Goal: Task Accomplishment & Management: Manage account settings

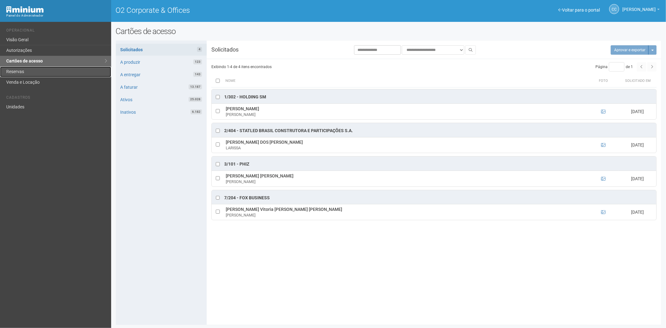
click at [25, 73] on link "Reservas" at bounding box center [55, 72] width 111 height 11
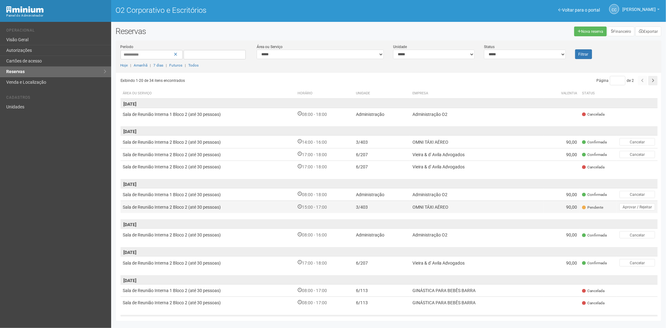
click at [266, 207] on td "Sala de Reunião Interna 2 Bloco 2 (até 30 pessoas)" at bounding box center [208, 206] width 175 height 12
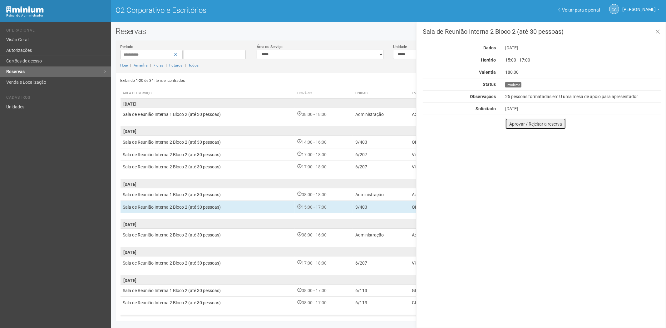
click at [511, 123] on font "Aprovar / Rejeitar a reserva" at bounding box center [535, 123] width 53 height 5
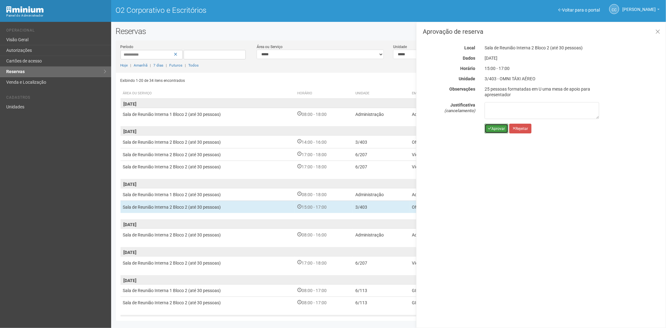
click at [494, 129] on font "Aprovar" at bounding box center [497, 128] width 13 height 4
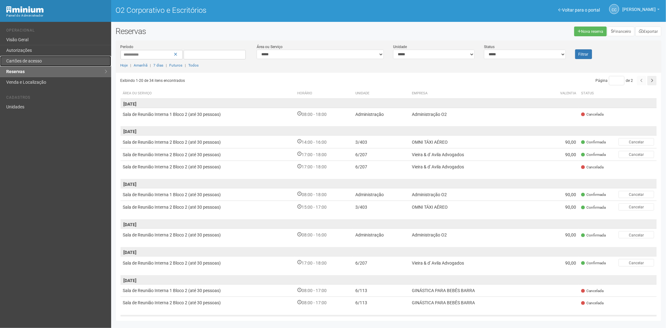
click at [32, 63] on font "Cartões de acesso" at bounding box center [24, 60] width 36 height 5
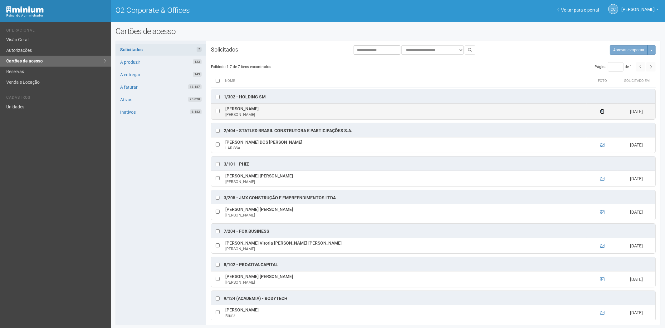
click at [603, 112] on icon at bounding box center [602, 111] width 4 height 4
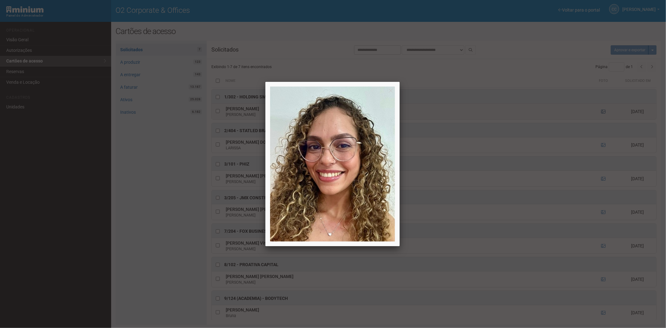
click at [603, 112] on div at bounding box center [333, 164] width 666 height 328
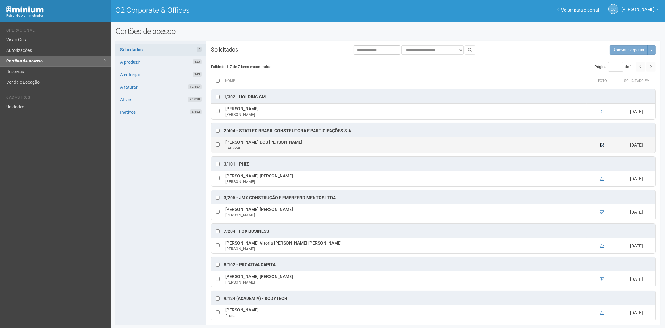
click at [603, 144] on icon at bounding box center [602, 145] width 4 height 4
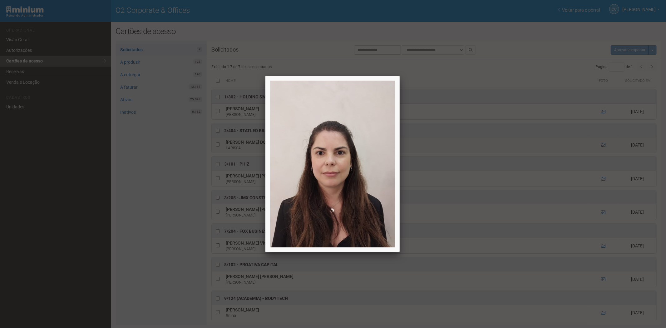
click at [603, 144] on div at bounding box center [333, 164] width 666 height 328
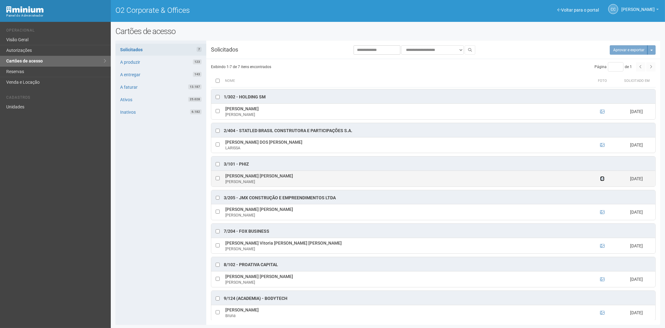
click at [604, 180] on icon at bounding box center [602, 178] width 4 height 4
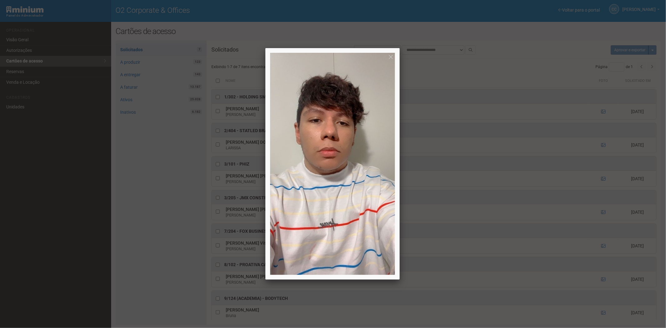
click at [604, 180] on div at bounding box center [333, 164] width 666 height 328
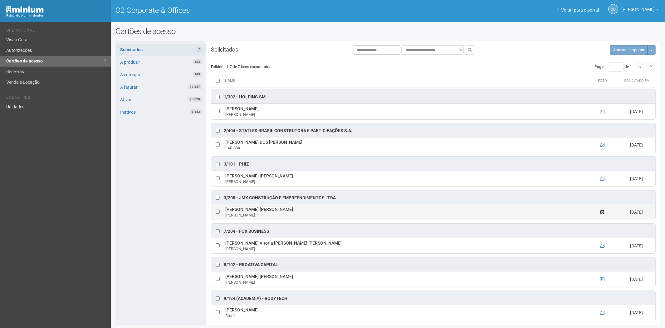
click at [601, 214] on icon at bounding box center [602, 212] width 4 height 4
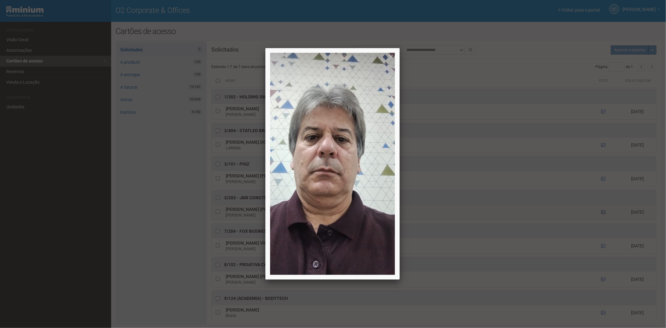
click at [601, 214] on div at bounding box center [333, 164] width 666 height 328
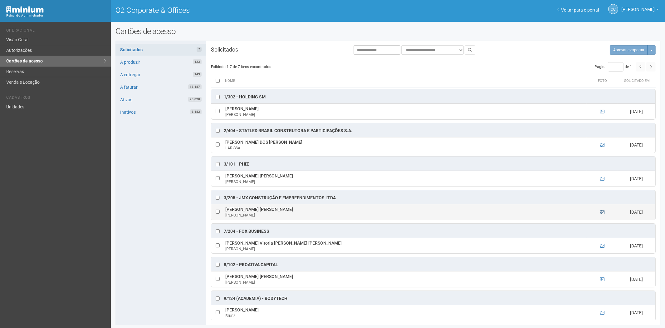
scroll to position [6, 0]
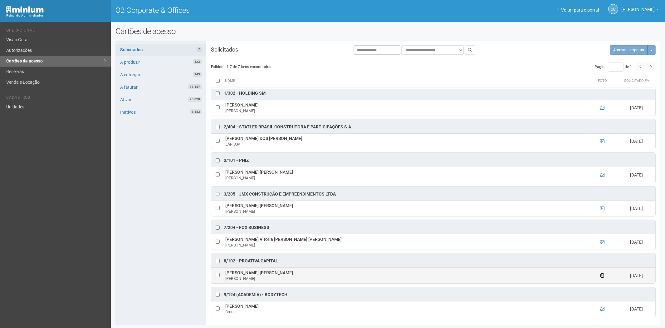
click at [601, 276] on icon at bounding box center [602, 275] width 4 height 4
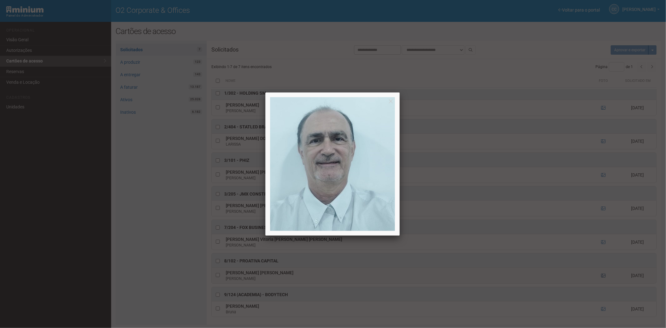
click at [601, 276] on div at bounding box center [333, 164] width 666 height 328
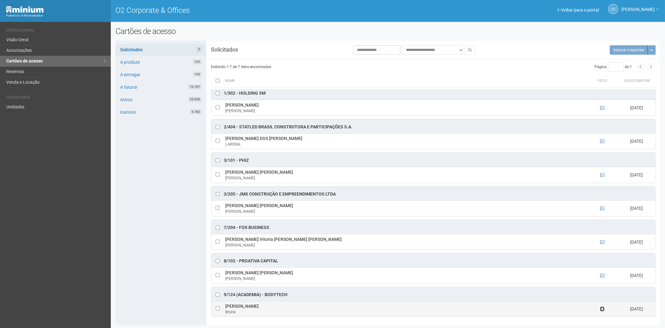
click at [602, 310] on icon at bounding box center [602, 309] width 4 height 4
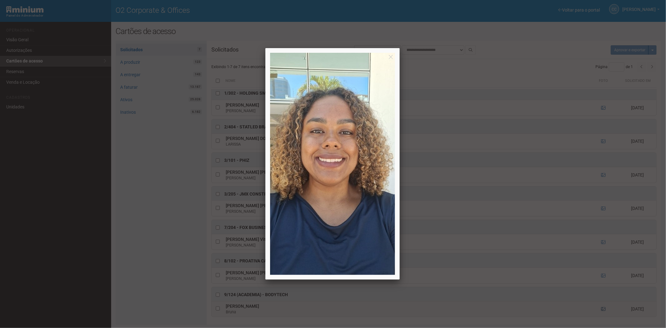
click at [602, 310] on div at bounding box center [333, 164] width 666 height 328
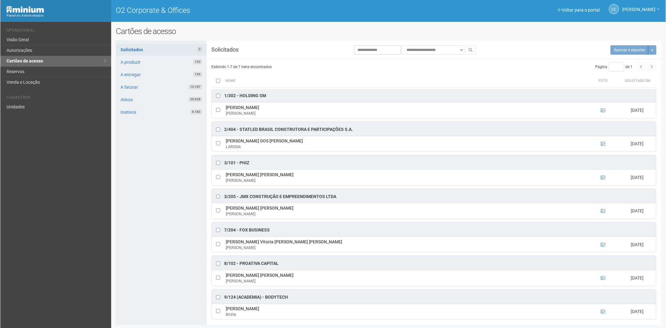
scroll to position [0, 0]
click at [615, 48] on button "Aprovar e exportar 7" at bounding box center [626, 49] width 45 height 9
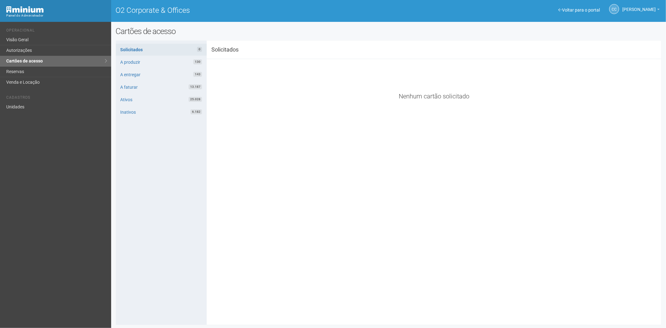
click at [15, 101] on li "Cadastros" at bounding box center [56, 98] width 100 height 7
click at [19, 108] on link "Unidades" at bounding box center [55, 107] width 111 height 10
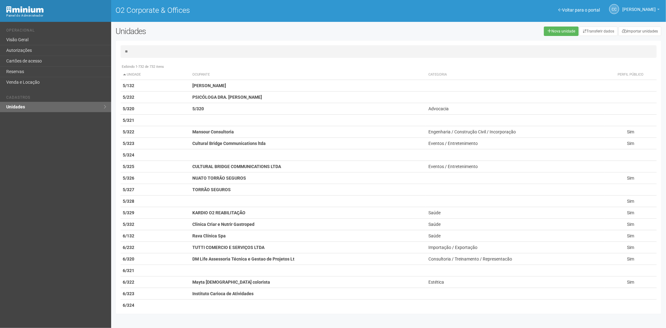
type input "*"
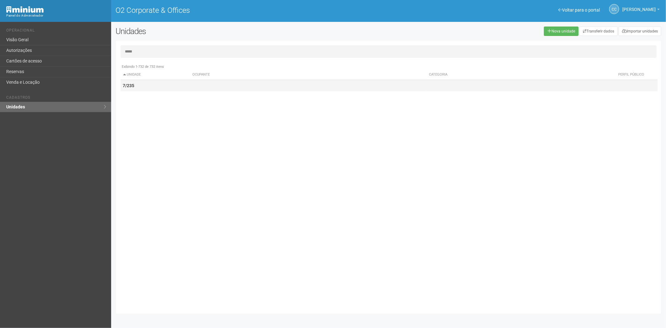
type input "*****"
click at [136, 85] on td "7/235" at bounding box center [156, 86] width 70 height 12
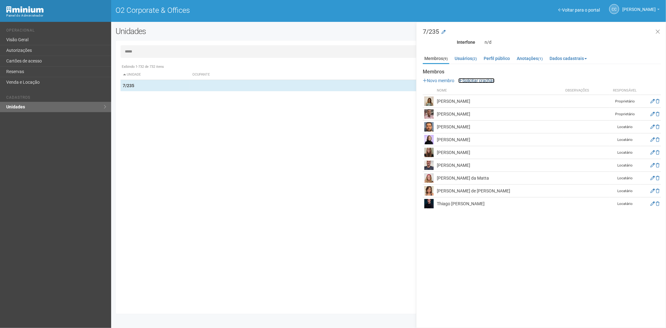
click at [480, 79] on link "Solicitar crachás" at bounding box center [476, 80] width 36 height 5
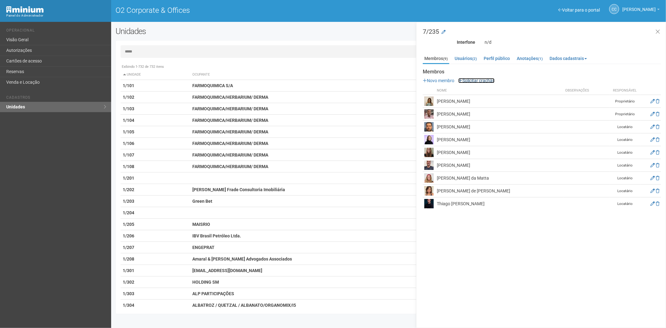
click at [474, 79] on link "Solicitar crachás" at bounding box center [476, 80] width 36 height 5
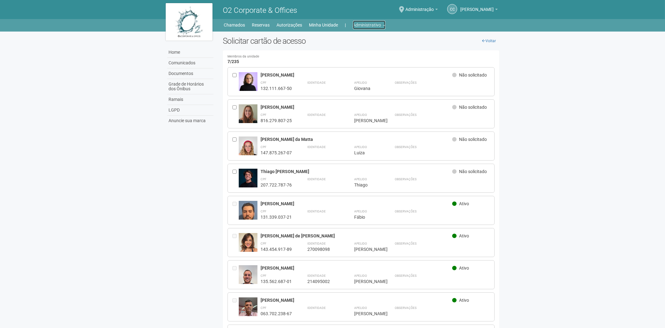
click at [378, 24] on link "Administrativo" at bounding box center [369, 25] width 32 height 9
click at [361, 50] on link "Cartões de acesso" at bounding box center [360, 49] width 53 height 11
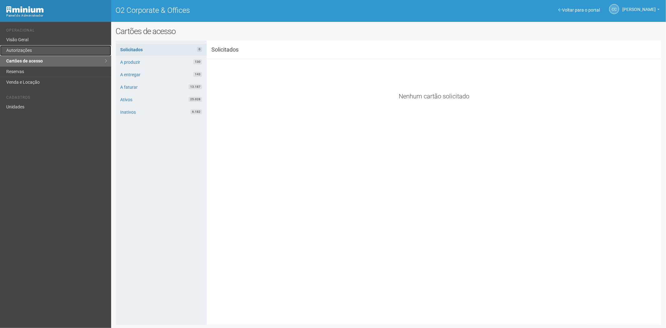
click at [23, 51] on link "Autorizações" at bounding box center [55, 50] width 111 height 11
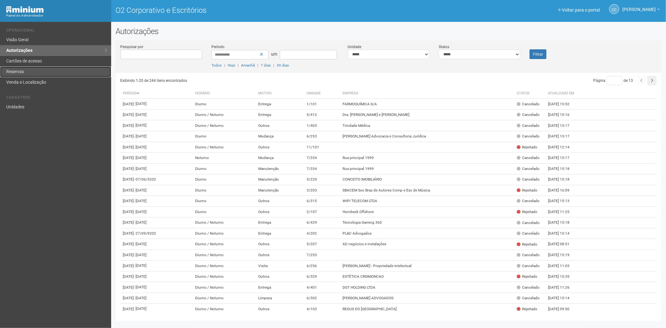
click at [39, 70] on link "Reservas" at bounding box center [55, 72] width 111 height 11
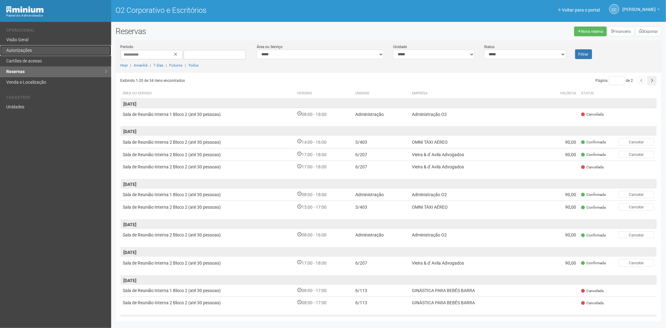
click at [31, 50] on font "Autorizações" at bounding box center [19, 50] width 26 height 5
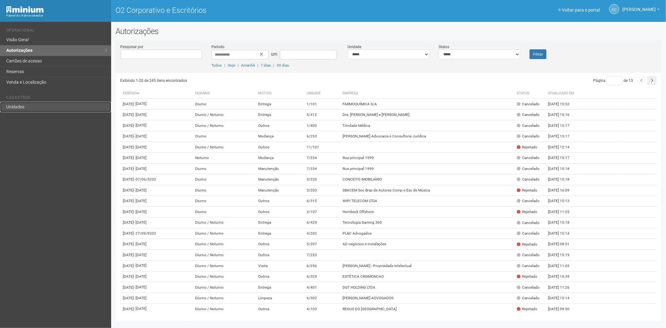
click at [26, 104] on link "Unidades" at bounding box center [55, 107] width 111 height 10
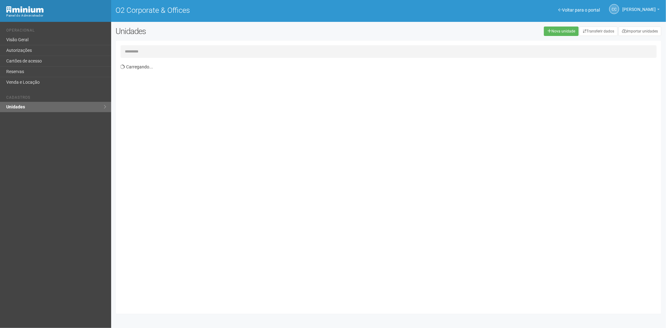
click at [164, 49] on input "text" at bounding box center [389, 51] width 536 height 12
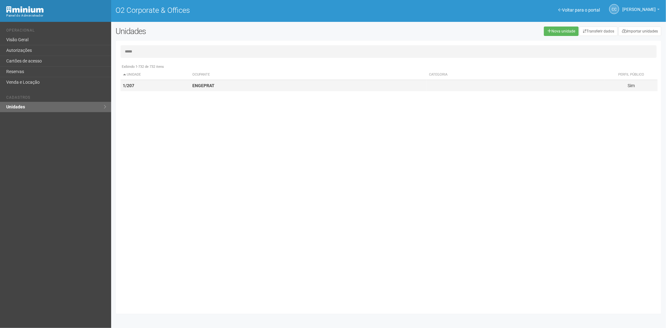
type input "*****"
click at [221, 85] on td "ENGEPRAT" at bounding box center [308, 86] width 237 height 12
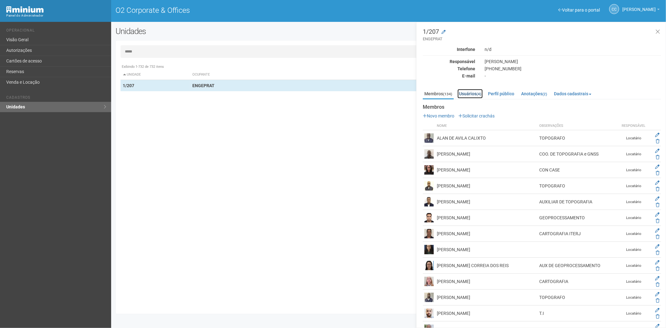
click at [473, 94] on link "Usuários (4)" at bounding box center [469, 93] width 25 height 9
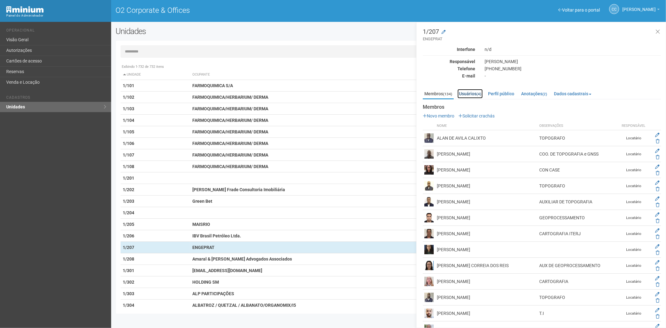
click at [472, 94] on link "Usuários (4)" at bounding box center [469, 93] width 25 height 9
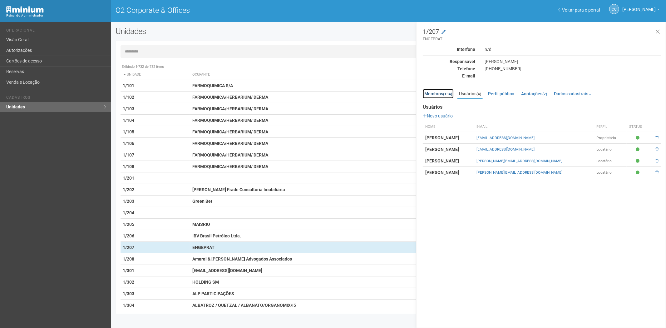
click at [433, 95] on link "Membros (134)" at bounding box center [438, 93] width 31 height 9
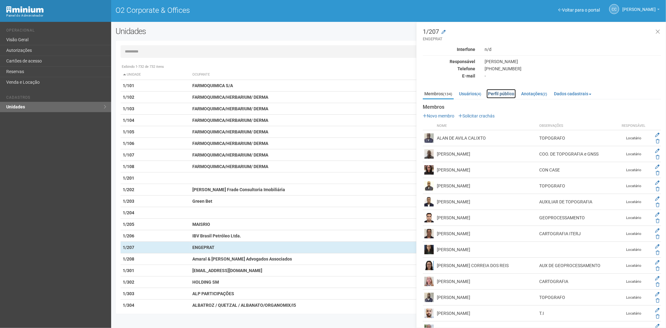
click at [510, 92] on link "Perfil público" at bounding box center [500, 93] width 29 height 9
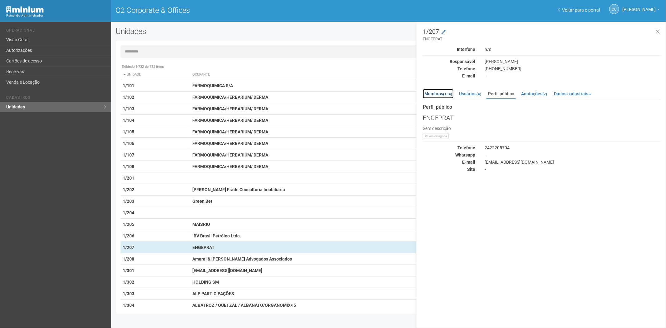
click at [433, 92] on link "Membros (134)" at bounding box center [438, 93] width 31 height 9
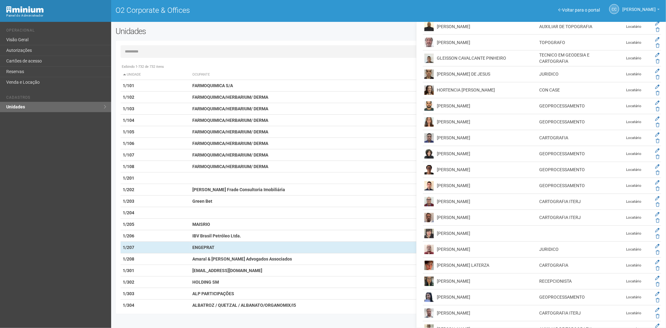
scroll to position [1006, 0]
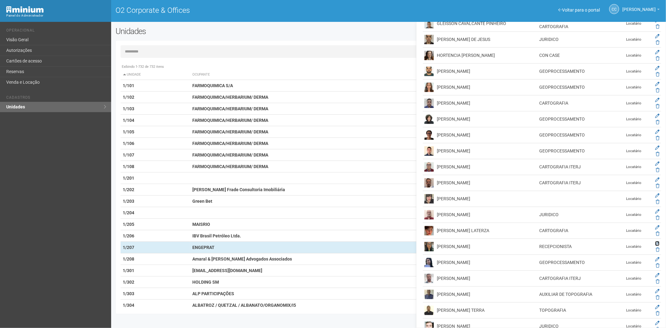
click at [656, 245] on icon at bounding box center [657, 243] width 4 height 4
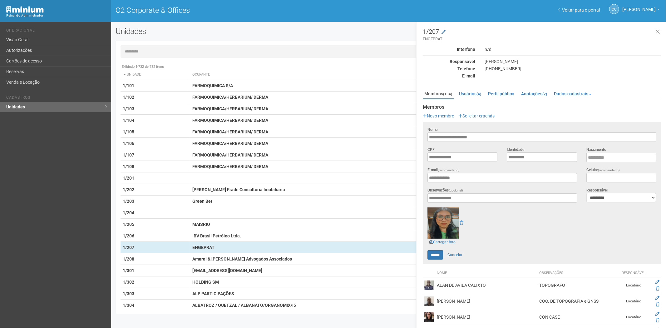
drag, startPoint x: 41, startPoint y: 212, endPoint x: 43, endPoint y: 196, distance: 15.8
click at [42, 205] on div "Voltar para o portal Operacional Visão Geral Autorizações Cartões de acesso Res…" at bounding box center [55, 175] width 111 height 306
click at [35, 60] on link "Cartões de acesso" at bounding box center [55, 61] width 111 height 11
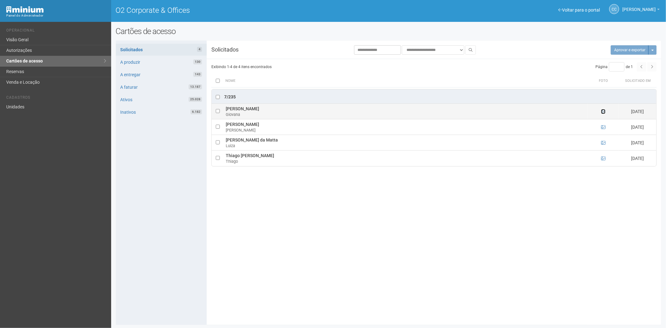
click at [602, 113] on icon at bounding box center [603, 111] width 4 height 4
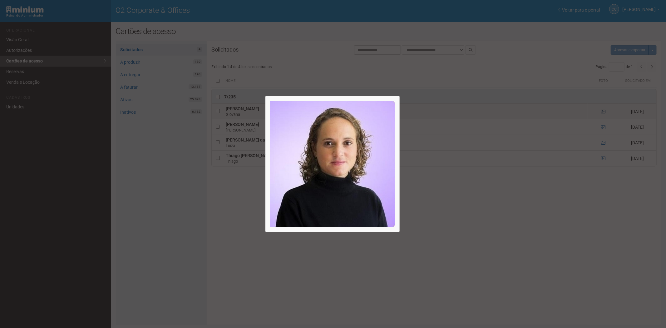
click at [602, 113] on div at bounding box center [333, 164] width 666 height 328
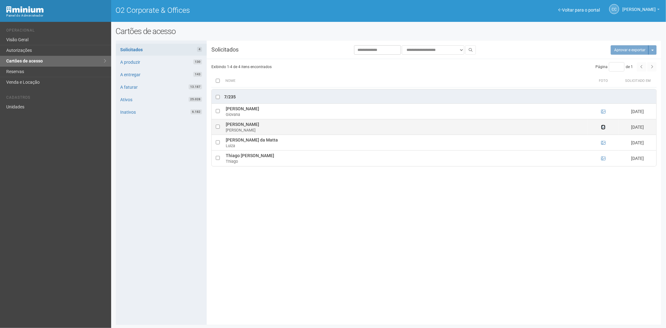
click at [604, 127] on icon at bounding box center [603, 127] width 4 height 4
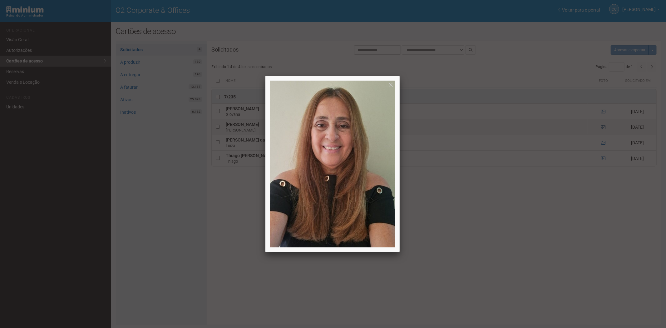
click at [604, 127] on div at bounding box center [333, 164] width 666 height 328
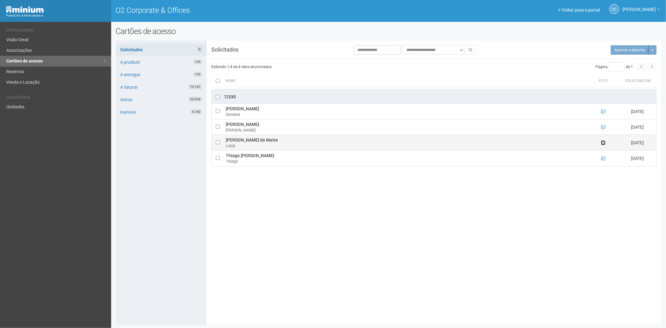
click at [603, 143] on icon at bounding box center [603, 143] width 4 height 4
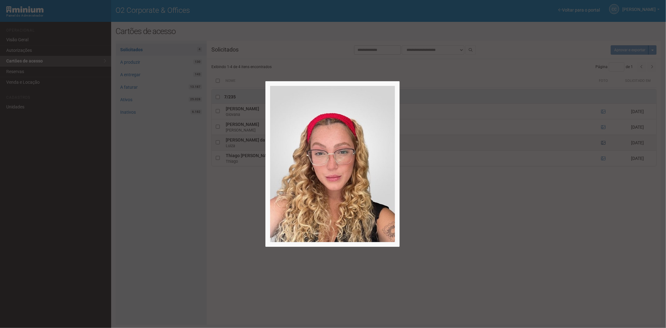
click at [603, 143] on div at bounding box center [333, 164] width 666 height 328
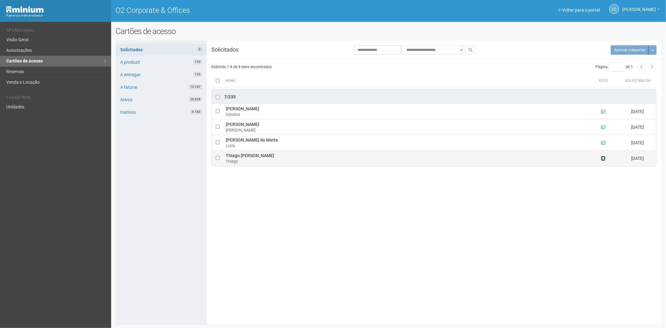
click at [603, 159] on icon at bounding box center [603, 158] width 4 height 4
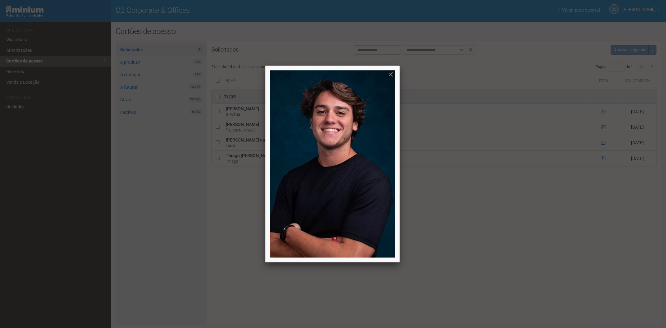
click at [524, 270] on div at bounding box center [333, 164] width 666 height 328
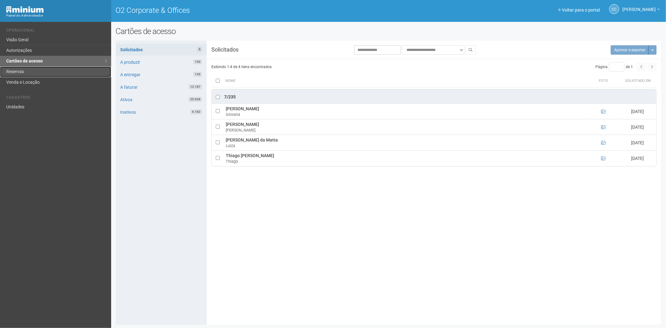
click at [23, 72] on link "Reservas" at bounding box center [55, 72] width 111 height 11
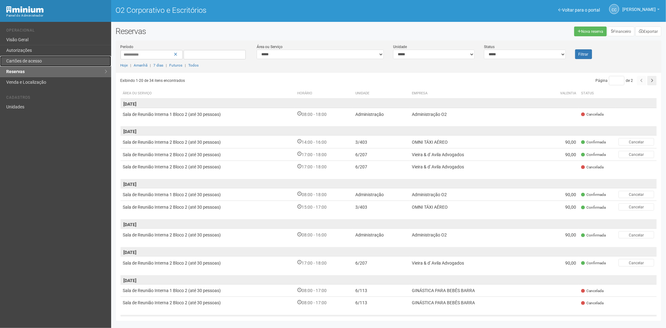
click at [17, 60] on font "Cartões de acesso" at bounding box center [24, 60] width 36 height 5
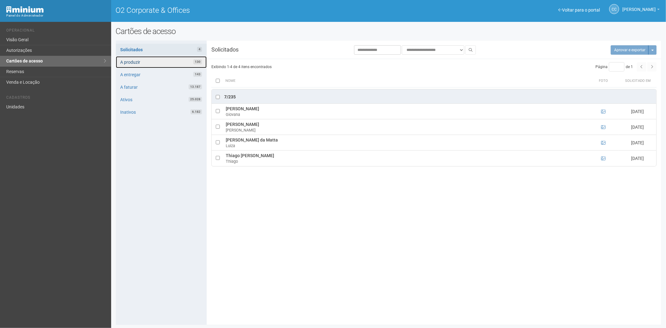
click at [178, 60] on link "A produzir 130" at bounding box center [161, 62] width 91 height 12
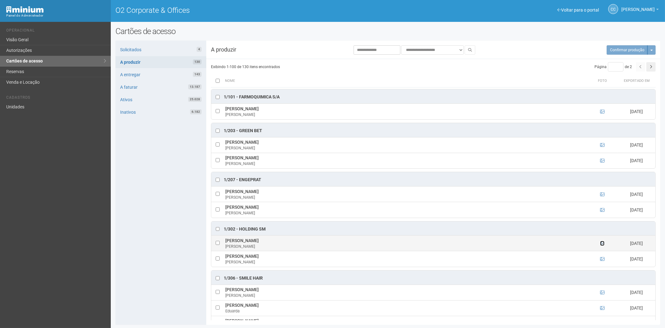
click at [601, 244] on icon at bounding box center [602, 243] width 4 height 4
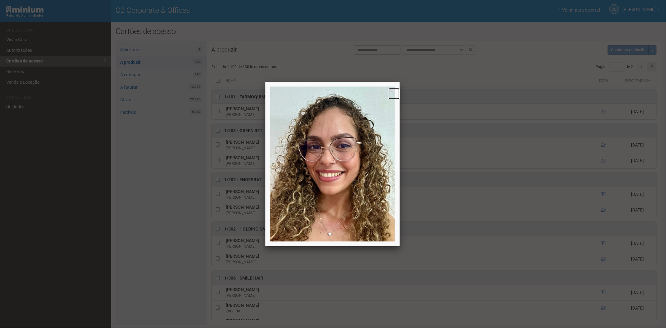
click at [388, 93] on link at bounding box center [393, 93] width 11 height 11
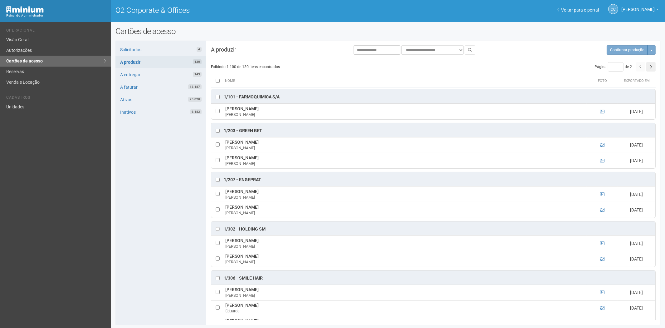
drag, startPoint x: 148, startPoint y: 161, endPoint x: 129, endPoint y: 0, distance: 162.2
click at [148, 157] on div "Solicitados 4 A produzir 130 A entregar 143 A faturar 13.187 Ativos 25.028 Inat…" at bounding box center [161, 183] width 91 height 284
click at [26, 110] on link "Unidades" at bounding box center [55, 107] width 111 height 10
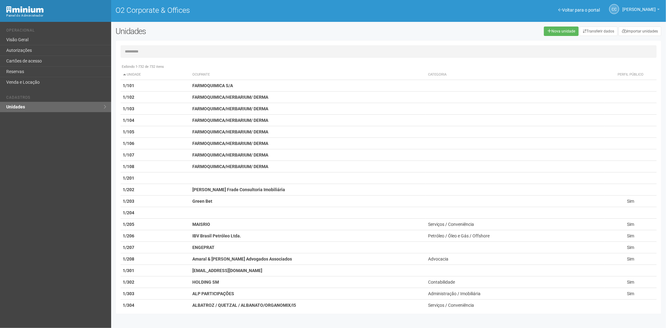
click at [200, 49] on input "text" at bounding box center [389, 51] width 536 height 12
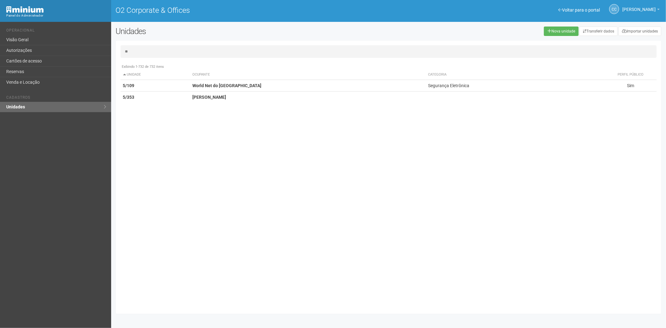
type input "*"
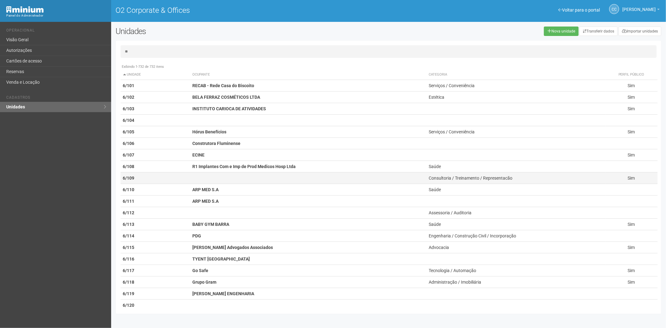
scroll to position [35, 0]
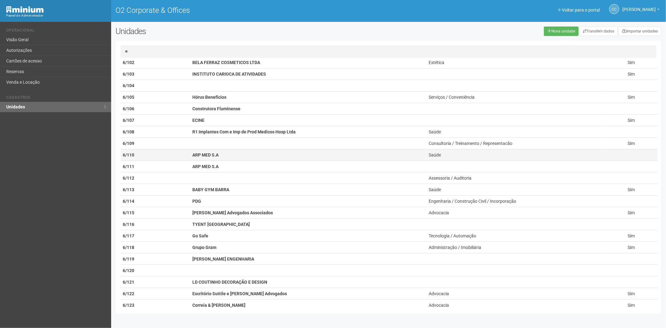
type input "**"
click at [205, 155] on strong "ARP MED S.A" at bounding box center [205, 154] width 26 height 5
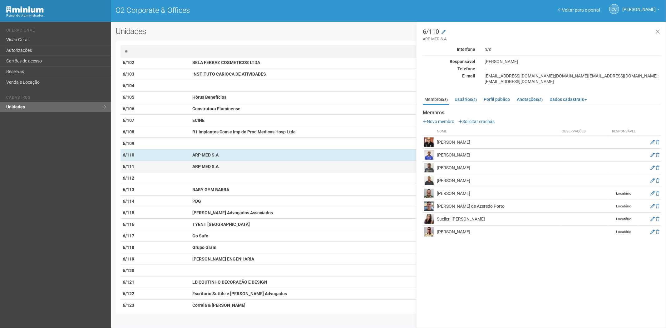
click at [239, 164] on td "ARP MED S.A" at bounding box center [308, 167] width 236 height 12
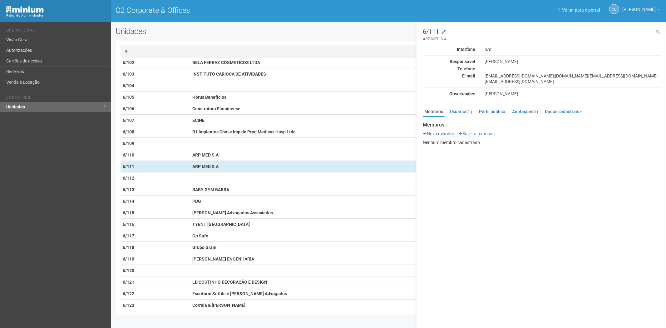
click at [142, 49] on input "**" at bounding box center [389, 51] width 536 height 12
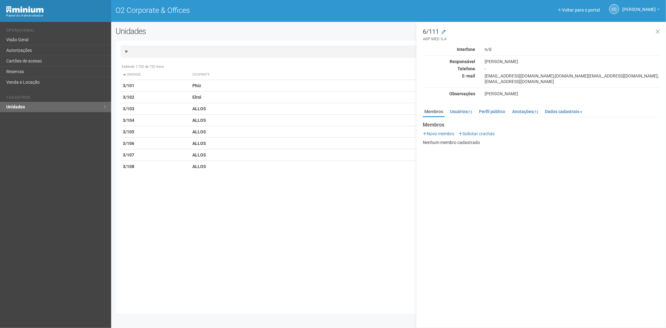
type input "*"
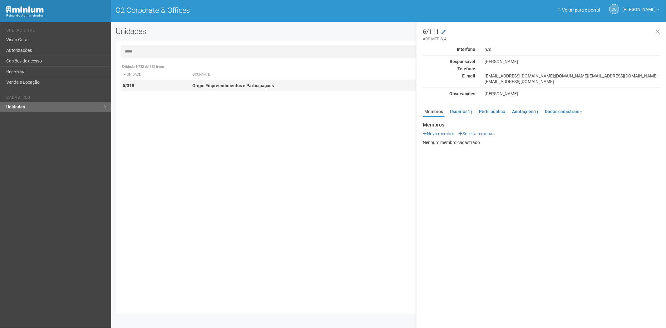
type input "*****"
click at [217, 81] on td "Origin Empreendimentos e Participações" at bounding box center [308, 86] width 236 height 12
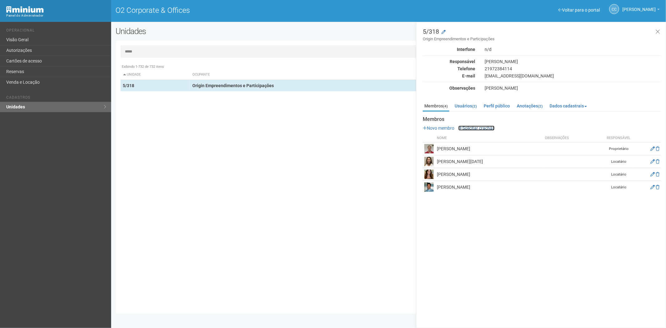
click at [476, 127] on link "Solicitar crachás" at bounding box center [476, 128] width 36 height 5
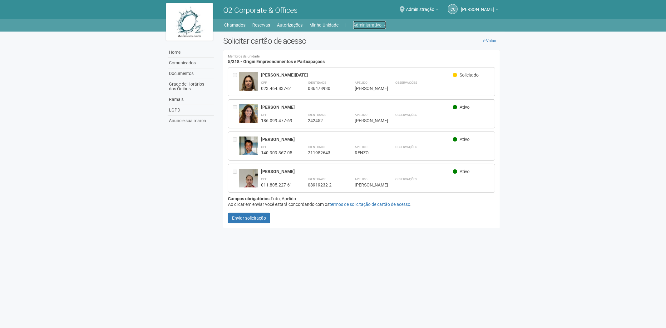
click at [372, 25] on link "Administrativo" at bounding box center [369, 25] width 32 height 9
click at [354, 52] on link "Cartões de acesso" at bounding box center [360, 49] width 53 height 11
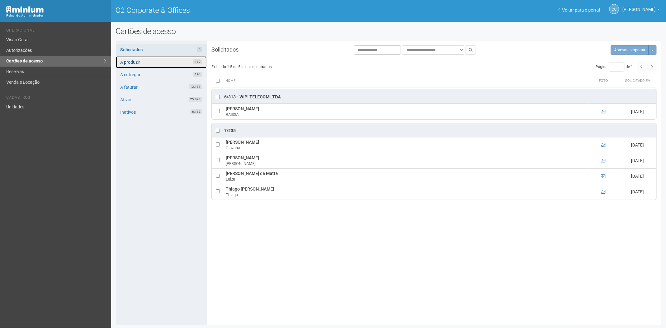
click at [155, 61] on link "A produzir 130" at bounding box center [161, 62] width 91 height 12
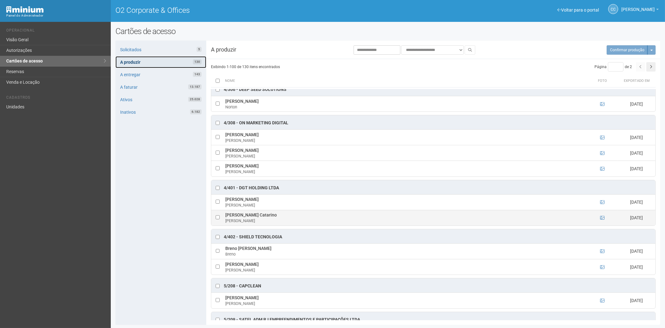
scroll to position [1561, 0]
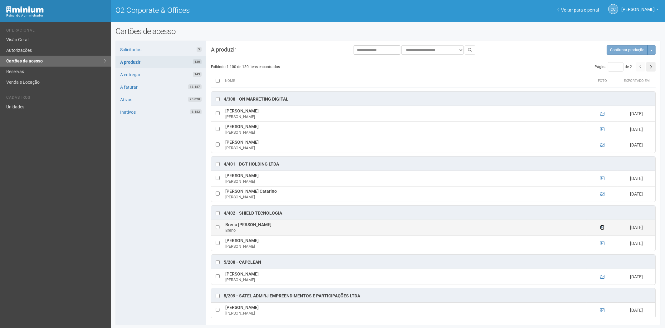
click at [602, 230] on icon at bounding box center [602, 227] width 4 height 4
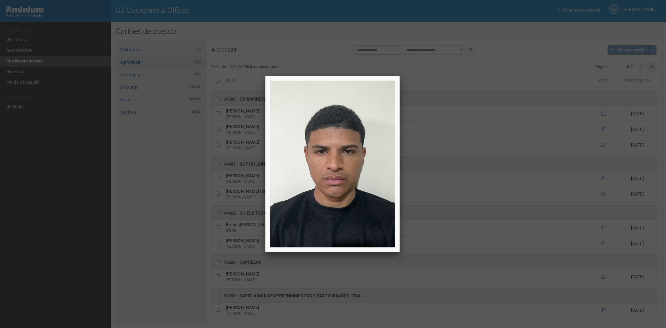
click at [351, 248] on div at bounding box center [332, 164] width 134 height 176
drag, startPoint x: 151, startPoint y: 227, endPoint x: 261, endPoint y: 227, distance: 110.5
click at [167, 226] on div at bounding box center [333, 164] width 666 height 328
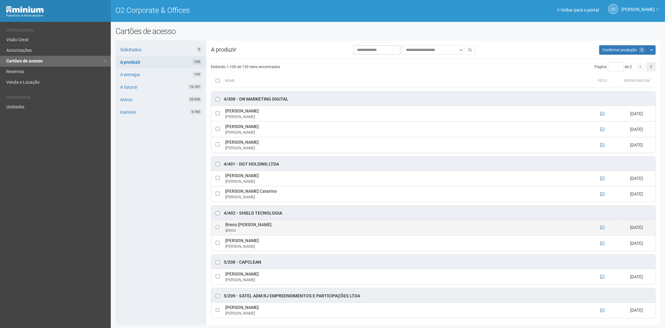
drag, startPoint x: 225, startPoint y: 234, endPoint x: 270, endPoint y: 236, distance: 44.4
click at [280, 235] on td "Breno Yuri Goudard Severo Breno" at bounding box center [405, 228] width 363 height 16
copy td "Breno Yuri Goudard Severo"
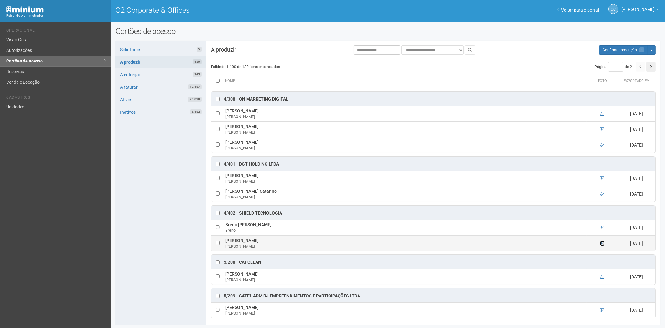
click at [602, 245] on icon at bounding box center [602, 243] width 4 height 4
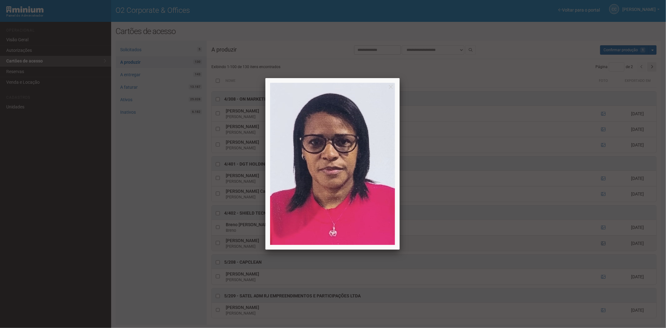
click at [602, 253] on div at bounding box center [333, 164] width 666 height 328
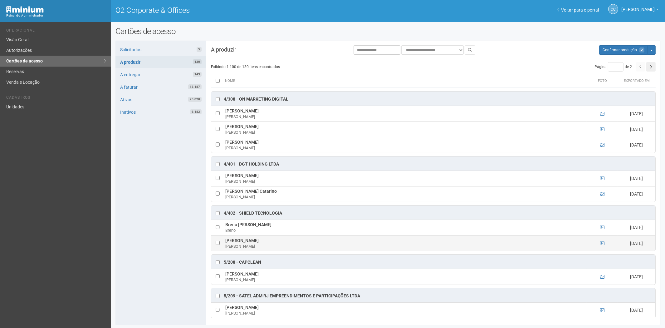
drag, startPoint x: 225, startPoint y: 250, endPoint x: 289, endPoint y: 250, distance: 64.3
click at [291, 250] on td "Claudia Regina da Silva de Souza Claudia" at bounding box center [405, 243] width 363 height 16
copy td "[PERSON_NAME]"
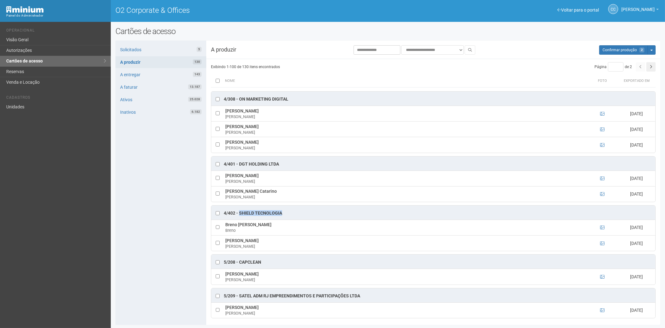
drag, startPoint x: 285, startPoint y: 222, endPoint x: 240, endPoint y: 222, distance: 44.7
click at [239, 220] on div "4/402 - Shield Tecnologia" at bounding box center [433, 212] width 444 height 14
copy div "Shield Tecnologia"
click at [616, 50] on span "Confirmar produção" at bounding box center [620, 50] width 34 height 4
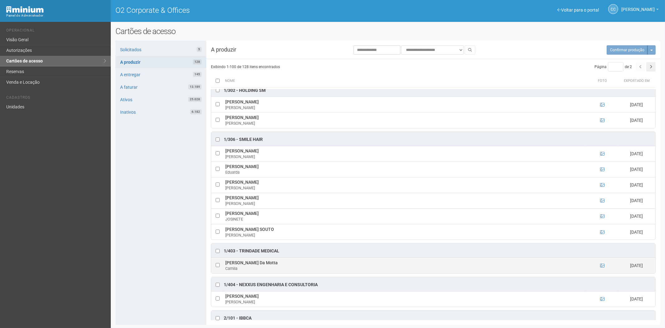
scroll to position [104, 0]
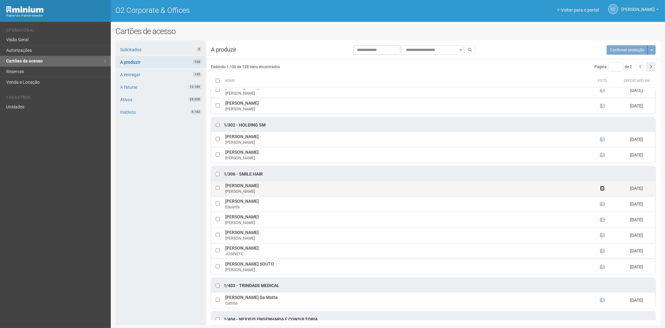
click at [602, 189] on icon at bounding box center [602, 188] width 4 height 4
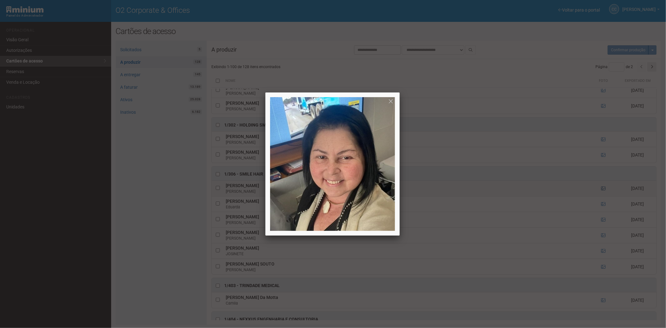
click at [602, 189] on div at bounding box center [333, 164] width 666 height 328
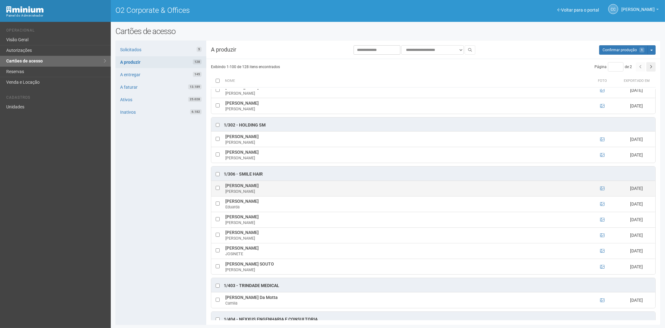
drag, startPoint x: 225, startPoint y: 187, endPoint x: 308, endPoint y: 189, distance: 83.4
click at [308, 189] on td "CLAUDIA PILAR VENERANDO DE OLIVEIRA CLAUDIA" at bounding box center [405, 188] width 363 height 16
copy td "CLAUDIA PILAR VENERANDO DE OLIVEIRA"
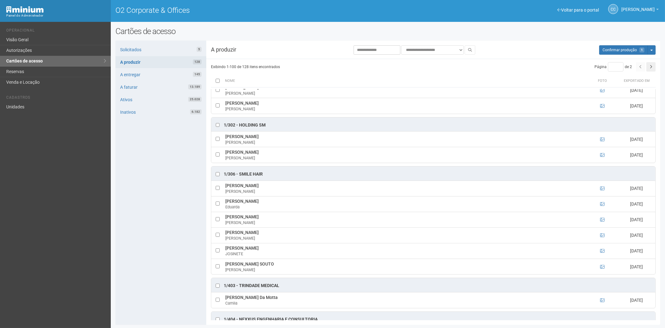
click at [140, 211] on div "Solicitados 5 A produzir 128 A entregar 145 A faturar 13.189 Ativos 25.028 Inat…" at bounding box center [161, 183] width 91 height 284
click at [602, 205] on icon at bounding box center [602, 204] width 4 height 4
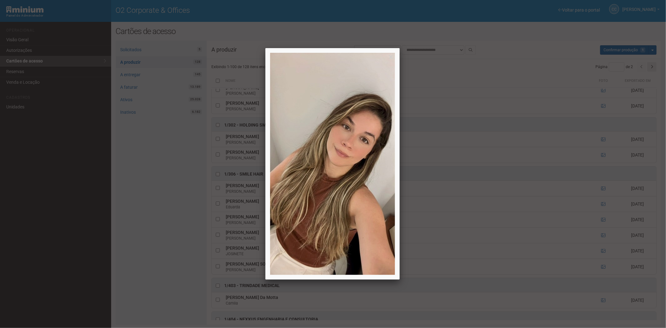
click at [225, 209] on div at bounding box center [333, 164] width 666 height 328
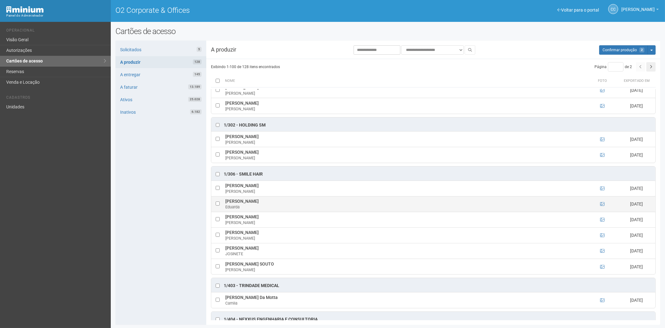
drag, startPoint x: 225, startPoint y: 202, endPoint x: 263, endPoint y: 208, distance: 37.9
click at [281, 205] on td "Eduarda Amora Monteiro Eduarda" at bounding box center [405, 204] width 363 height 16
copy td "Eduarda Amora Monteiro"
drag, startPoint x: 168, startPoint y: 215, endPoint x: 235, endPoint y: 205, distance: 68.2
click at [168, 215] on div "Solicitados 5 A produzir 128 A entregar 145 A faturar 13.189 Ativos 25.028 Inat…" at bounding box center [161, 183] width 91 height 284
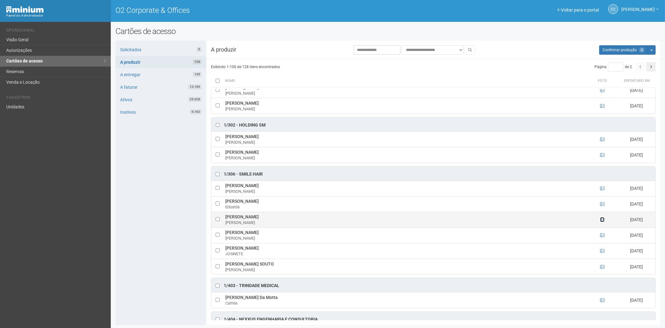
click at [601, 221] on icon at bounding box center [602, 219] width 4 height 4
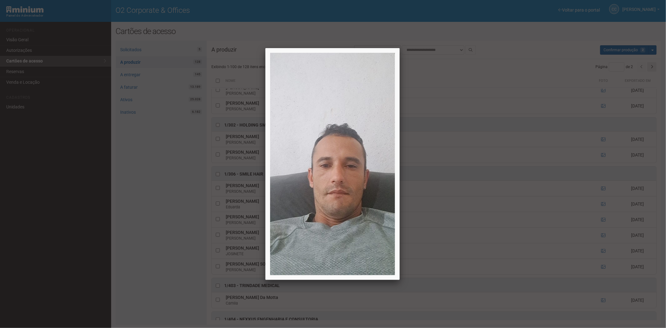
click at [601, 221] on div at bounding box center [333, 164] width 666 height 328
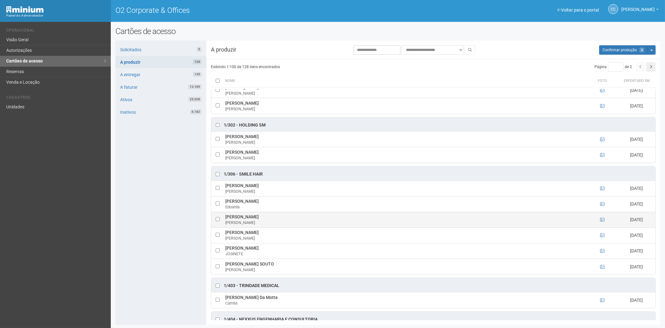
drag, startPoint x: 224, startPoint y: 217, endPoint x: 276, endPoint y: 219, distance: 52.2
click at [280, 217] on td "FABIO SILVA DOS SANTOS FABIO" at bounding box center [405, 220] width 363 height 16
copy td "FABIO SILVA DOS SANTOS"
drag, startPoint x: 135, startPoint y: 239, endPoint x: 449, endPoint y: 212, distance: 315.0
click at [135, 239] on div "Solicitados 5 A produzir 128 A entregar 145 A faturar 13.189 Ativos 25.028 Inat…" at bounding box center [161, 183] width 91 height 284
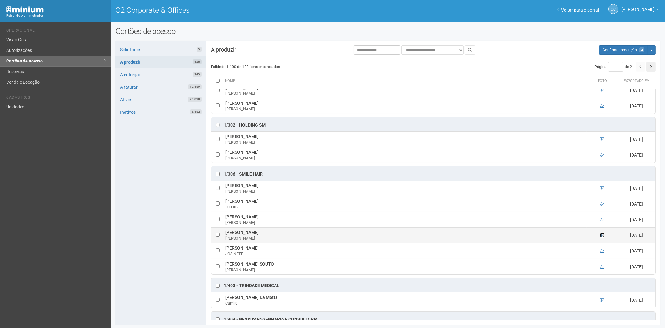
click at [600, 237] on icon at bounding box center [602, 235] width 4 height 4
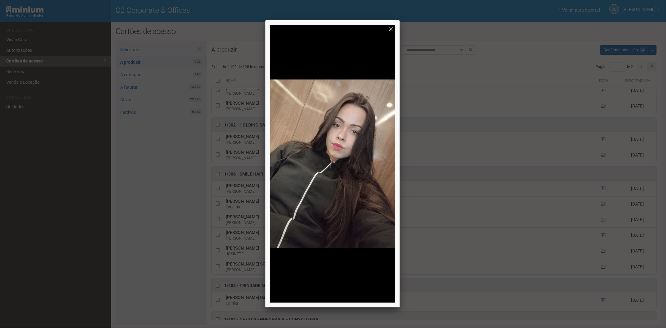
click at [601, 237] on div at bounding box center [333, 164] width 666 height 328
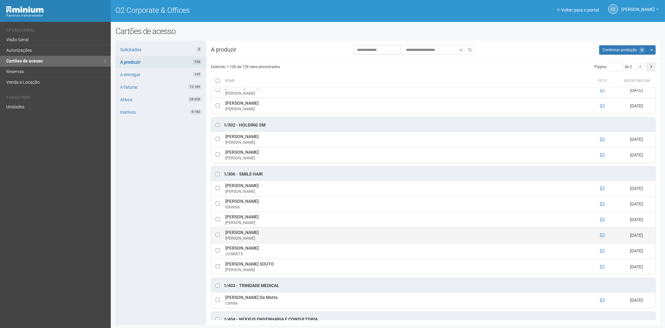
drag, startPoint x: 225, startPoint y: 235, endPoint x: 304, endPoint y: 234, distance: 79.0
click at [304, 234] on td "JESSICA TAVARES DA SILVA DE JESUS JESSICA" at bounding box center [405, 235] width 363 height 16
copy td "JESSICA TAVARES DA SILVA DE JESUS"
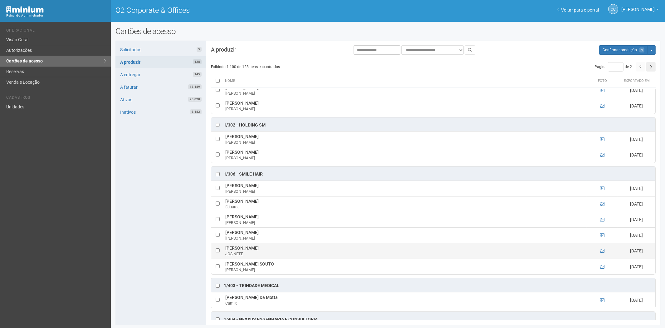
drag, startPoint x: 150, startPoint y: 240, endPoint x: 408, endPoint y: 252, distance: 258.2
click at [150, 240] on div "Solicitados 5 A produzir 128 A entregar 145 A faturar 13.189 Ativos 25.028 Inat…" at bounding box center [161, 183] width 91 height 284
click at [601, 252] on icon at bounding box center [602, 251] width 4 height 4
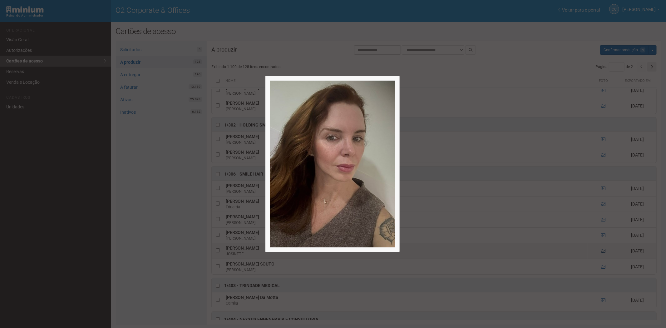
click at [601, 252] on div at bounding box center [333, 164] width 666 height 328
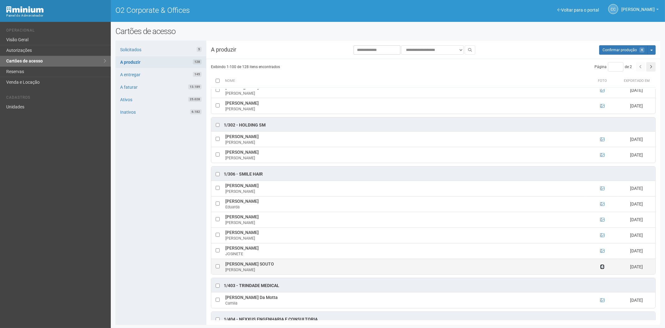
click at [603, 266] on icon at bounding box center [602, 266] width 4 height 4
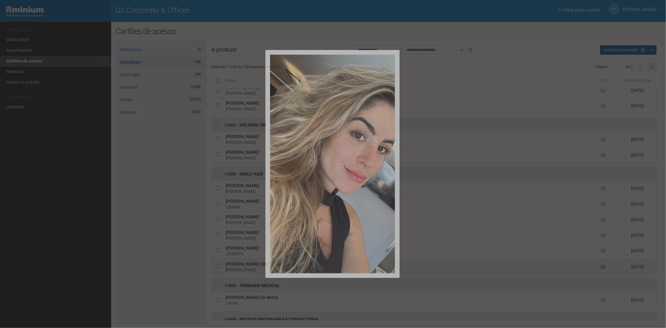
click at [603, 266] on div at bounding box center [333, 164] width 666 height 328
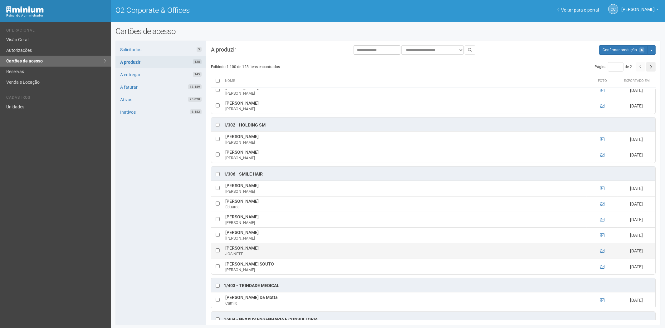
drag, startPoint x: 225, startPoint y: 250, endPoint x: 282, endPoint y: 248, distance: 56.9
click at [288, 248] on td "JOSINETE CABRAL DE SOUZA JOSINETE" at bounding box center [405, 251] width 363 height 16
copy td "JOSINETE CABRAL DE SOUZA"
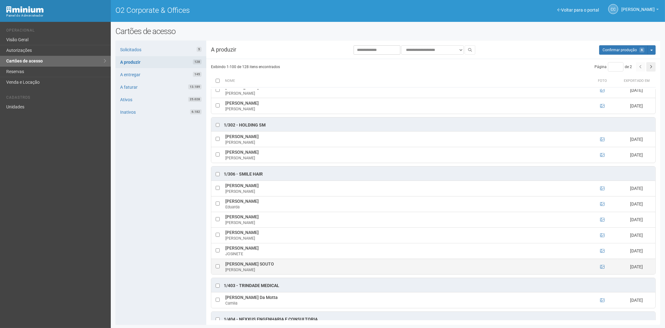
drag, startPoint x: 225, startPoint y: 265, endPoint x: 287, endPoint y: 264, distance: 62.1
click at [287, 264] on td "PATRICIA MERCANTE SOUTO PATRICIA" at bounding box center [405, 267] width 363 height 16
copy td "PATRICIA MERCANTE SOUTO"
click at [138, 212] on div "Solicitados 5 A produzir 128 A entregar 145 A faturar 13.189 Ativos 25.028 Inat…" at bounding box center [161, 183] width 91 height 284
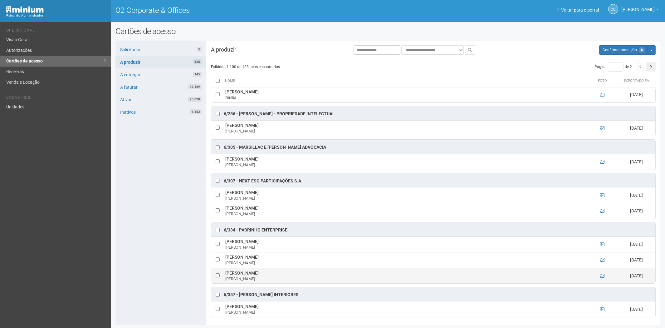
scroll to position [1, 0]
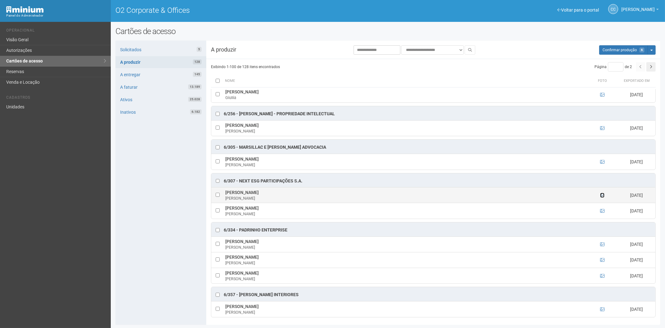
click at [602, 194] on icon at bounding box center [602, 195] width 4 height 4
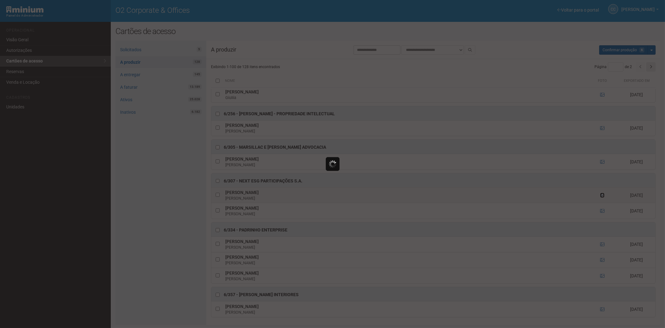
scroll to position [0, 0]
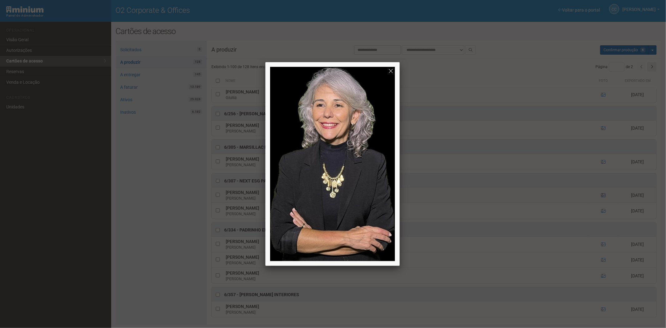
click at [602, 194] on div at bounding box center [333, 164] width 666 height 328
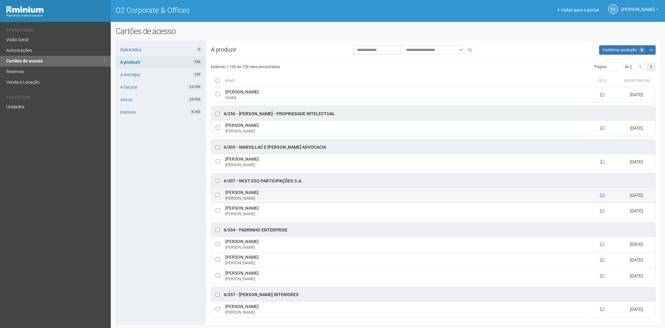
drag, startPoint x: 225, startPoint y: 193, endPoint x: 281, endPoint y: 192, distance: 55.9
click at [292, 194] on td "Adriana Macedo de Souza Simões Adriana" at bounding box center [405, 195] width 363 height 16
copy td "Adriana Macedo de Souza Simões"
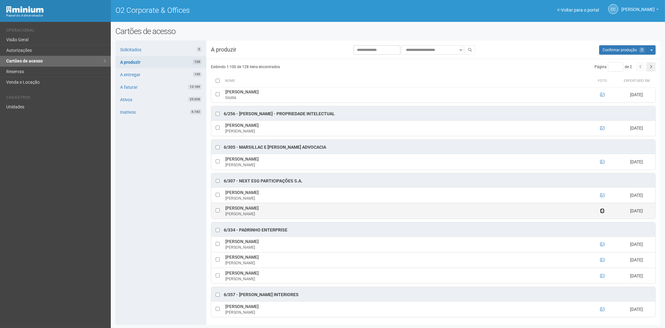
click at [603, 211] on icon at bounding box center [602, 211] width 4 height 4
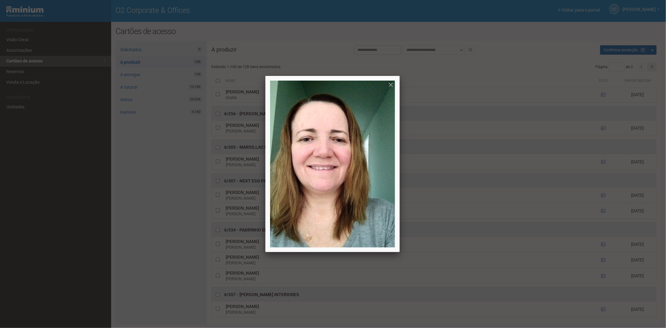
click at [601, 211] on div at bounding box center [333, 164] width 666 height 328
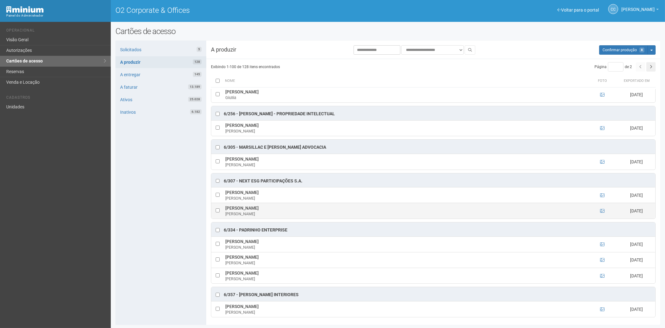
drag, startPoint x: 225, startPoint y: 206, endPoint x: 293, endPoint y: 207, distance: 67.4
click at [293, 207] on td "Maria de Fatima Fernandes Souza Maria de Fatima" at bounding box center [405, 211] width 363 height 16
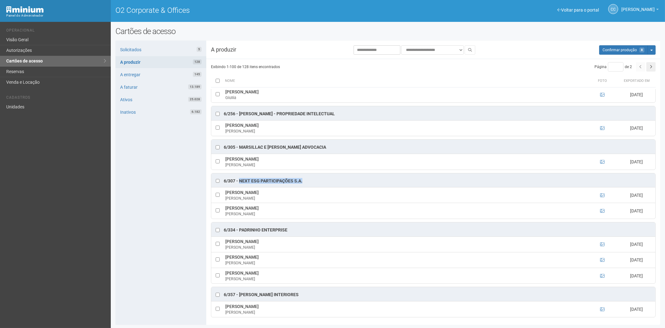
drag, startPoint x: 301, startPoint y: 179, endPoint x: 239, endPoint y: 180, distance: 61.5
click at [239, 180] on div "6/307 - NEXT ESG Participações S.A." at bounding box center [433, 180] width 444 height 14
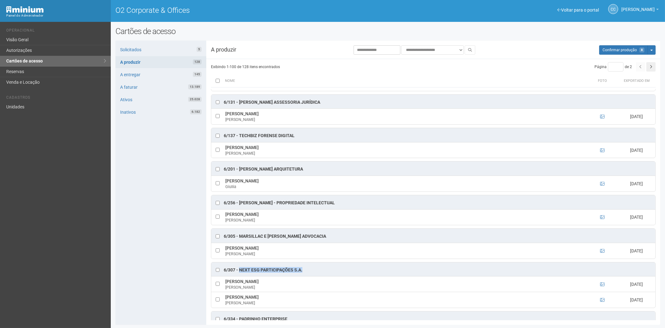
scroll to position [2049, 0]
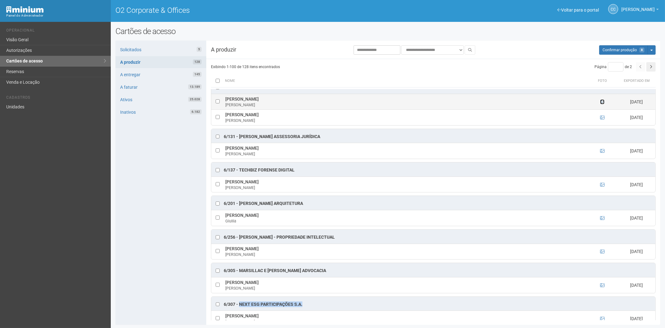
click at [602, 104] on icon at bounding box center [602, 102] width 4 height 4
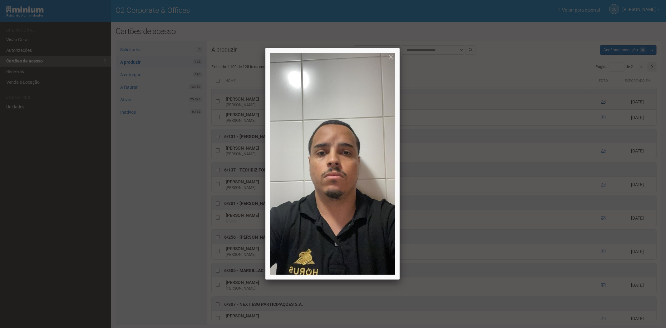
click at [602, 114] on div at bounding box center [333, 164] width 666 height 328
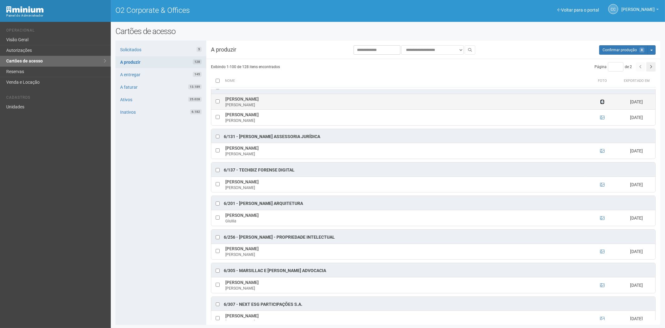
click at [601, 104] on icon at bounding box center [602, 102] width 4 height 4
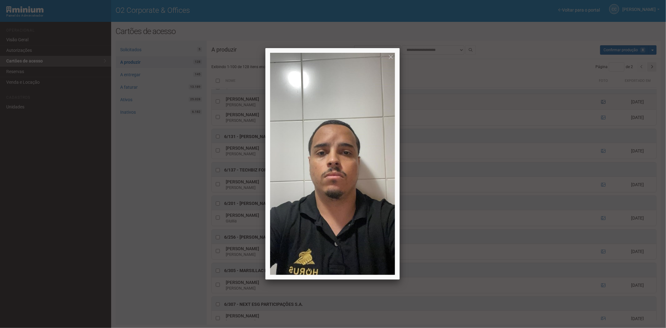
click at [601, 114] on div at bounding box center [333, 164] width 666 height 328
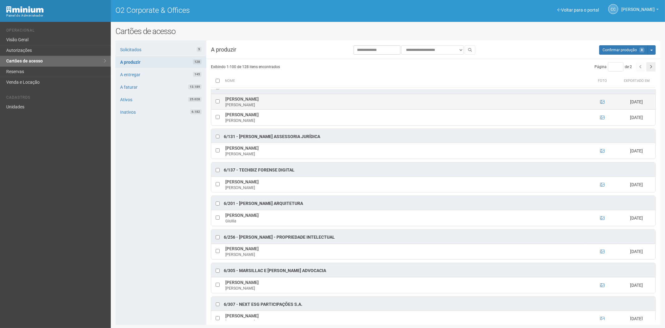
drag, startPoint x: 224, startPoint y: 111, endPoint x: 286, endPoint y: 113, distance: 62.2
click at [289, 110] on td "Bruno Cesar Pereira de Santana Bruno" at bounding box center [405, 102] width 363 height 16
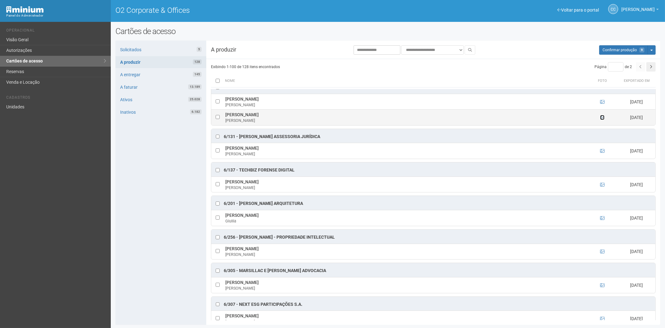
click at [600, 120] on icon at bounding box center [602, 117] width 4 height 4
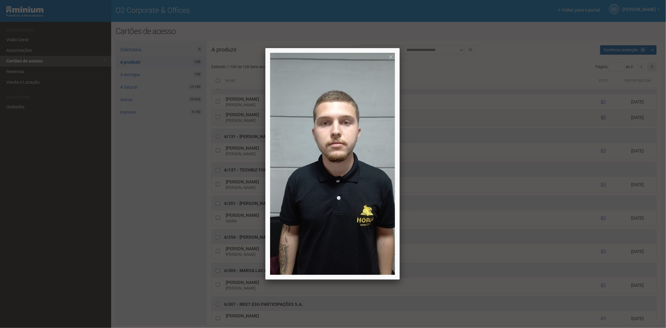
click at [600, 130] on div at bounding box center [333, 164] width 666 height 328
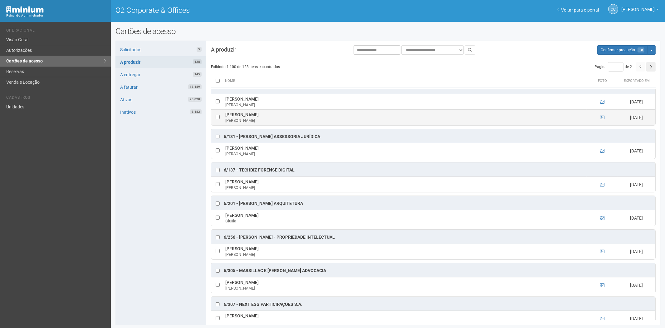
drag, startPoint x: 226, startPoint y: 126, endPoint x: 289, endPoint y: 126, distance: 62.8
click at [290, 125] on td "João Pedro Galo de Melo Braga João" at bounding box center [405, 118] width 363 height 16
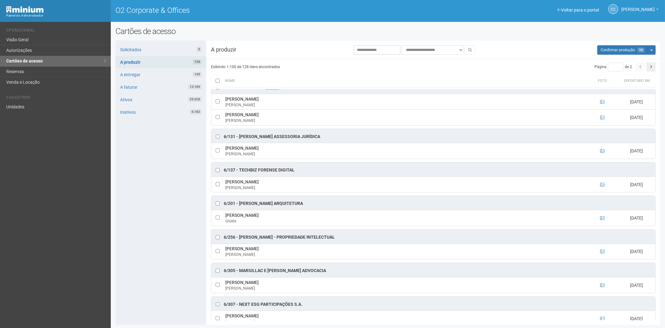
drag, startPoint x: 284, startPoint y: 98, endPoint x: 257, endPoint y: 98, distance: 27.8
click at [264, 94] on div "6/105 - Hórus Benefícios" at bounding box center [433, 87] width 444 height 14
drag, startPoint x: 254, startPoint y: 98, endPoint x: 249, endPoint y: 98, distance: 5.3
click at [249, 91] on div "6/105 - Hórus Benefícios" at bounding box center [252, 87] width 56 height 6
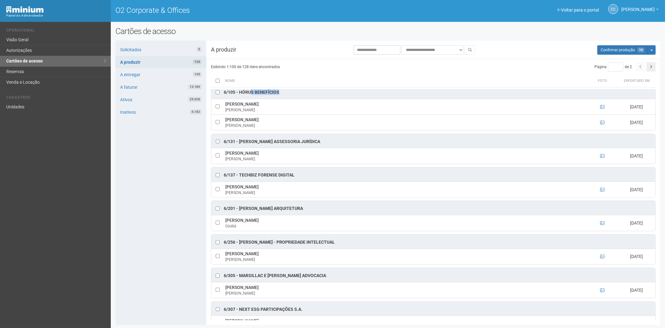
scroll to position [2043, 0]
drag, startPoint x: 275, startPoint y: 96, endPoint x: 239, endPoint y: 101, distance: 36.9
click at [239, 100] on div "6/105 - Hórus Benefícios" at bounding box center [433, 93] width 444 height 14
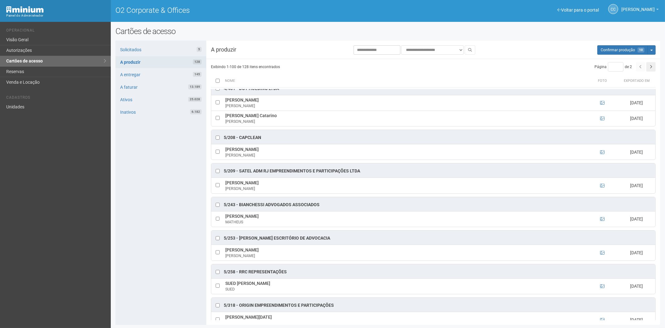
scroll to position [1626, 0]
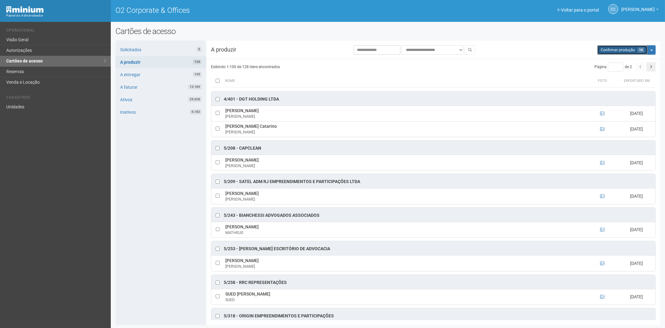
click at [604, 52] on span "Confirmar produção" at bounding box center [618, 50] width 34 height 4
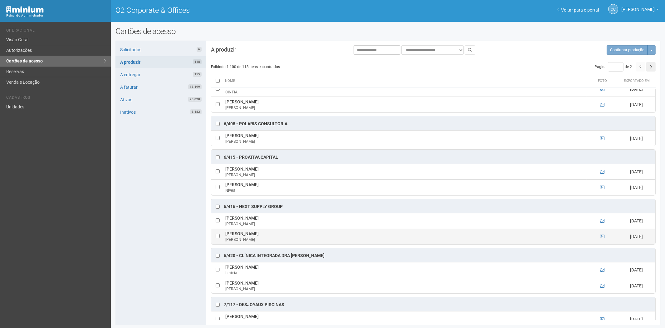
scroll to position [2242, 0]
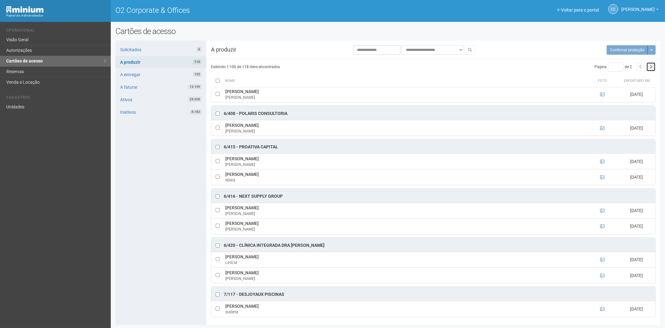
click at [654, 67] on button "button" at bounding box center [651, 66] width 9 height 9
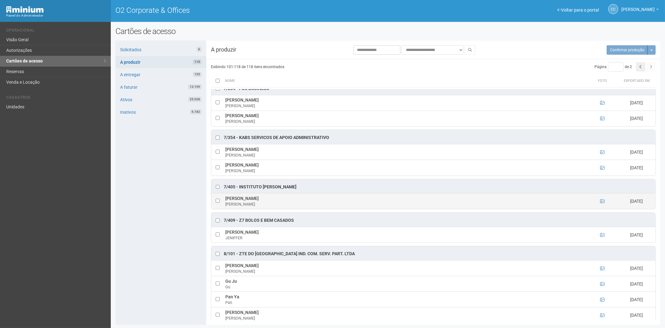
scroll to position [7, 0]
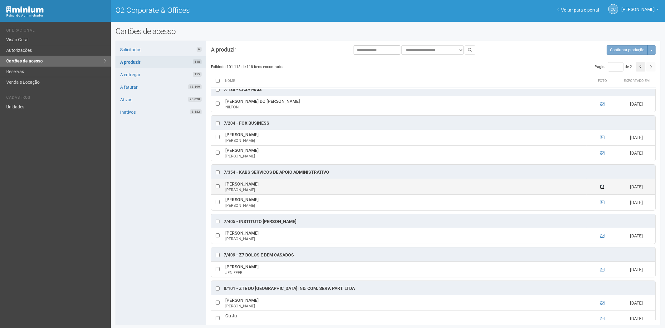
click at [600, 189] on icon at bounding box center [602, 187] width 4 height 4
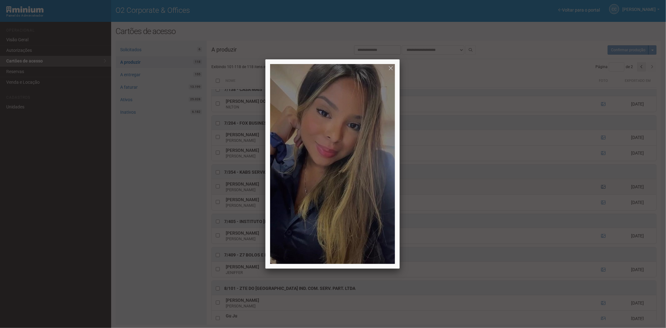
click at [600, 189] on div at bounding box center [333, 164] width 666 height 328
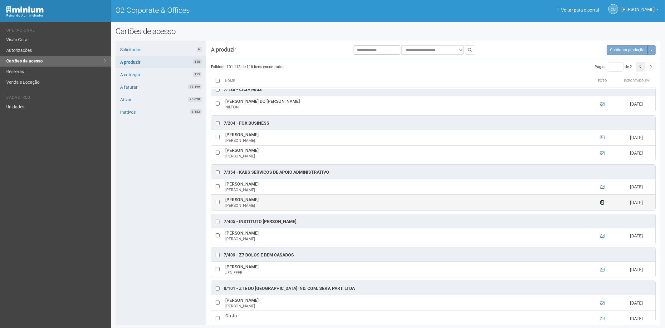
click at [601, 205] on icon at bounding box center [602, 202] width 4 height 4
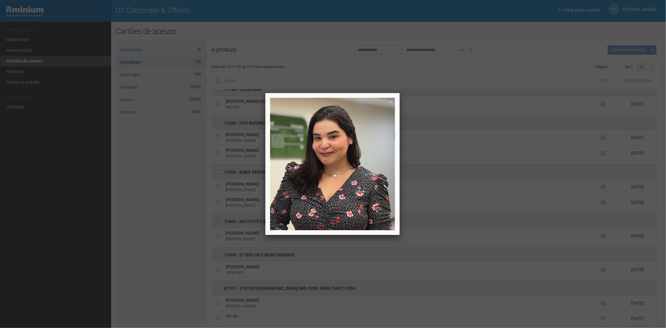
click at [601, 203] on div at bounding box center [333, 164] width 666 height 328
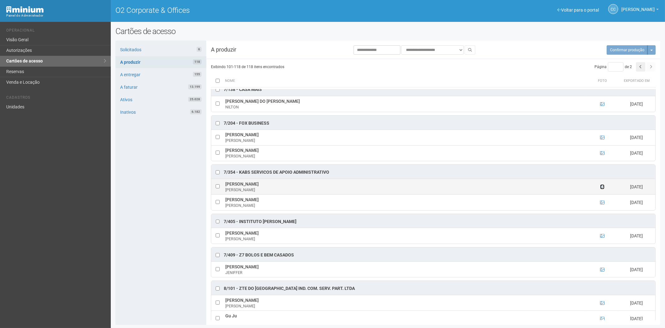
click at [601, 187] on icon at bounding box center [602, 187] width 4 height 4
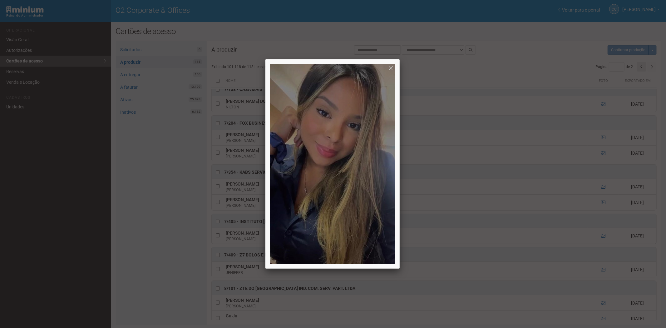
click at [600, 187] on div at bounding box center [333, 164] width 666 height 328
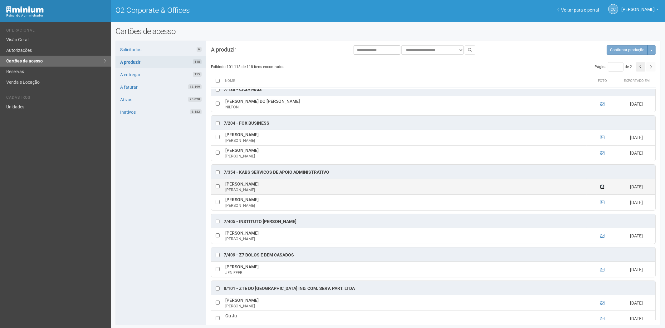
click at [601, 187] on icon at bounding box center [602, 187] width 4 height 4
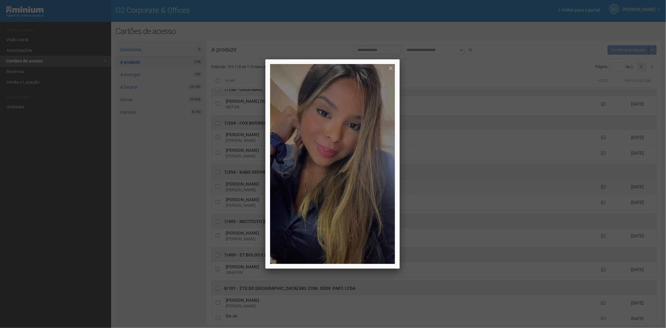
click at [601, 187] on div at bounding box center [333, 164] width 666 height 328
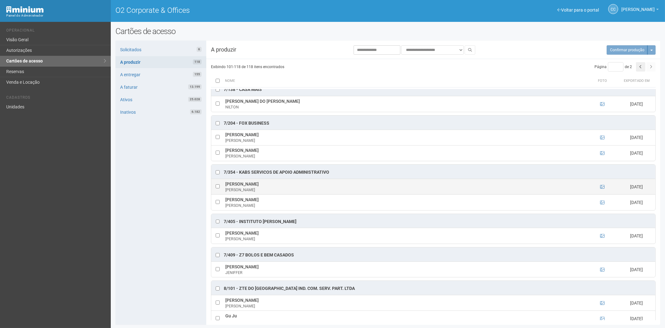
drag, startPoint x: 224, startPoint y: 185, endPoint x: 309, endPoint y: 186, distance: 85.2
click at [309, 186] on td "IZABELA CRISTINA ASSUMPCAO DE MELO Izabela Melo" at bounding box center [405, 187] width 363 height 16
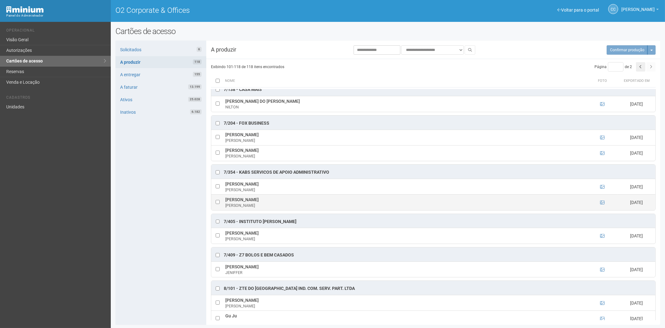
drag, startPoint x: 317, startPoint y: 199, endPoint x: 226, endPoint y: 202, distance: 90.9
click at [226, 202] on td "THAYLANNE MACIEL DA SILVA MAGALHÃES Thay Maciel" at bounding box center [405, 203] width 363 height 16
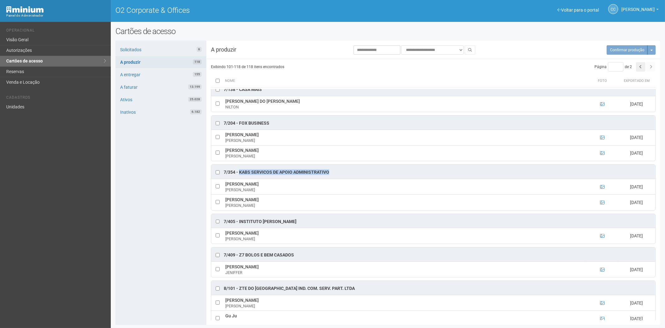
drag, startPoint x: 336, startPoint y: 173, endPoint x: 239, endPoint y: 172, distance: 97.1
click at [239, 172] on div "7/354 - KABS SERVICOS DE APOIO ADMINISTRATIVO" at bounding box center [433, 172] width 444 height 14
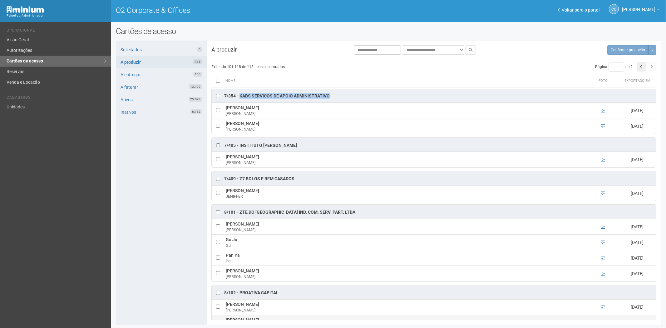
scroll to position [77, 0]
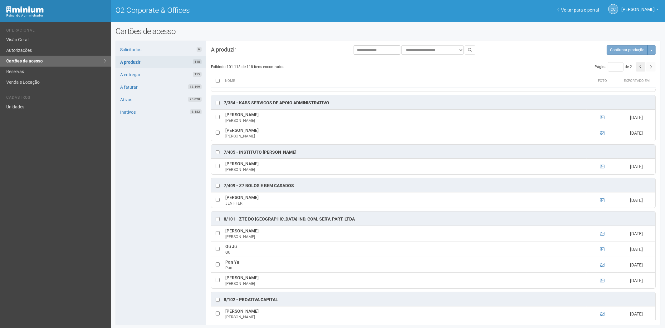
click at [215, 105] on div at bounding box center [218, 103] width 6 height 6
click at [617, 51] on span "Confirmar produção" at bounding box center [620, 50] width 34 height 4
type input "*"
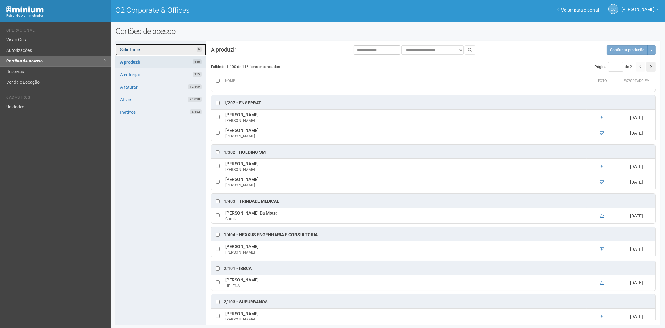
click at [149, 53] on link "Solicitados 6" at bounding box center [161, 50] width 91 height 12
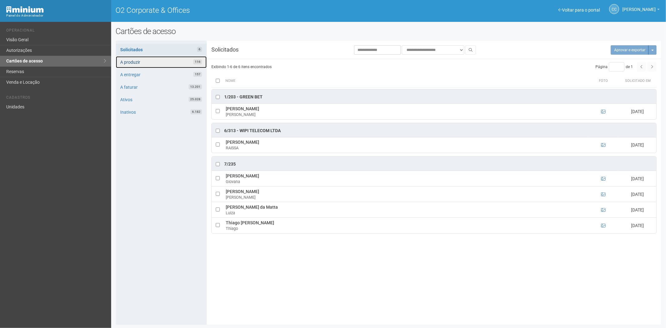
click at [143, 62] on link "A produzir 116" at bounding box center [161, 62] width 91 height 12
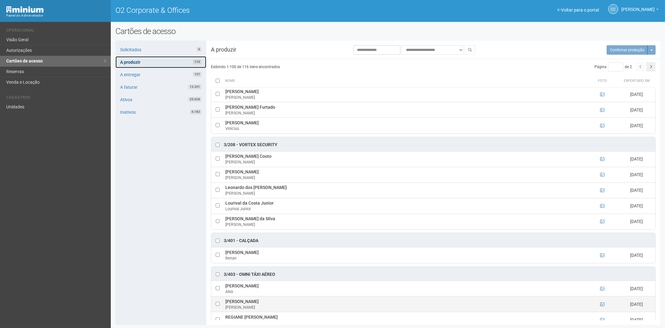
scroll to position [1110, 0]
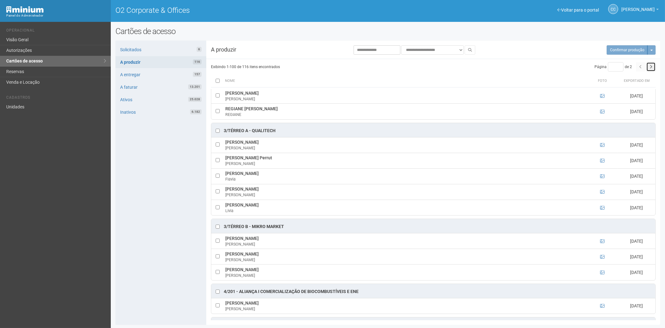
click at [651, 68] on icon "button" at bounding box center [651, 67] width 2 height 4
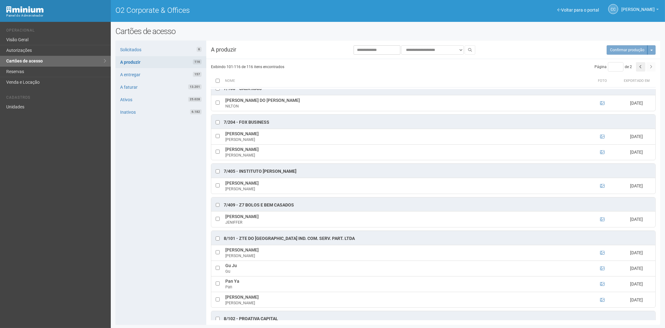
scroll to position [0, 0]
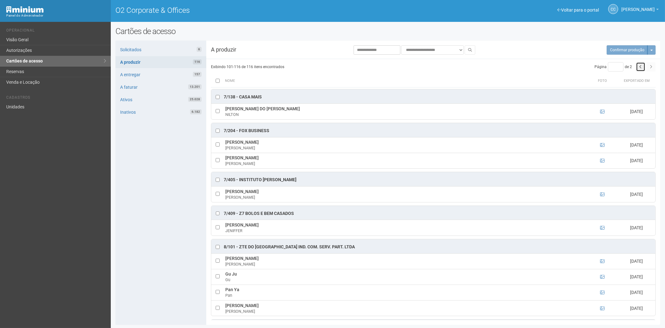
click at [640, 68] on icon "button" at bounding box center [641, 67] width 2 height 4
type input "*"
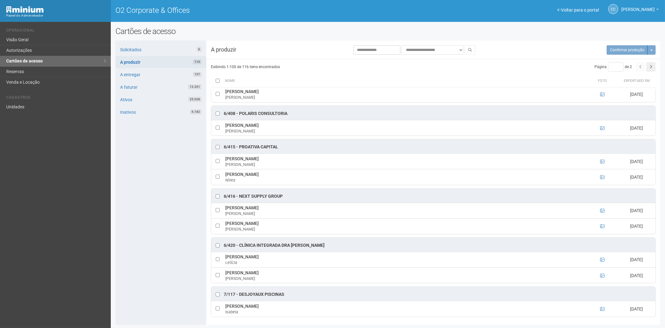
scroll to position [1, 0]
drag, startPoint x: 290, startPoint y: 292, endPoint x: 240, endPoint y: 296, distance: 50.1
click at [240, 296] on div "7/117 - Desjoyaux Piscinas" at bounding box center [433, 294] width 444 height 14
copy div "Desjoyaux Piscinas"
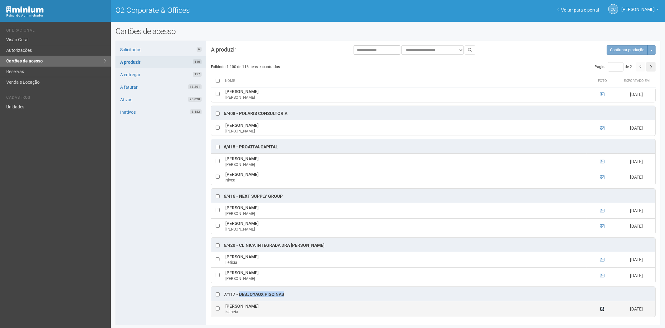
click at [601, 310] on icon at bounding box center [602, 309] width 4 height 4
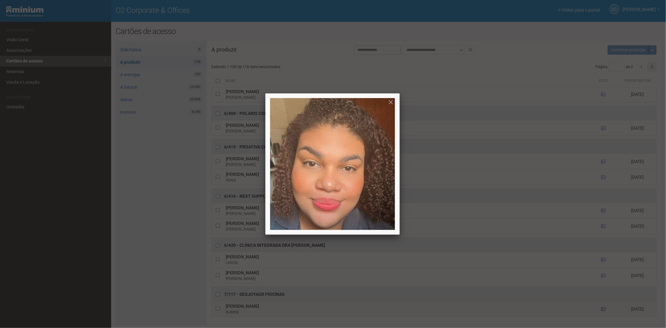
click at [601, 310] on div at bounding box center [333, 164] width 666 height 328
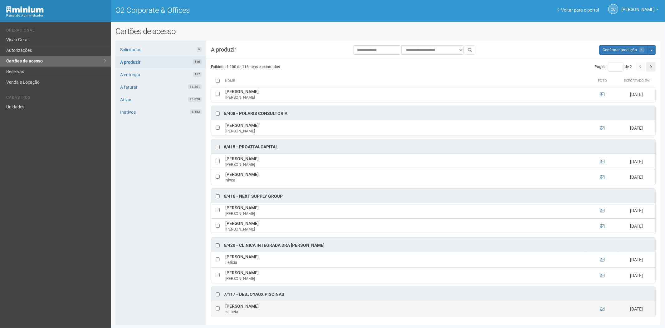
drag, startPoint x: 272, startPoint y: 304, endPoint x: 225, endPoint y: 307, distance: 46.6
click at [225, 307] on td "Isabela Rodrigues Pereira dos Santos Isabela" at bounding box center [405, 309] width 363 height 16
copy td "Isabela Rodrigues Pereira dos Santos"
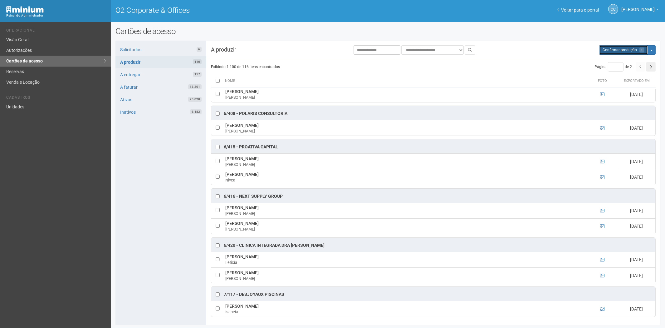
click at [613, 49] on span "Confirmar produção" at bounding box center [620, 50] width 34 height 4
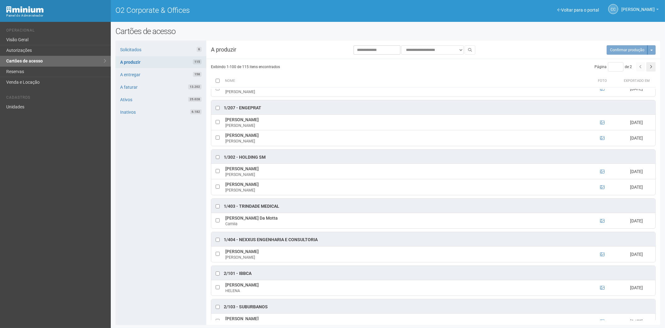
scroll to position [57, 0]
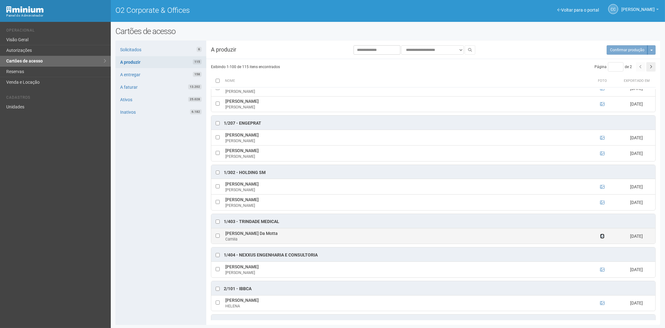
click at [600, 236] on icon at bounding box center [602, 236] width 4 height 4
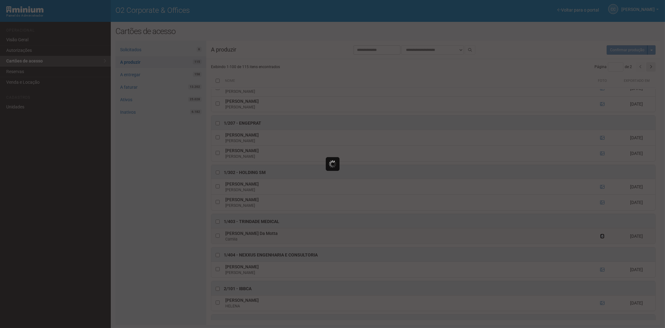
scroll to position [0, 0]
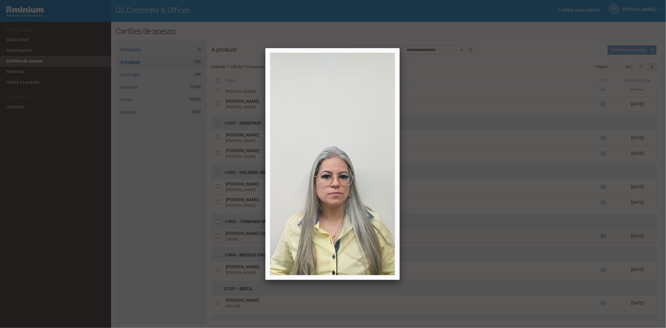
click at [600, 236] on div at bounding box center [333, 164] width 666 height 328
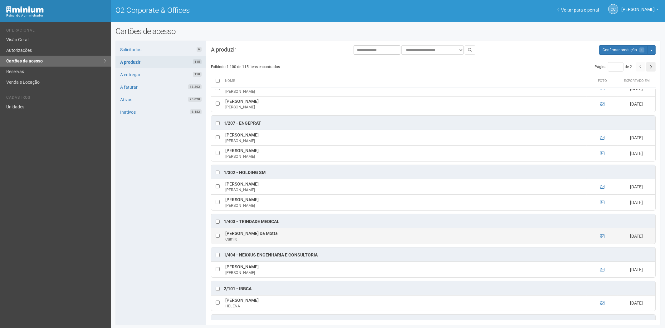
drag, startPoint x: 226, startPoint y: 234, endPoint x: 272, endPoint y: 234, distance: 46.5
click at [272, 234] on td "Camila Araujo Da Motta Camila" at bounding box center [405, 236] width 363 height 16
copy td "Camila Araujo Da Motta"
drag, startPoint x: 287, startPoint y: 223, endPoint x: 238, endPoint y: 222, distance: 49.0
click at [238, 222] on div "1/403 - Trindade Medical" at bounding box center [433, 221] width 444 height 14
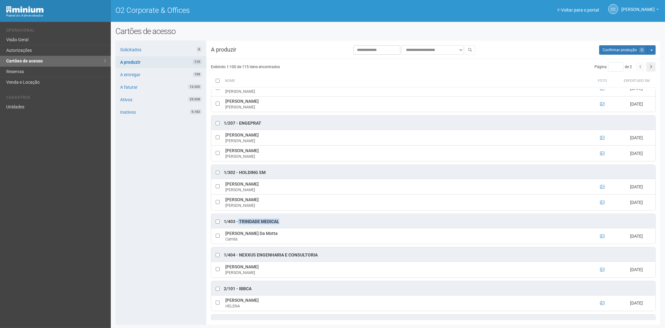
copy div "Trindade Medical"
click at [630, 52] on button "Aguarde... Confirmar produção 1" at bounding box center [624, 49] width 49 height 9
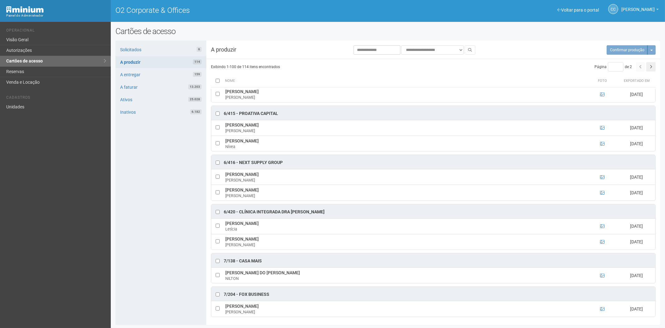
scroll to position [1, 0]
click at [603, 224] on icon at bounding box center [602, 226] width 4 height 4
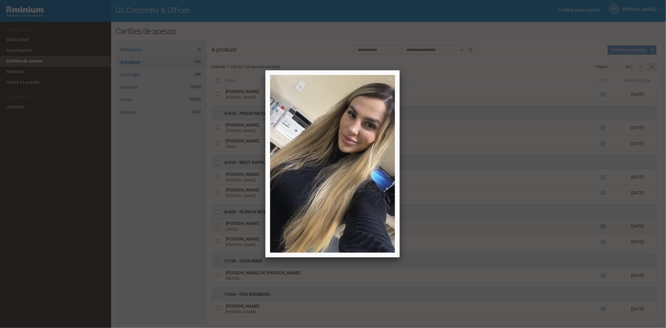
click at [603, 224] on div at bounding box center [333, 164] width 666 height 328
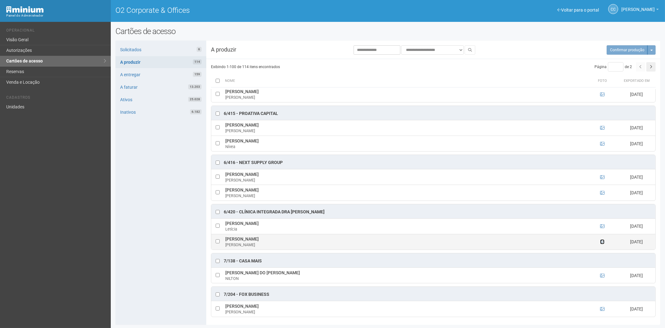
click at [601, 241] on icon at bounding box center [602, 241] width 4 height 4
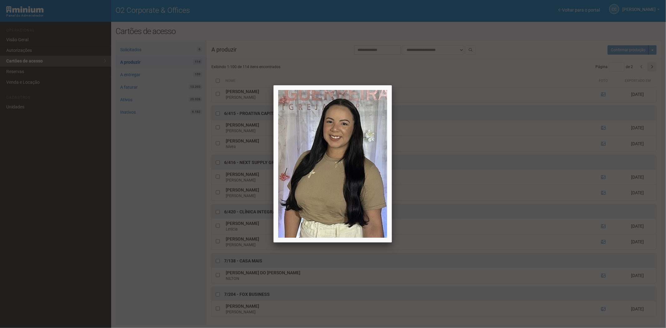
click at [601, 241] on div at bounding box center [333, 164] width 666 height 328
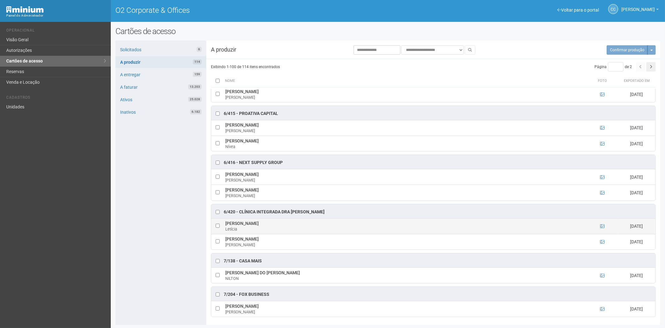
drag, startPoint x: 224, startPoint y: 223, endPoint x: 269, endPoint y: 220, distance: 44.7
click at [269, 220] on td "Letícia Kalil Antunes Letícia" at bounding box center [405, 226] width 363 height 16
copy td "Letícia Kalil Antunes"
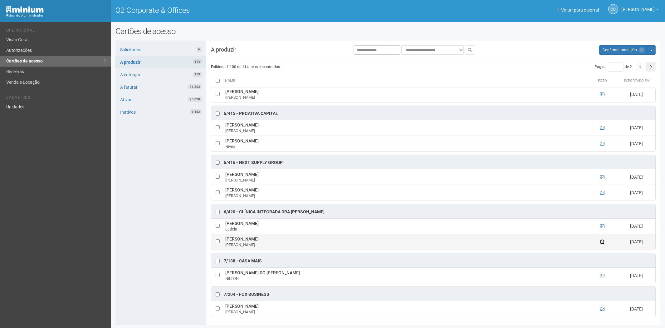
click at [603, 240] on icon at bounding box center [602, 241] width 4 height 4
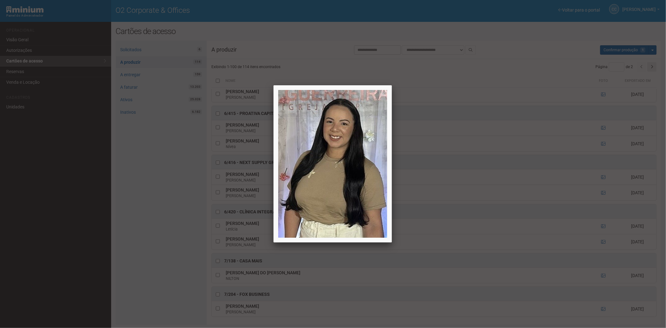
drag, startPoint x: 601, startPoint y: 241, endPoint x: 287, endPoint y: 241, distance: 313.5
click at [600, 241] on div at bounding box center [333, 164] width 666 height 328
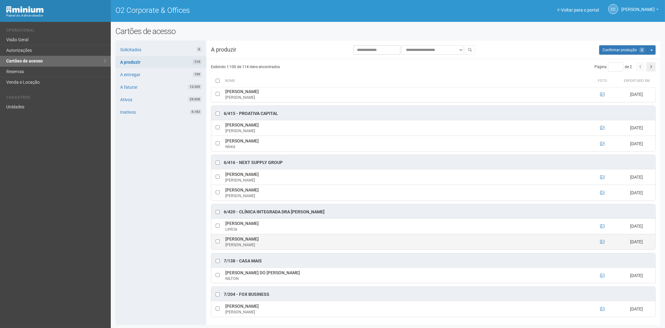
drag, startPoint x: 226, startPoint y: 238, endPoint x: 283, endPoint y: 239, distance: 57.1
click at [283, 239] on td "Vanessa Larize Vieira Sandré Vanessa" at bounding box center [405, 242] width 363 height 16
copy td "Vanessa Larize Vieira Sandré"
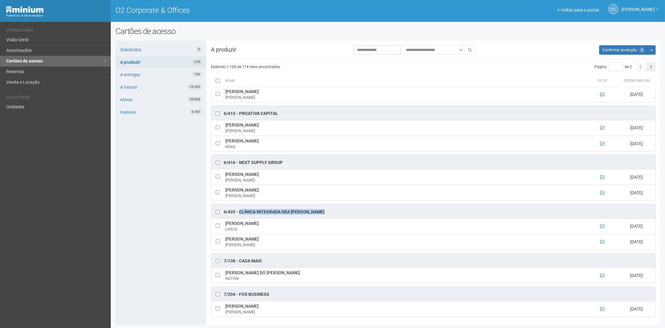
drag, startPoint x: 326, startPoint y: 211, endPoint x: 239, endPoint y: 211, distance: 86.5
click at [239, 211] on div "6/420 - Clínica integrada Dra Helen Soares" at bounding box center [433, 211] width 444 height 14
copy div "Clínica integrada Dra Helen Soares"
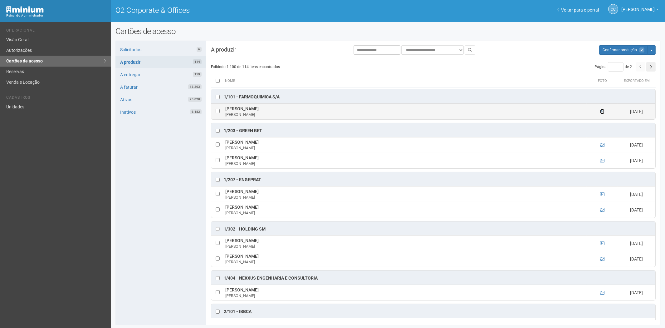
click at [601, 111] on icon at bounding box center [602, 111] width 4 height 4
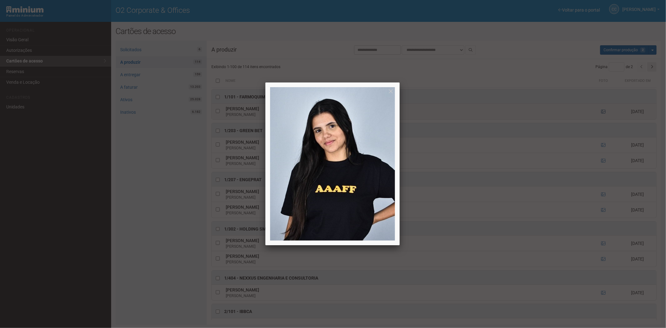
click at [601, 111] on div at bounding box center [333, 164] width 666 height 328
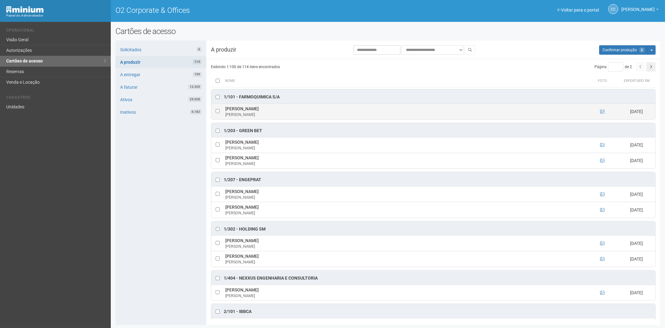
drag, startPoint x: 308, startPoint y: 110, endPoint x: 226, endPoint y: 111, distance: 82.8
click at [225, 111] on td "JENNIFER LIMA DE ALMEIDA BARBOSA JENNIFER BARBOSA" at bounding box center [405, 112] width 363 height 16
copy td "JENNIFER LIMA DE ALMEIDA BARBOSA"
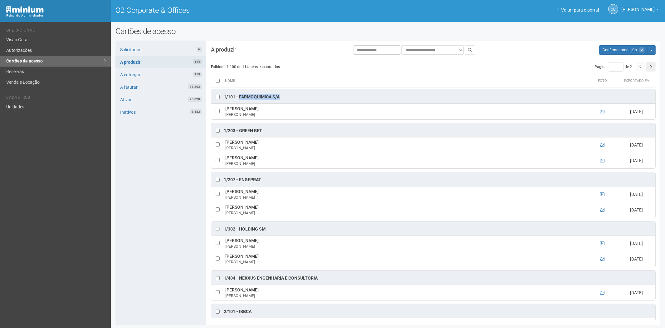
drag, startPoint x: 281, startPoint y: 97, endPoint x: 239, endPoint y: 98, distance: 42.2
click at [239, 98] on div "1/101 - FARMOQUIMICA S/A" at bounding box center [433, 96] width 444 height 14
copy div "FARMOQUIMICA S/A"
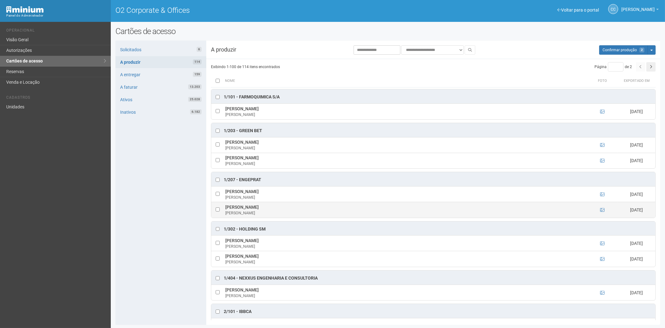
click at [601, 214] on td at bounding box center [602, 210] width 31 height 16
click at [601, 212] on icon at bounding box center [602, 210] width 4 height 4
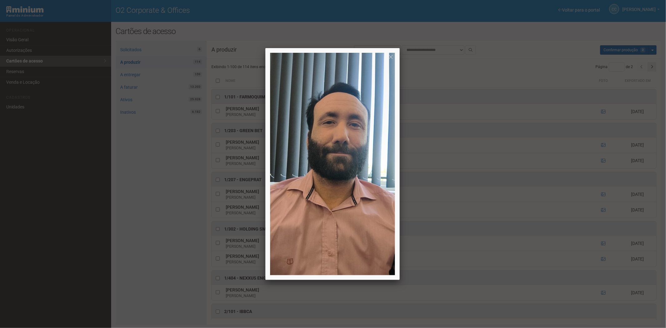
click at [601, 211] on div at bounding box center [333, 164] width 666 height 328
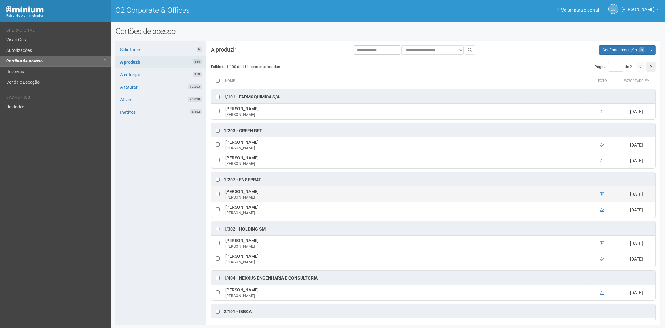
drag, startPoint x: 225, startPoint y: 192, endPoint x: 283, endPoint y: 190, distance: 58.1
click at [283, 190] on td "Mariana de Oliveira Barreto MARIANA BARRETO" at bounding box center [405, 194] width 363 height 16
click at [602, 195] on icon at bounding box center [602, 194] width 4 height 4
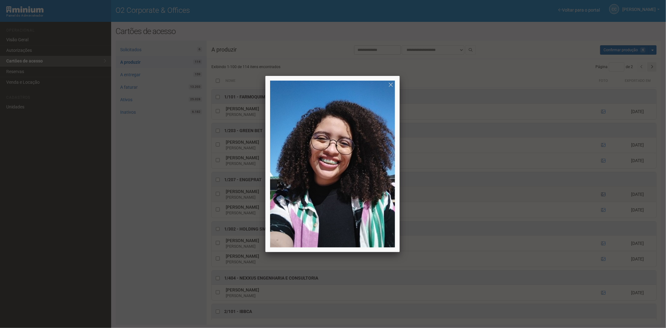
click at [602, 195] on div at bounding box center [333, 164] width 666 height 328
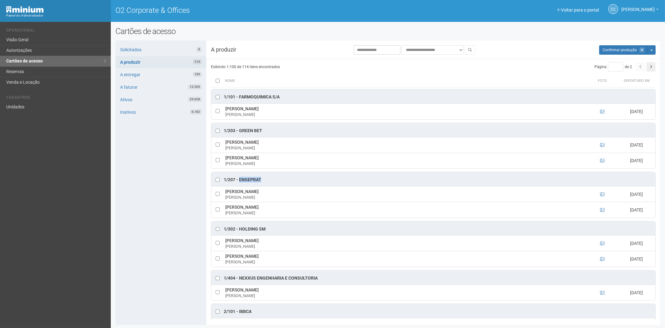
drag, startPoint x: 263, startPoint y: 180, endPoint x: 239, endPoint y: 182, distance: 23.5
click at [239, 182] on div "1/207 - ENGEPRAT" at bounding box center [433, 179] width 444 height 14
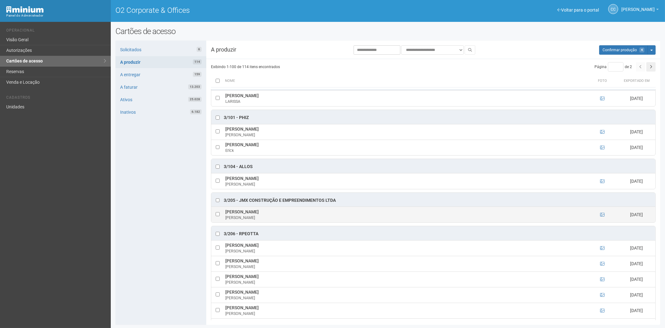
scroll to position [624, 0]
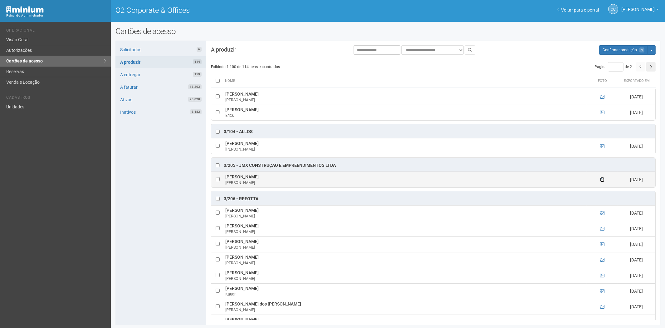
click at [601, 182] on icon at bounding box center [602, 179] width 4 height 4
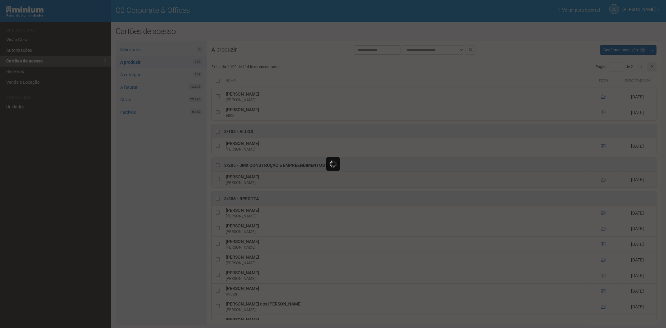
click at [601, 185] on div at bounding box center [333, 164] width 666 height 328
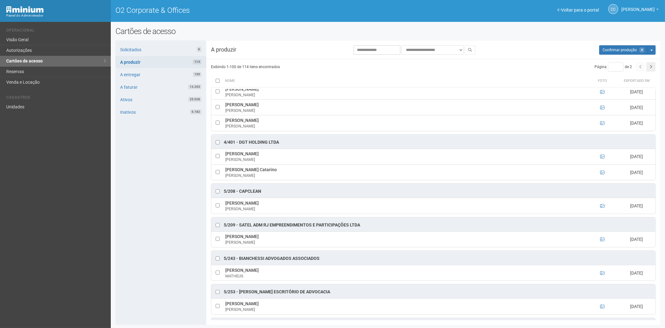
scroll to position [1492, 0]
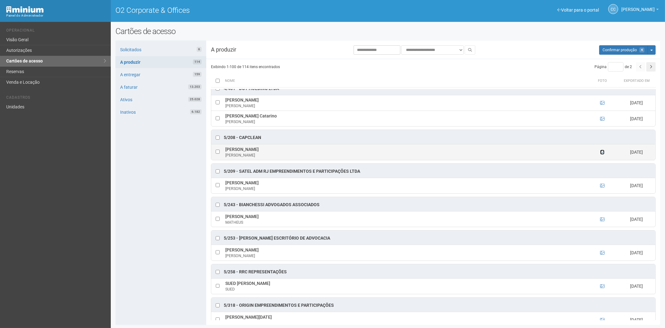
click at [601, 154] on icon at bounding box center [602, 152] width 4 height 4
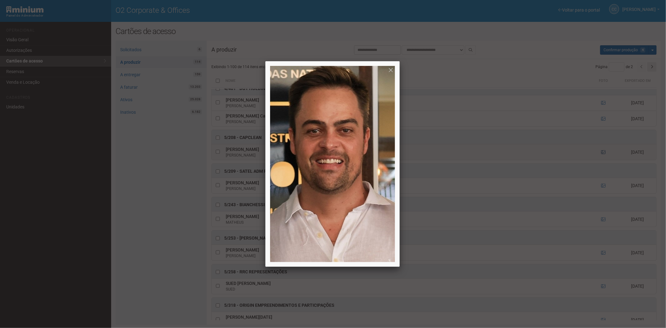
click at [601, 161] on div at bounding box center [333, 164] width 666 height 328
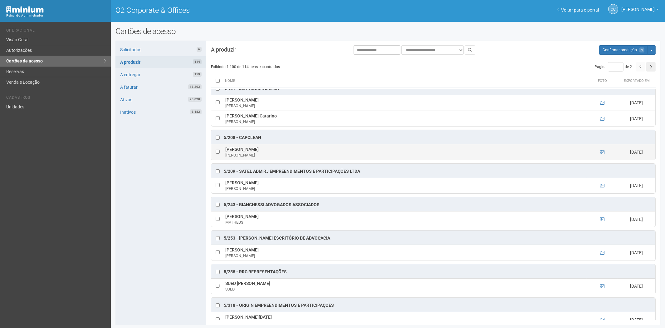
drag, startPoint x: 225, startPoint y: 158, endPoint x: 259, endPoint y: 157, distance: 34.3
click at [259, 157] on td "Fabio Freire Forte Fabio" at bounding box center [405, 152] width 363 height 16
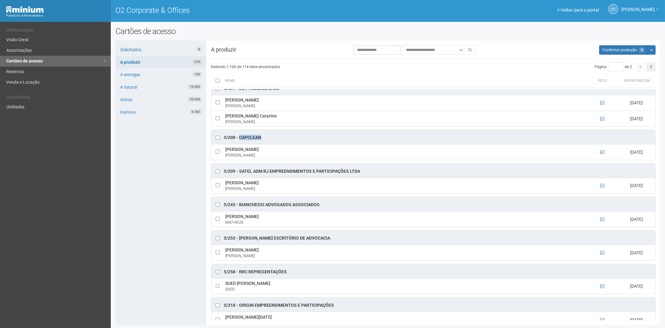
drag, startPoint x: 262, startPoint y: 146, endPoint x: 239, endPoint y: 146, distance: 23.1
click at [239, 144] on div "5/208 - CapClean" at bounding box center [433, 137] width 444 height 14
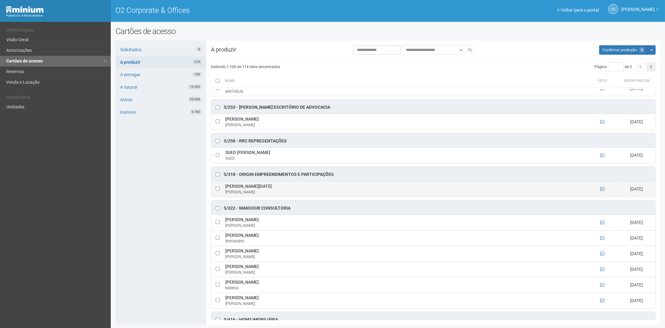
scroll to position [1631, 0]
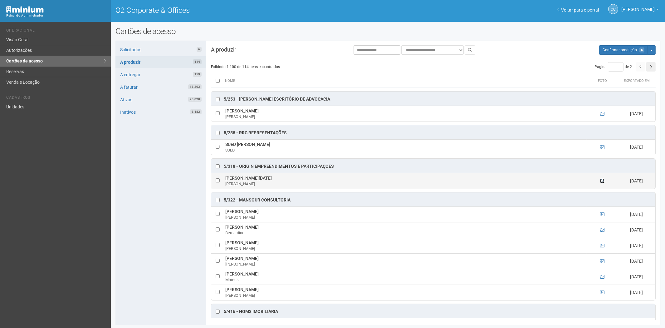
click at [601, 183] on icon at bounding box center [602, 181] width 4 height 4
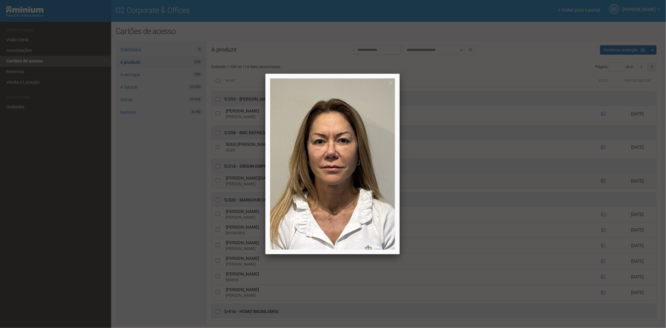
click at [601, 193] on div at bounding box center [333, 164] width 666 height 328
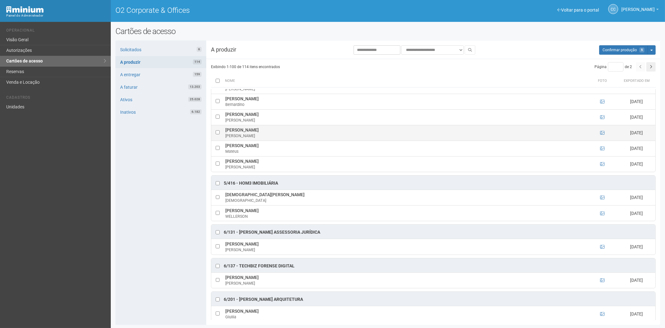
scroll to position [1769, 0]
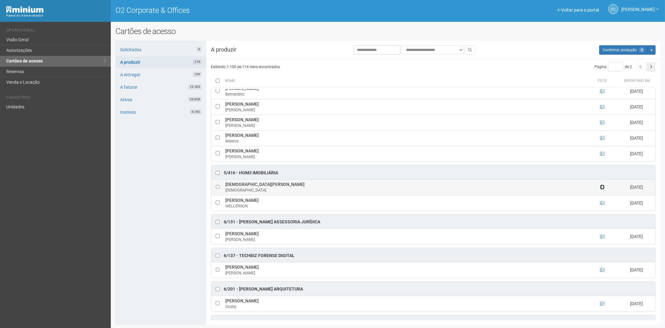
click at [603, 189] on icon at bounding box center [602, 187] width 4 height 4
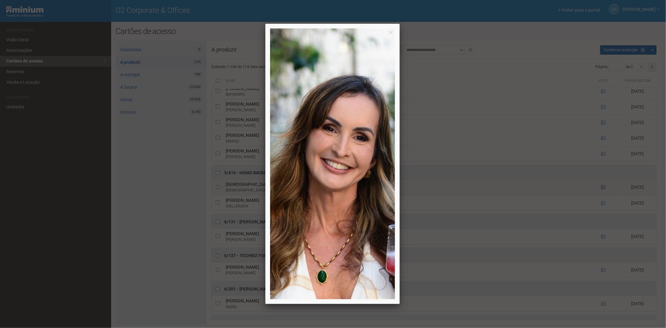
click at [603, 199] on div at bounding box center [333, 164] width 666 height 328
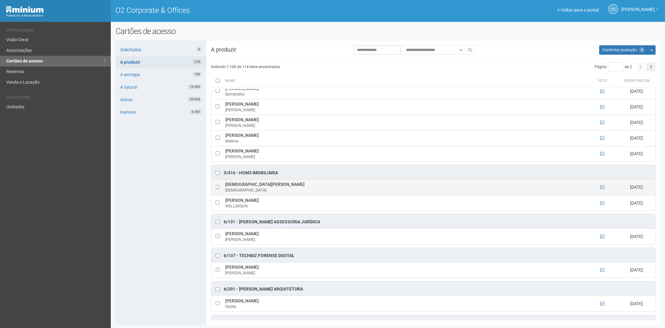
drag, startPoint x: 268, startPoint y: 195, endPoint x: 226, endPoint y: 196, distance: 41.9
click at [226, 195] on td "CRISTIANE CALHEIROS CRISTIANE" at bounding box center [405, 187] width 363 height 16
drag, startPoint x: 284, startPoint y: 184, endPoint x: 240, endPoint y: 183, distance: 43.1
click at [240, 179] on div "5/416 - HOM3 Imobiliária" at bounding box center [433, 172] width 444 height 14
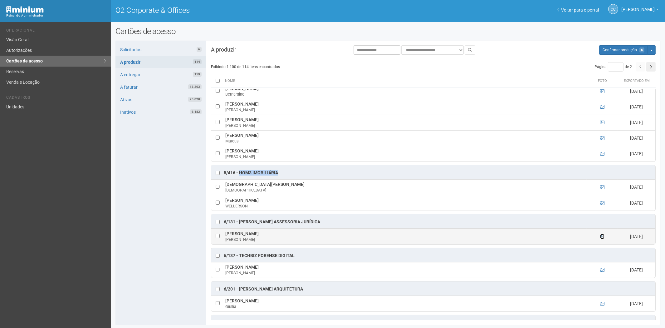
click at [601, 239] on icon at bounding box center [602, 236] width 4 height 4
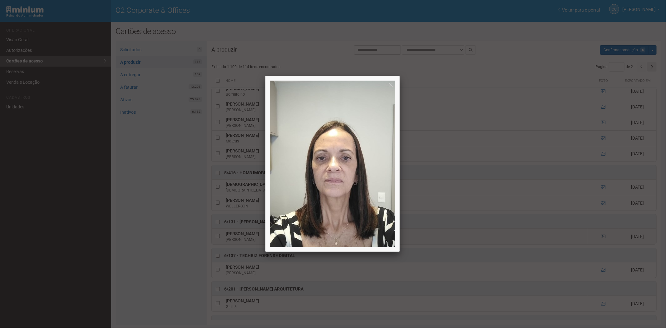
click at [601, 250] on div at bounding box center [333, 164] width 666 height 328
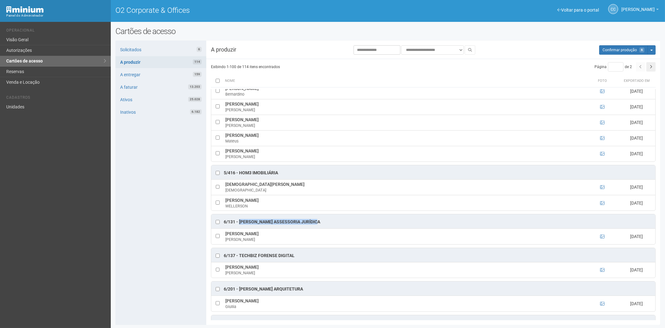
drag, startPoint x: 240, startPoint y: 234, endPoint x: 313, endPoint y: 233, distance: 72.8
click at [319, 228] on div "6/131 - [PERSON_NAME] Assessoria Jurídica" at bounding box center [433, 221] width 444 height 14
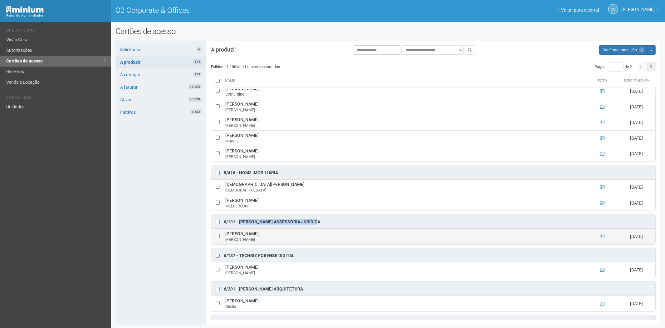
drag, startPoint x: 226, startPoint y: 245, endPoint x: 273, endPoint y: 245, distance: 46.8
click at [275, 244] on td "Ana Cristina Soares Alves Cristina" at bounding box center [405, 237] width 363 height 16
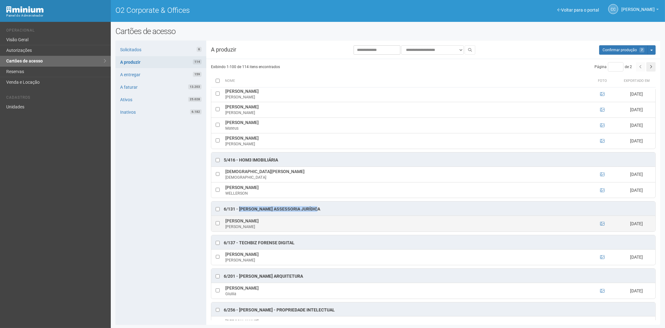
scroll to position [1804, 0]
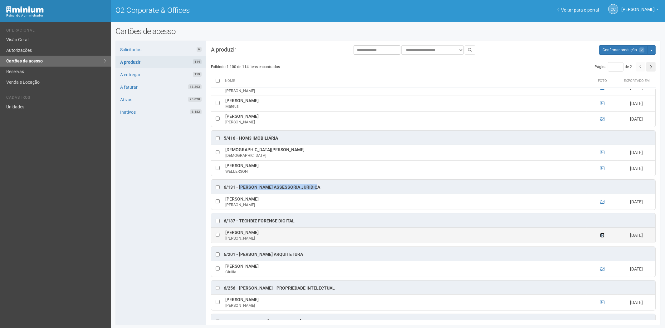
click at [600, 237] on icon at bounding box center [602, 235] width 4 height 4
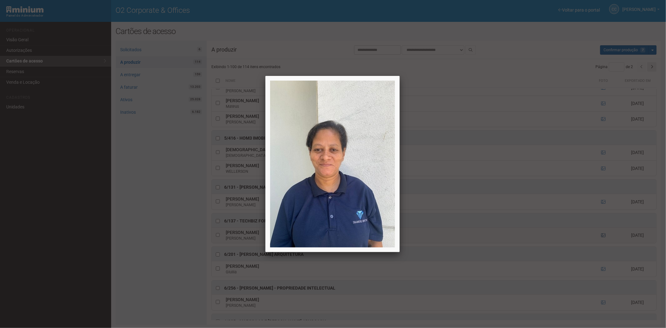
click at [600, 247] on div at bounding box center [333, 164] width 666 height 328
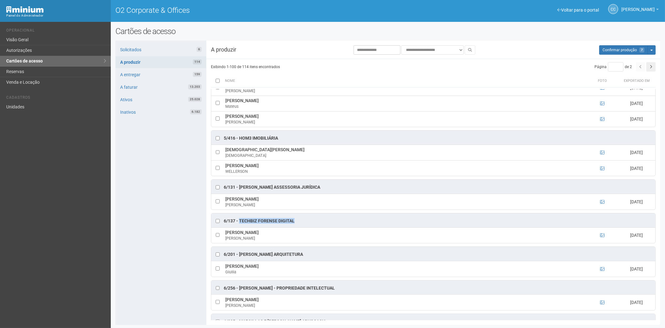
drag, startPoint x: 239, startPoint y: 232, endPoint x: 284, endPoint y: 233, distance: 44.0
click at [295, 227] on div "6/137 - TechBiz Forense Digital" at bounding box center [433, 220] width 444 height 14
drag, startPoint x: 278, startPoint y: 242, endPoint x: 225, endPoint y: 245, distance: 53.2
click at [225, 243] on td "Elaine da Silva Rodrigues Elaine" at bounding box center [405, 235] width 363 height 16
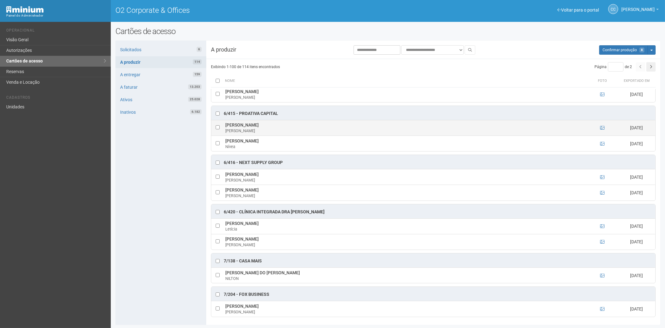
scroll to position [2242, 0]
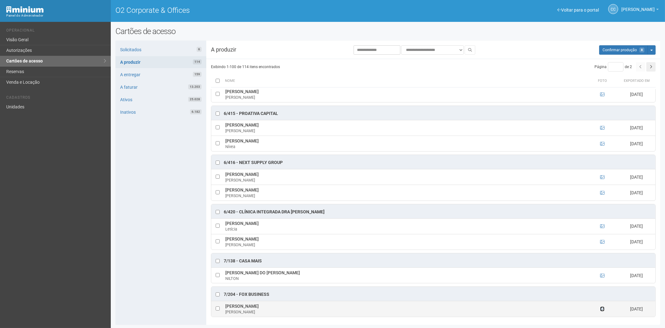
click at [600, 308] on icon at bounding box center [602, 309] width 4 height 4
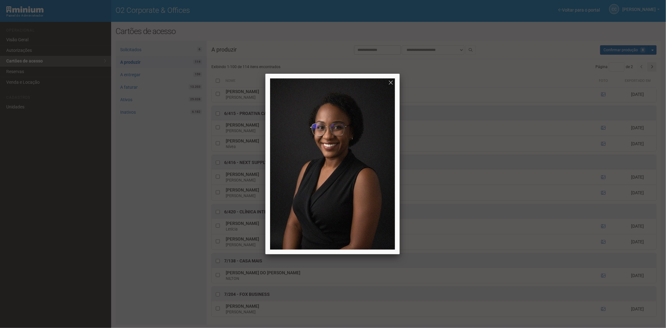
click at [601, 310] on div at bounding box center [333, 164] width 666 height 328
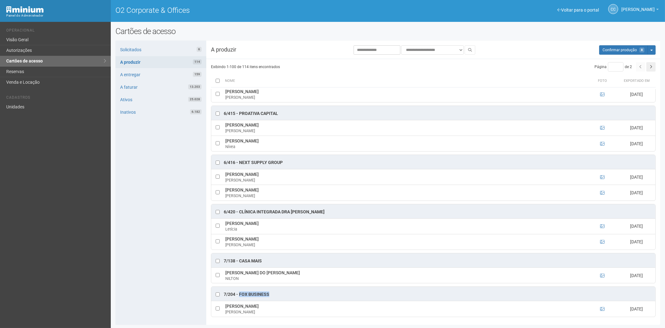
drag, startPoint x: 272, startPoint y: 294, endPoint x: 242, endPoint y: 294, distance: 29.4
click at [241, 294] on div "7/204 - Fox Business" at bounding box center [433, 294] width 444 height 14
click at [265, 293] on div "7/204 - Fox Business" at bounding box center [247, 294] width 46 height 6
drag, startPoint x: 273, startPoint y: 294, endPoint x: 239, endPoint y: 294, distance: 33.7
click at [239, 294] on div "7/204 - Fox Business" at bounding box center [433, 294] width 444 height 14
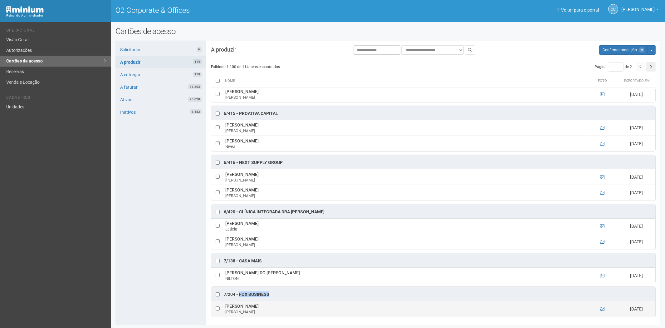
drag, startPoint x: 285, startPoint y: 304, endPoint x: 226, endPoint y: 307, distance: 59.7
click at [226, 307] on td "Julia Gabrielle Lima da Silva Julia" at bounding box center [405, 309] width 363 height 16
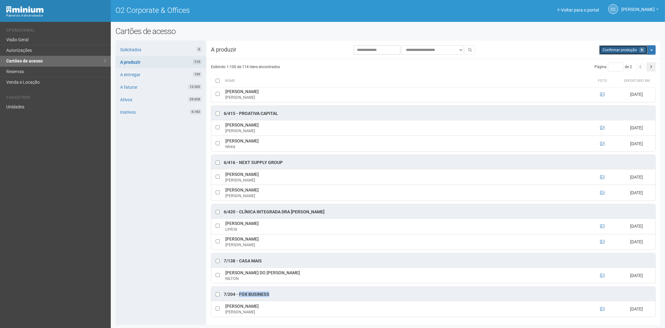
click at [621, 51] on span "Confirmar produção" at bounding box center [620, 50] width 34 height 4
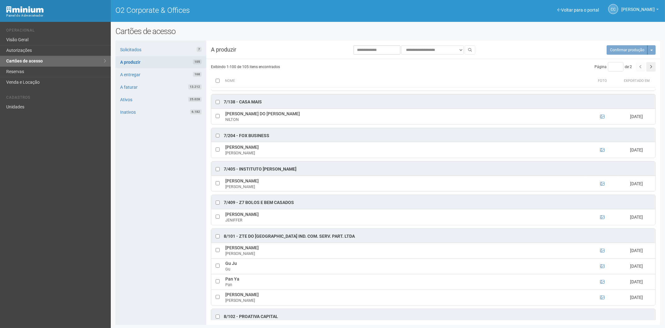
scroll to position [2155, 0]
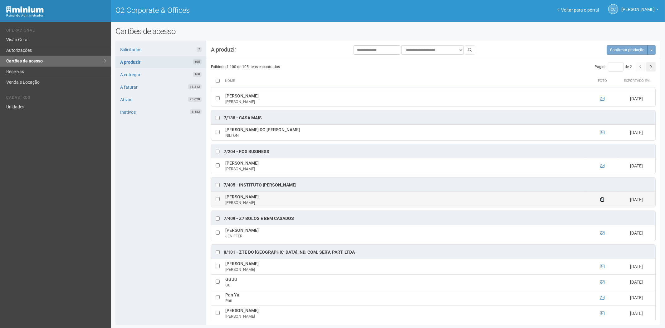
click at [603, 202] on icon at bounding box center [602, 199] width 4 height 4
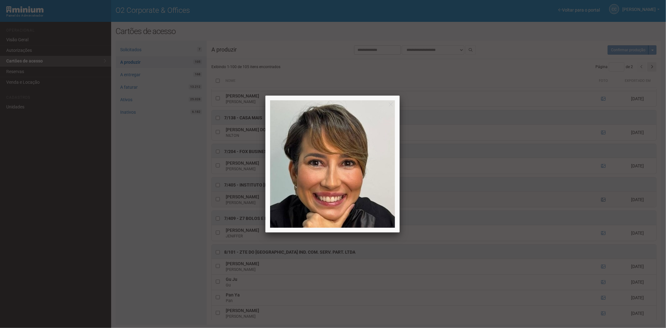
click at [603, 212] on div at bounding box center [333, 164] width 666 height 328
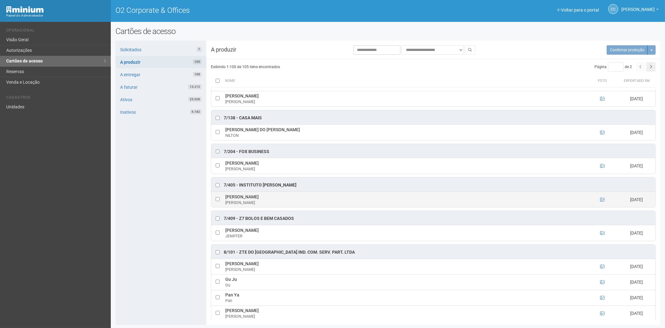
drag, startPoint x: 250, startPoint y: 212, endPoint x: 224, endPoint y: 213, distance: 26.3
click at [224, 207] on td "Erica Rossi Erica" at bounding box center [405, 199] width 363 height 16
drag, startPoint x: 301, startPoint y: 199, endPoint x: 238, endPoint y: 199, distance: 63.1
click at [238, 191] on div "7/405 - INSTITUTO [PERSON_NAME]" at bounding box center [433, 184] width 444 height 14
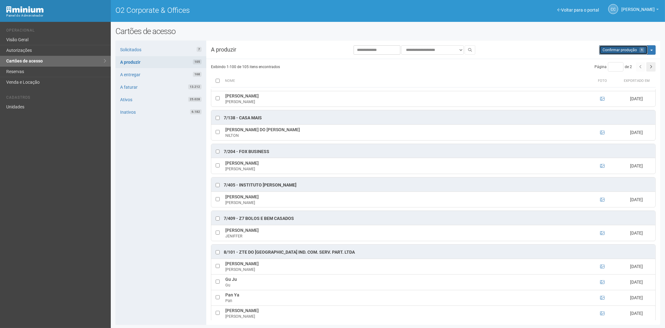
click at [621, 47] on button "Aguarde... Confirmar produção 1" at bounding box center [624, 49] width 49 height 9
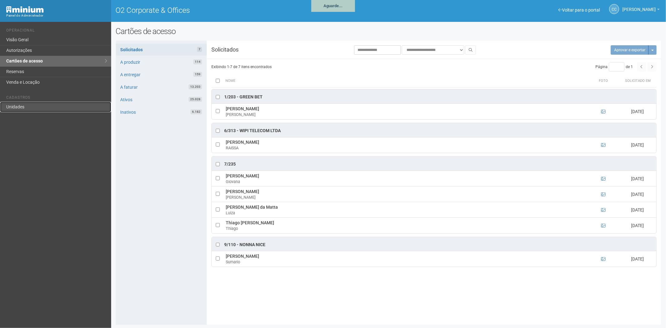
click at [26, 108] on link "Unidades" at bounding box center [55, 107] width 111 height 10
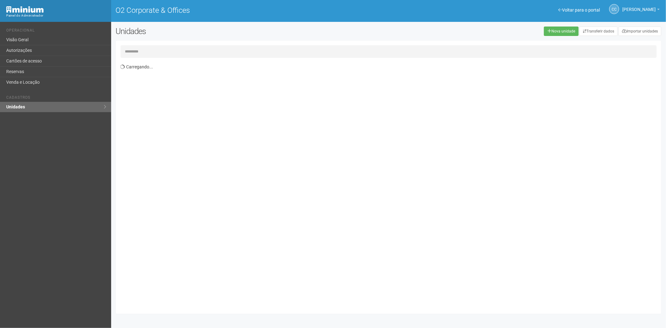
click at [17, 106] on link "Unidades" at bounding box center [55, 107] width 111 height 10
click at [141, 50] on input "text" at bounding box center [389, 51] width 536 height 12
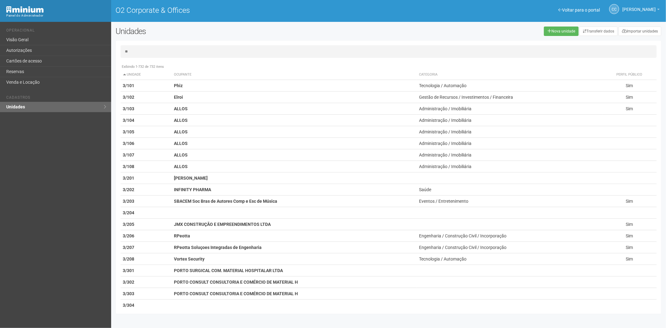
type input "***"
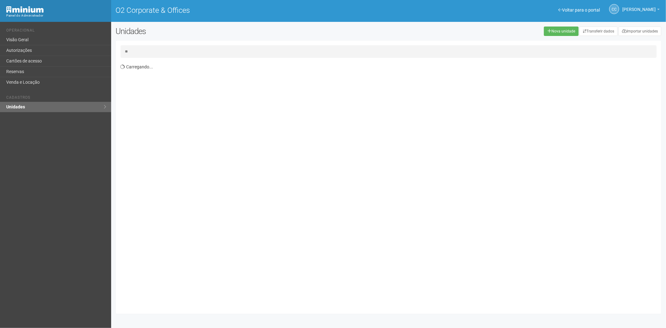
type input "*"
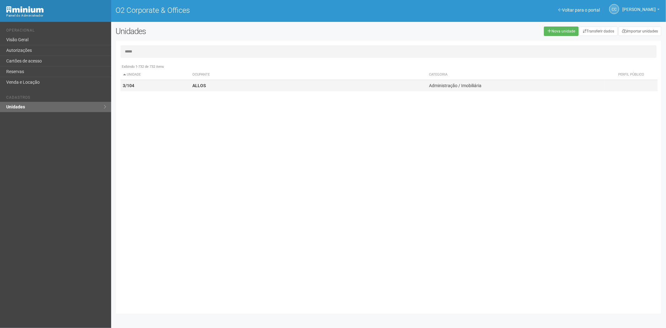
type input "*****"
click at [205, 88] on strong "ALLOS" at bounding box center [199, 85] width 14 height 5
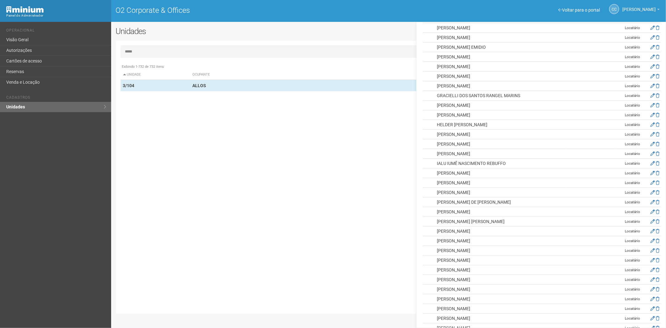
scroll to position [1971, 0]
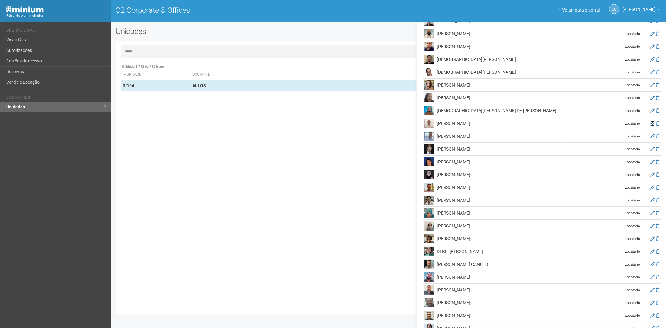
drag, startPoint x: 653, startPoint y: 108, endPoint x: 648, endPoint y: 108, distance: 4.4
click at [653, 121] on icon at bounding box center [652, 123] width 4 height 4
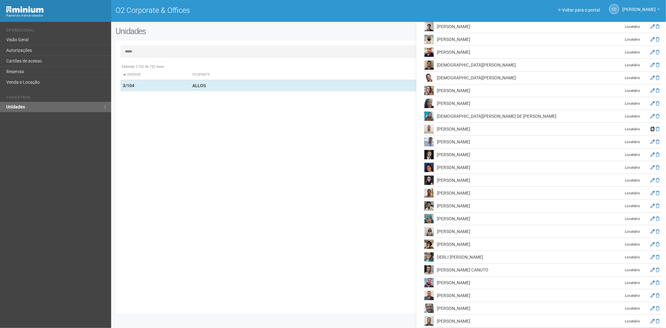
scroll to position [1977, 0]
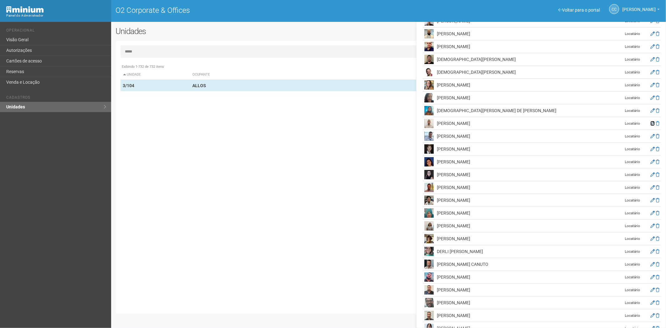
click at [651, 121] on icon at bounding box center [652, 123] width 4 height 4
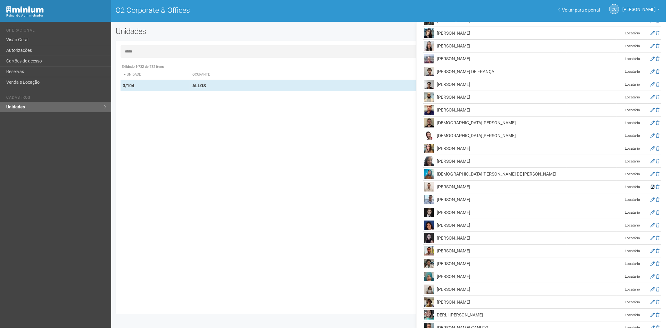
scroll to position [1942, 0]
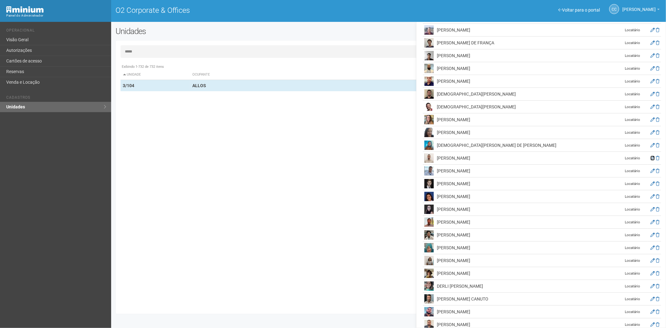
click at [650, 156] on icon at bounding box center [652, 158] width 4 height 4
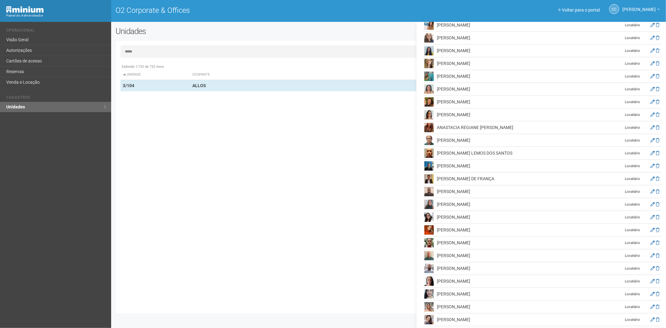
scroll to position [0, 0]
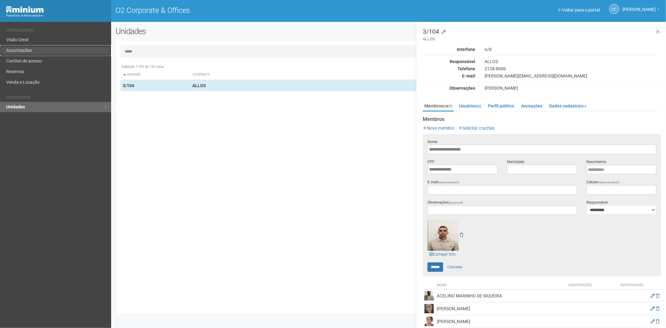
click at [35, 52] on link "Autorizações" at bounding box center [55, 50] width 111 height 11
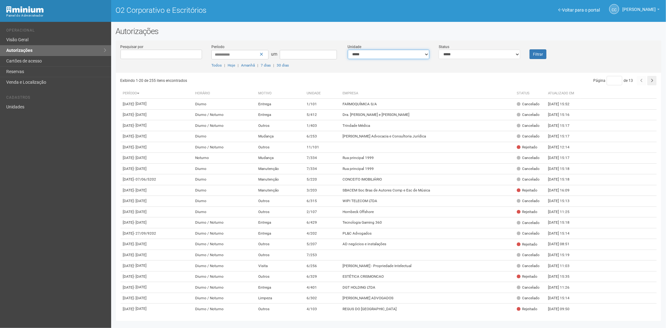
click at [368, 55] on select "**********" at bounding box center [388, 54] width 81 height 9
click at [373, 52] on select "**********" at bounding box center [388, 54] width 81 height 9
click at [508, 52] on select "**********" at bounding box center [479, 54] width 81 height 9
click at [392, 53] on select "**********" at bounding box center [388, 54] width 81 height 9
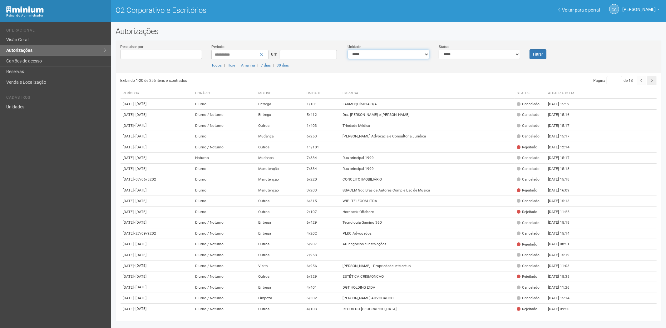
select select "**********"
click at [539, 51] on button "Filtrar" at bounding box center [538, 54] width 17 height 10
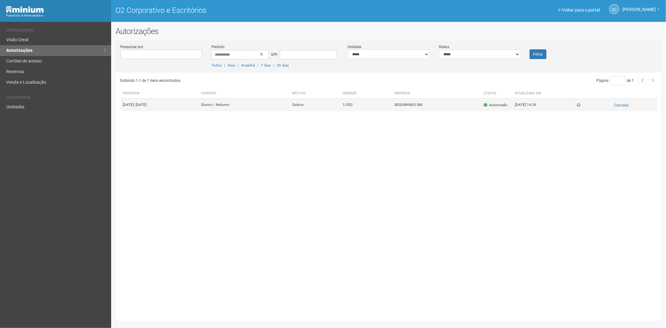
click at [361, 109] on tr "[DATE] - [DATE] [GEOGRAPHIC_DATA] / Noturno Outros 1/302 SEGURANDO SM Autorizad…" at bounding box center [389, 105] width 537 height 12
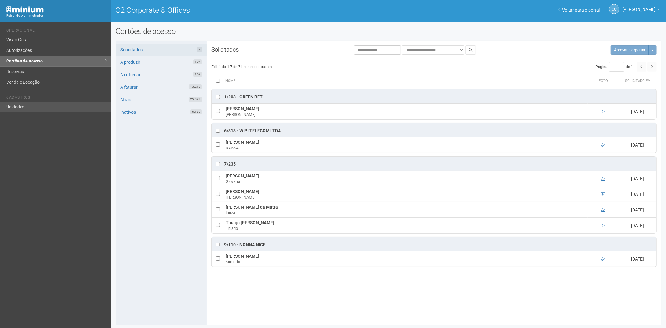
drag, startPoint x: 46, startPoint y: 115, endPoint x: 49, endPoint y: 105, distance: 10.4
click at [47, 110] on div "Voltar para o portal Operacional Visão Geral Autorizações Cartões de acesso Res…" at bounding box center [55, 175] width 111 height 306
click at [59, 108] on link "Unidades" at bounding box center [55, 107] width 111 height 10
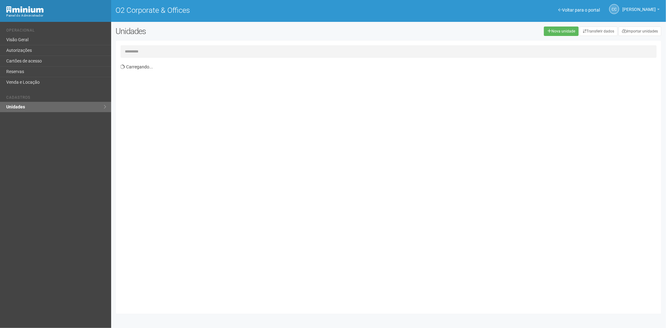
drag, startPoint x: 157, startPoint y: 51, endPoint x: 163, endPoint y: 49, distance: 6.2
click at [160, 50] on input "text" at bounding box center [389, 51] width 536 height 12
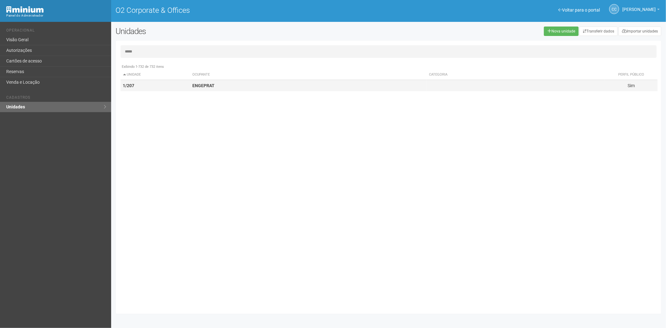
type input "*****"
click at [234, 88] on td "ENGEPRAT" at bounding box center [308, 86] width 237 height 12
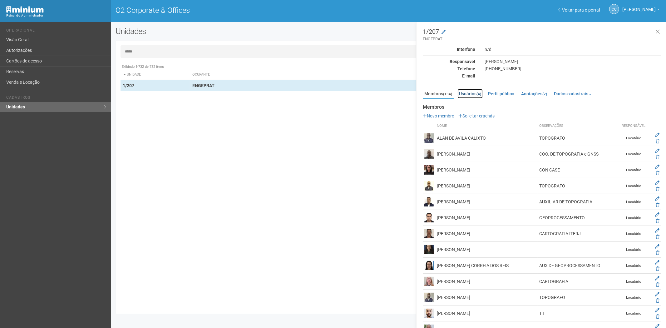
click at [475, 92] on link "Usuários (4)" at bounding box center [469, 93] width 25 height 9
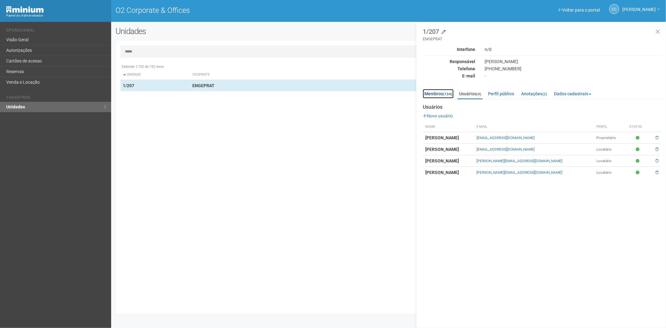
click at [435, 92] on link "Membros (134)" at bounding box center [438, 93] width 31 height 9
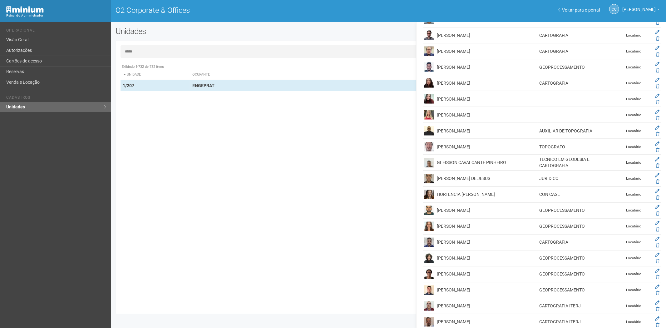
scroll to position [763, 0]
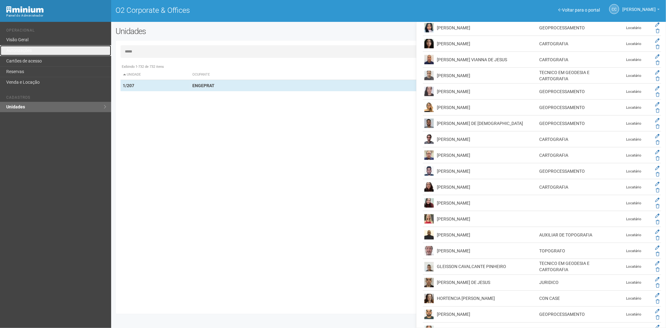
drag, startPoint x: 41, startPoint y: 48, endPoint x: 126, endPoint y: 110, distance: 105.3
click at [41, 48] on link "Autorizações" at bounding box center [55, 50] width 111 height 11
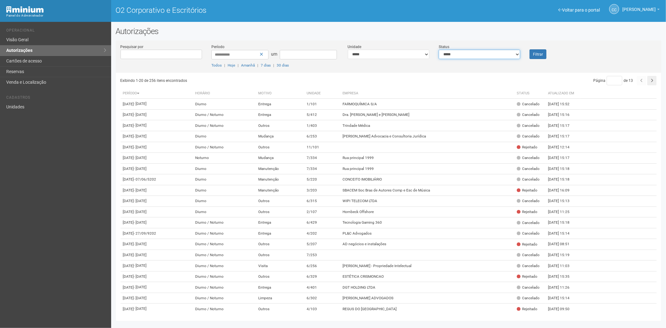
click at [481, 57] on select "**********" at bounding box center [479, 54] width 81 height 9
select select "*"
click at [439, 50] on select "**********" at bounding box center [479, 54] width 81 height 9
click at [534, 56] on font "Filtrar" at bounding box center [538, 54] width 10 height 4
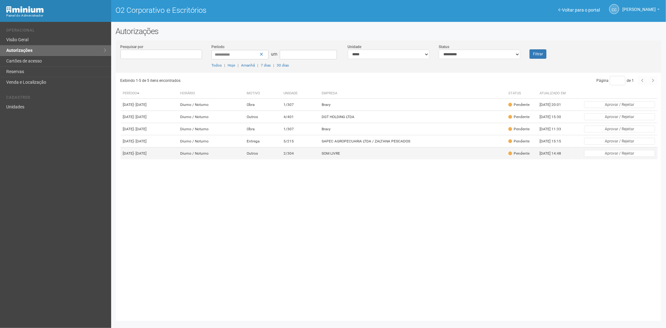
click at [342, 160] on td "SOM LIVRE" at bounding box center [412, 153] width 187 height 12
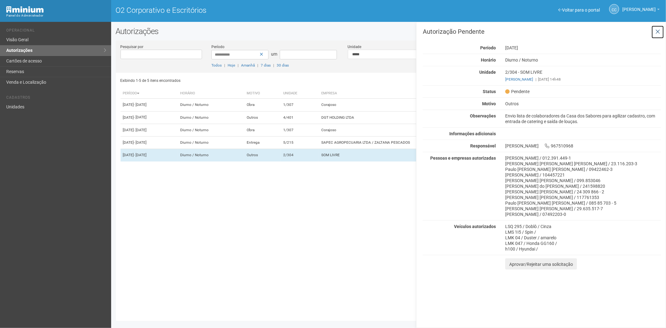
drag, startPoint x: 659, startPoint y: 29, endPoint x: 560, endPoint y: 20, distance: 100.0
click at [651, 29] on div "Autorização Pendente Período [DATE] [GEOGRAPHIC_DATA] [GEOGRAPHIC_DATA] / [GEOG…" at bounding box center [542, 148] width 238 height 241
click at [33, 57] on link "Cartões de acesso" at bounding box center [55, 61] width 111 height 11
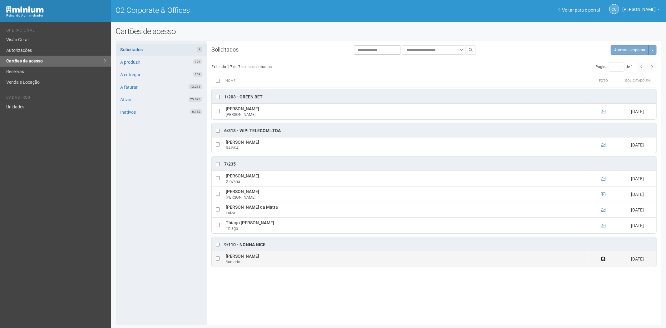
click at [603, 260] on icon at bounding box center [603, 259] width 4 height 4
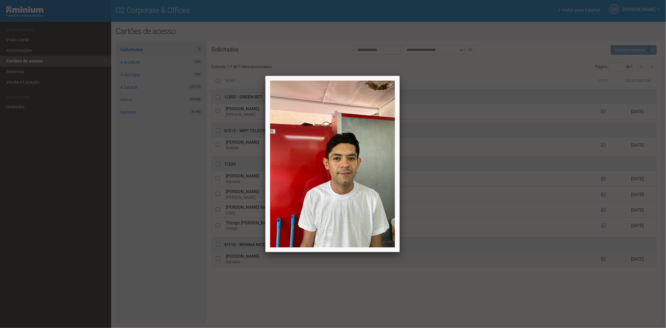
click at [603, 260] on div at bounding box center [333, 164] width 666 height 328
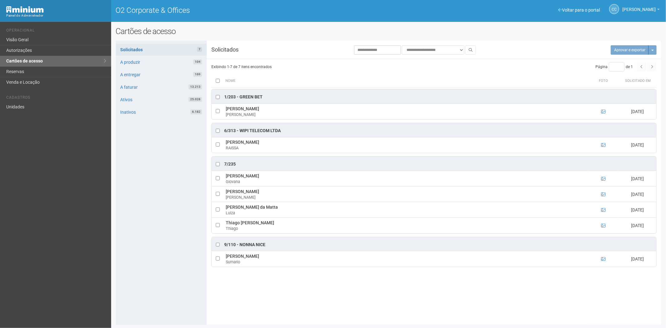
click at [220, 81] on th at bounding box center [217, 81] width 12 height 12
click at [624, 50] on button "Aprovar e exportar 7" at bounding box center [626, 49] width 45 height 9
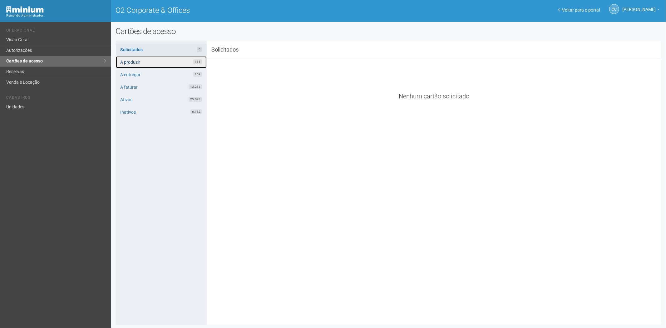
click at [135, 62] on link "A produzir 111" at bounding box center [161, 62] width 91 height 12
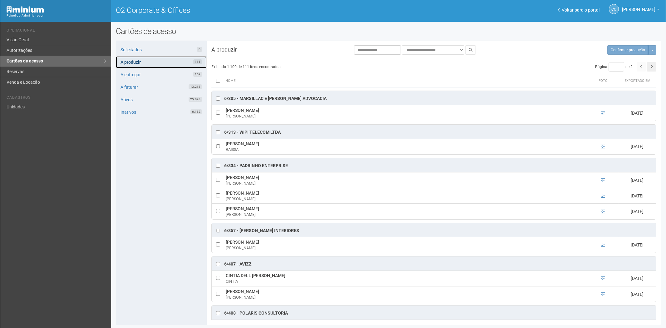
scroll to position [1842, 0]
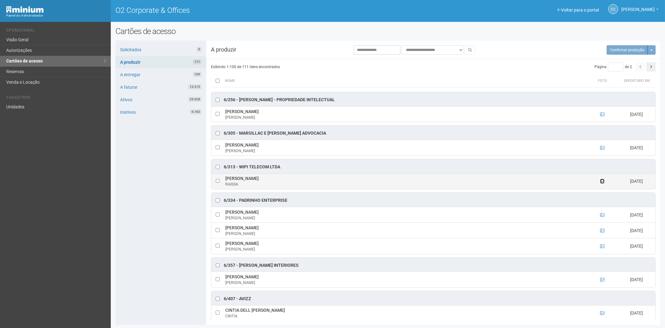
click at [601, 183] on icon at bounding box center [602, 181] width 4 height 4
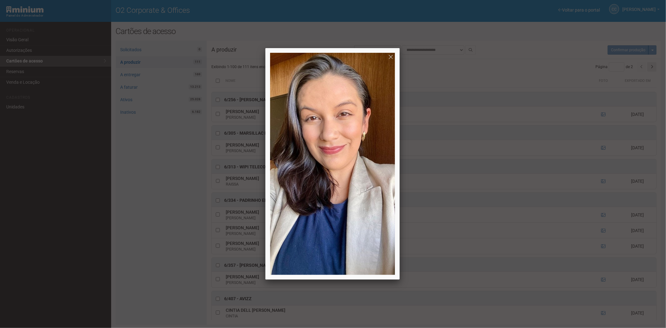
click at [145, 210] on div at bounding box center [333, 164] width 666 height 328
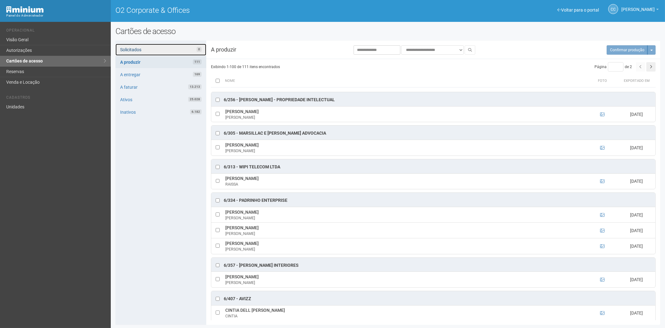
click at [164, 47] on link "Solicitados 0" at bounding box center [161, 50] width 91 height 12
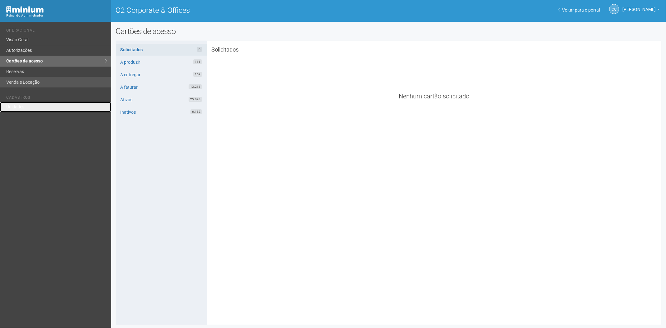
drag, startPoint x: 21, startPoint y: 106, endPoint x: 91, endPoint y: 79, distance: 74.6
click at [21, 106] on link "Unidades" at bounding box center [55, 107] width 111 height 10
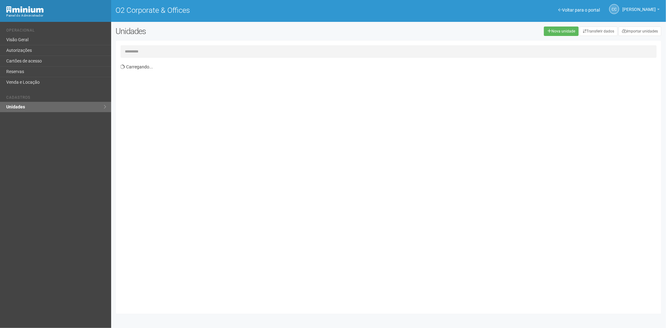
click at [134, 50] on input "text" at bounding box center [389, 51] width 536 height 12
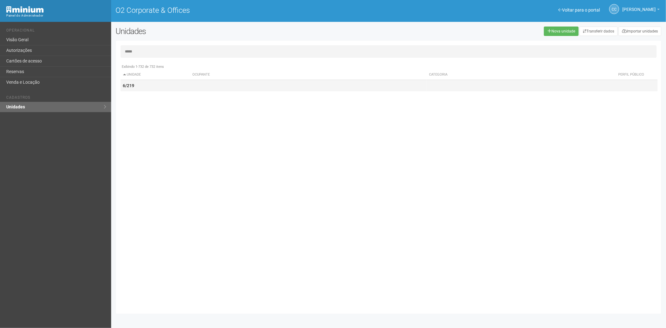
type input "*****"
drag, startPoint x: 154, startPoint y: 88, endPoint x: 224, endPoint y: 94, distance: 70.5
click at [156, 88] on td "6/219" at bounding box center [156, 86] width 70 height 12
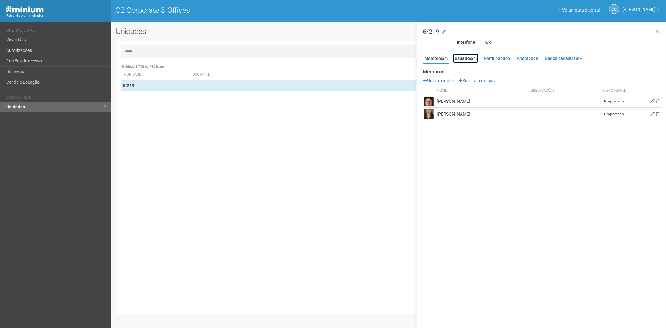
click at [472, 58] on link "Usuários (2)" at bounding box center [465, 58] width 25 height 9
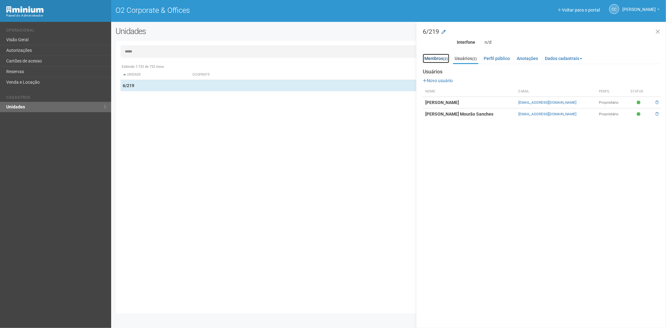
click at [439, 59] on link "Membros (2)" at bounding box center [436, 58] width 27 height 9
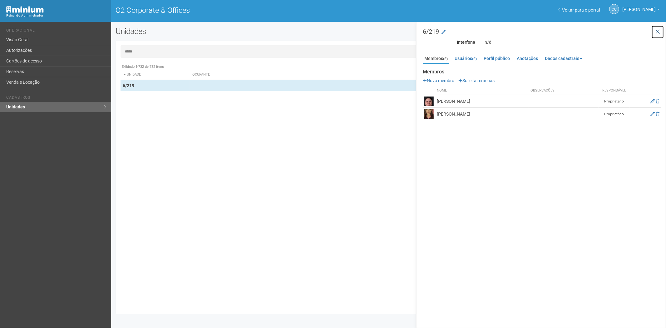
click at [661, 30] on button at bounding box center [657, 31] width 13 height 13
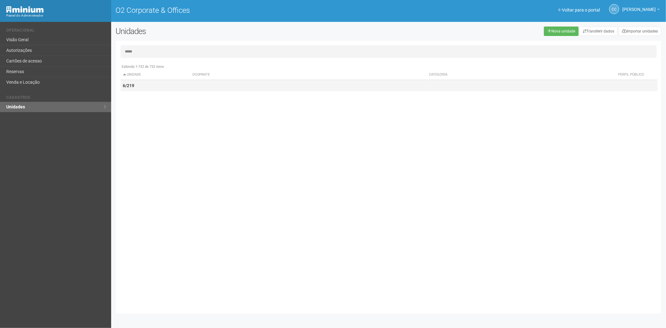
click at [132, 89] on td "6/219" at bounding box center [156, 86] width 70 height 12
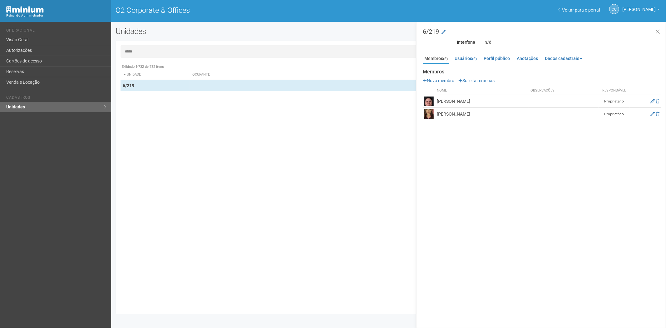
click at [481, 59] on ul "Membros (2) Usuários (2) Perfil público Anotações Dados cadastrais Proprietário…" at bounding box center [542, 59] width 238 height 10
click at [461, 58] on link "Usuários (2)" at bounding box center [465, 58] width 25 height 9
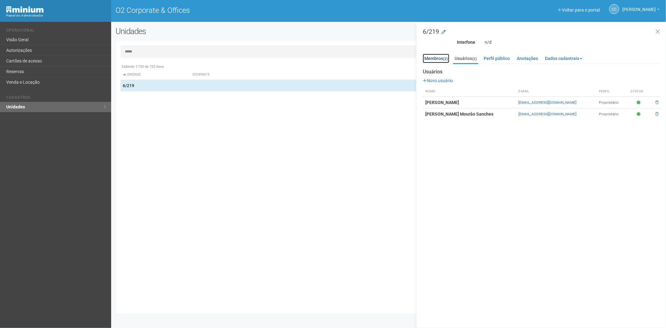
click at [443, 59] on link "Membros (2)" at bounding box center [436, 58] width 27 height 9
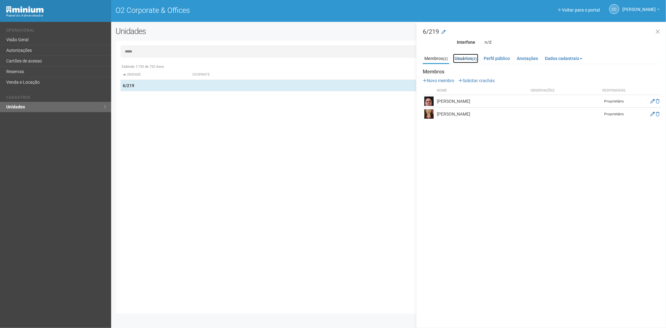
click at [471, 58] on link "Usuários (2)" at bounding box center [465, 58] width 25 height 9
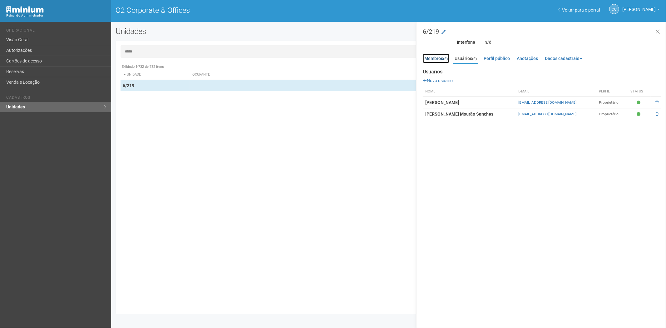
click at [429, 58] on link "Membros (2)" at bounding box center [436, 58] width 27 height 9
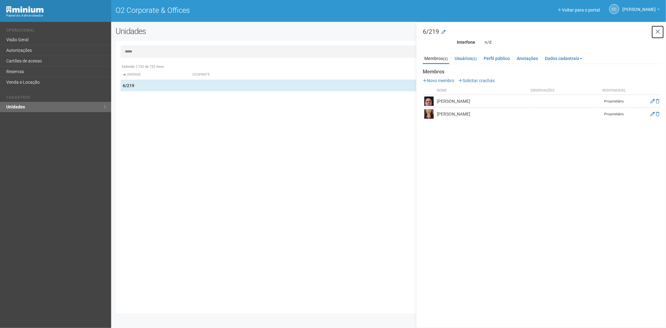
click at [656, 32] on icon at bounding box center [657, 32] width 5 height 6
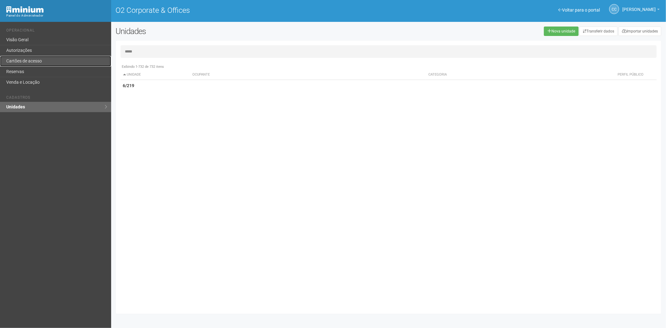
click at [56, 58] on link "Cartões de acesso" at bounding box center [55, 61] width 111 height 11
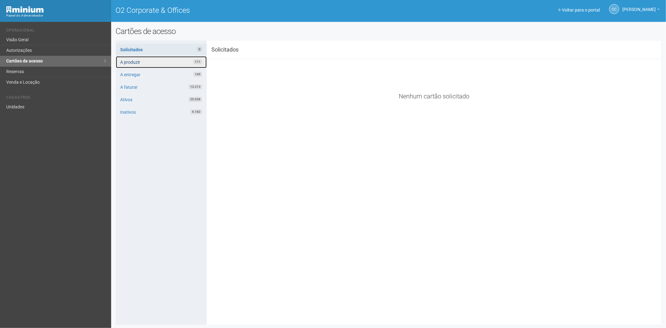
drag, startPoint x: 143, startPoint y: 59, endPoint x: 166, endPoint y: 61, distance: 23.2
click at [143, 59] on link "A produzir 111" at bounding box center [161, 62] width 91 height 12
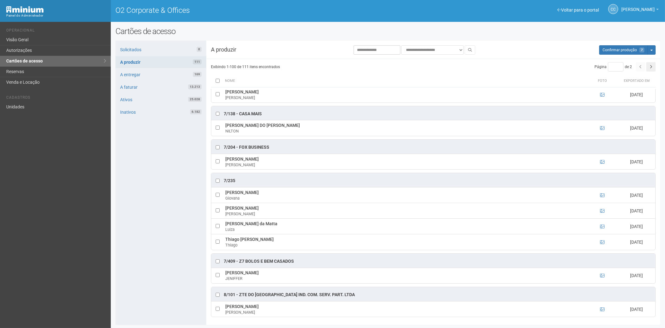
scroll to position [2051, 0]
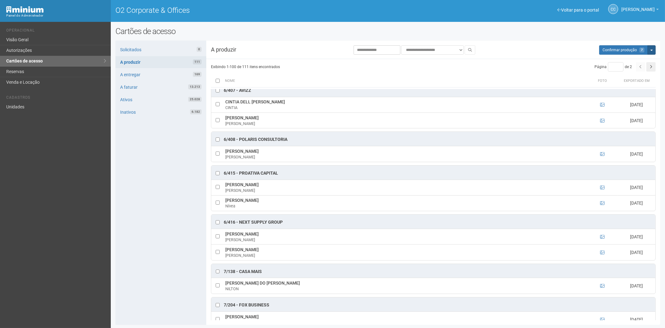
click at [653, 50] on span "button" at bounding box center [652, 50] width 2 height 1
click at [627, 69] on link "Exportar cartões" at bounding box center [624, 69] width 49 height 7
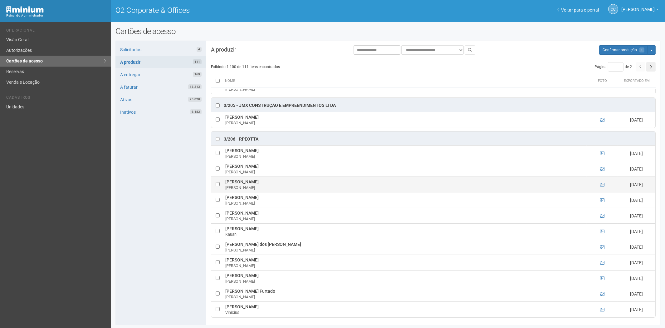
scroll to position [663, 0]
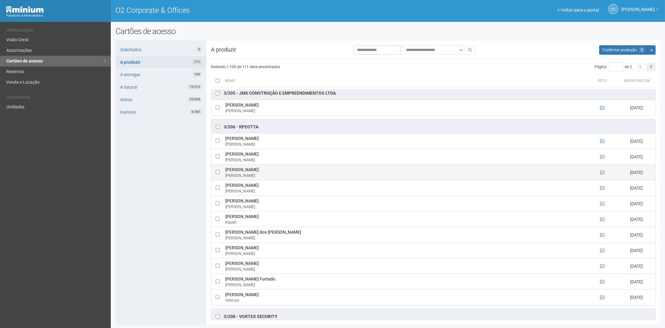
click at [217, 175] on td at bounding box center [217, 173] width 12 height 16
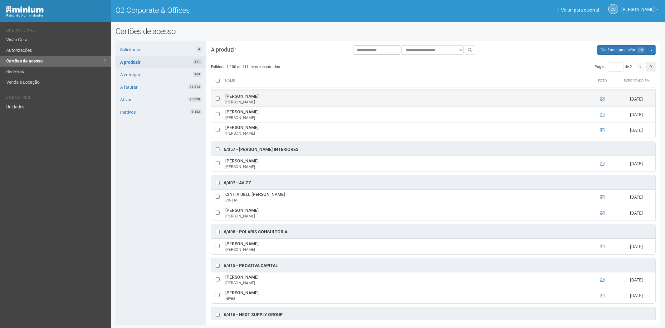
scroll to position [1981, 0]
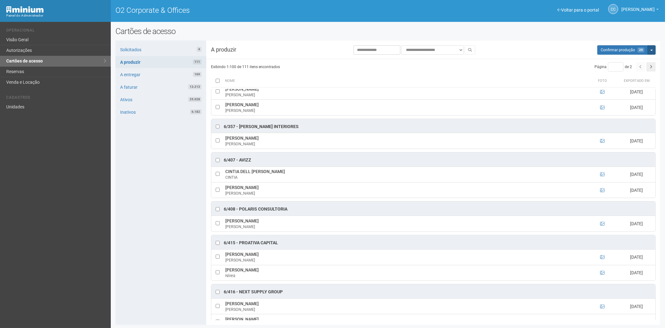
click at [655, 51] on button "Mais opções" at bounding box center [652, 49] width 8 height 9
click at [626, 68] on link "Exportar cartões" at bounding box center [622, 69] width 49 height 7
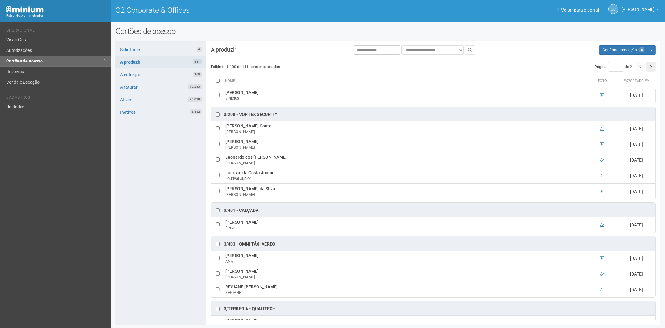
scroll to position [836, 0]
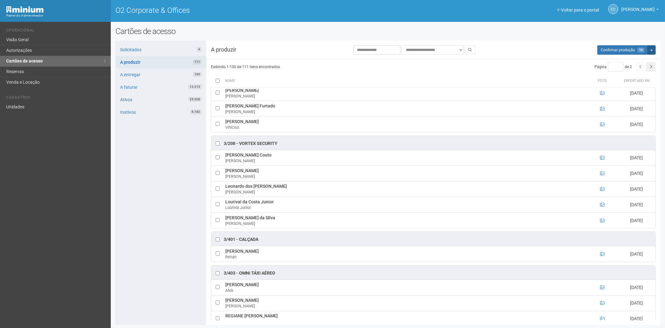
click at [652, 50] on span "button" at bounding box center [652, 50] width 2 height 1
drag, startPoint x: 619, startPoint y: 70, endPoint x: 366, endPoint y: 37, distance: 254.6
click at [619, 70] on link "Exportar cartões" at bounding box center [622, 69] width 49 height 7
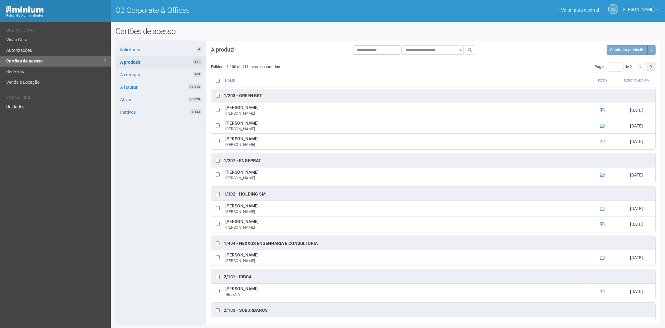
scroll to position [0, 0]
click at [652, 53] on button "Mais opções" at bounding box center [652, 49] width 8 height 9
click at [629, 69] on link "Exportar cartões" at bounding box center [624, 69] width 49 height 7
click at [649, 67] on button "button" at bounding box center [651, 66] width 9 height 9
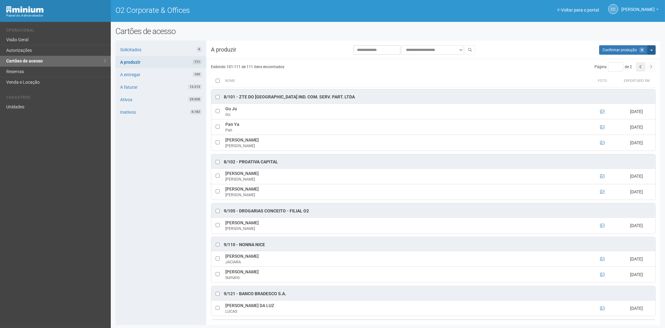
click at [653, 50] on button "Mais opções" at bounding box center [652, 49] width 8 height 9
click at [623, 69] on link "Exportar cartões" at bounding box center [624, 69] width 49 height 7
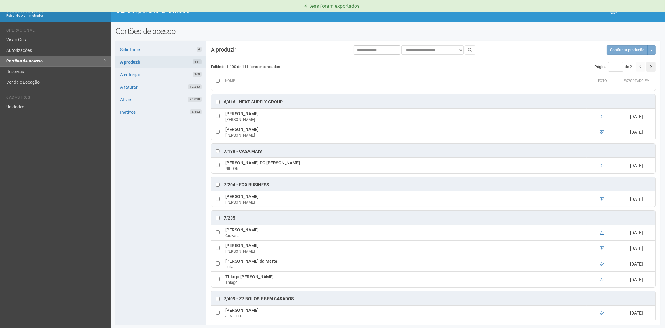
scroll to position [2224, 0]
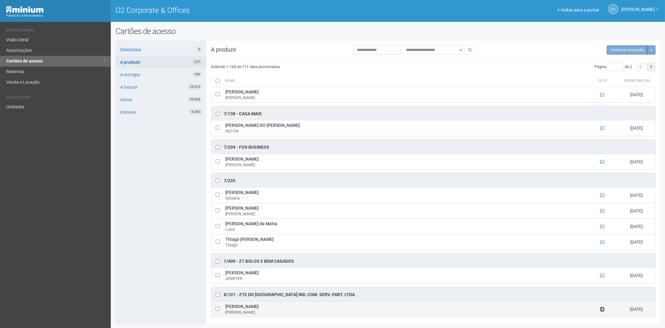
click at [600, 309] on icon at bounding box center [602, 309] width 4 height 4
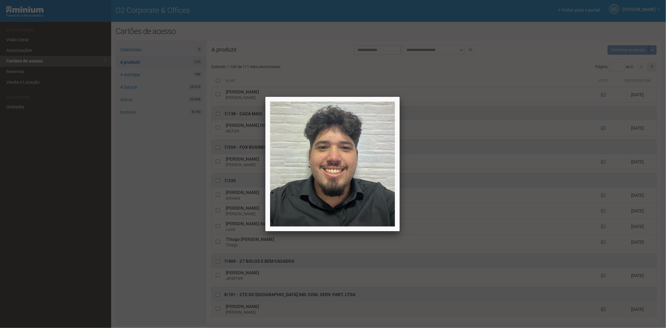
click at [601, 310] on div at bounding box center [333, 164] width 666 height 328
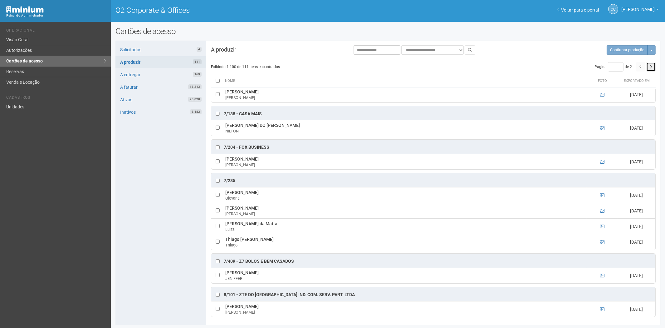
click at [650, 67] on button "button" at bounding box center [651, 66] width 9 height 9
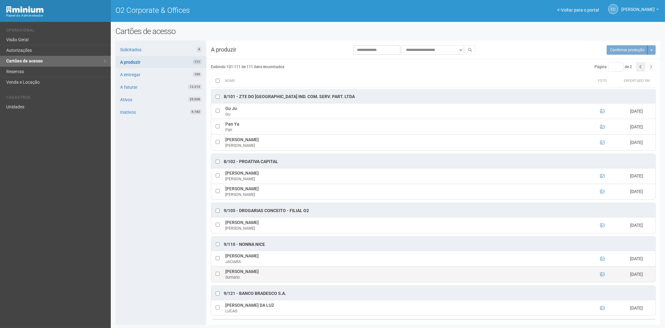
scroll to position [0, 0]
click at [644, 67] on button "button" at bounding box center [640, 66] width 9 height 9
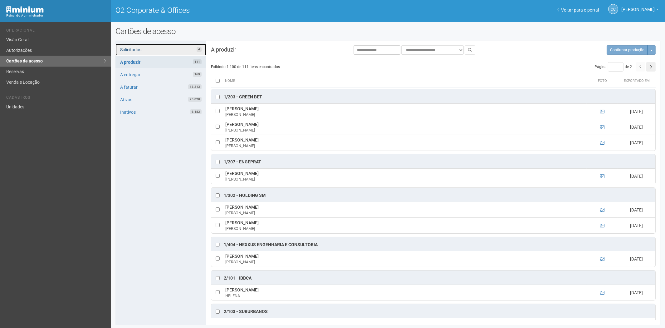
click at [141, 49] on link "Solicitados 4" at bounding box center [161, 50] width 91 height 12
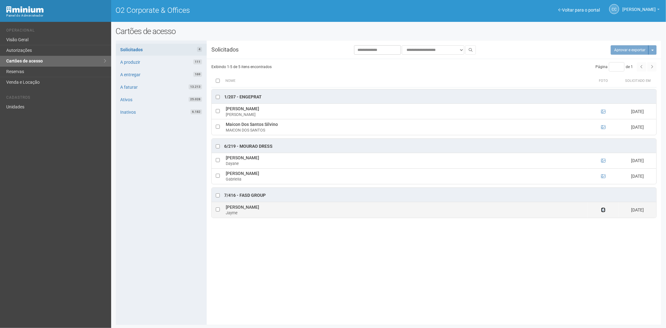
click at [605, 210] on icon at bounding box center [603, 210] width 4 height 4
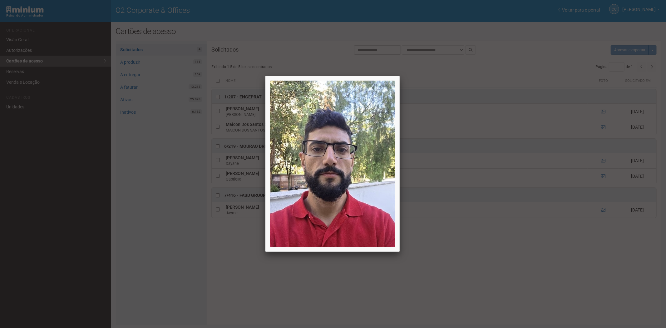
click at [307, 279] on div at bounding box center [333, 164] width 666 height 328
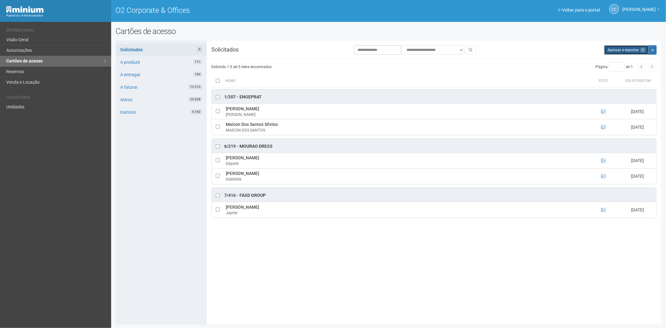
click at [621, 51] on button "Aprovar e exportar 1" at bounding box center [626, 49] width 45 height 9
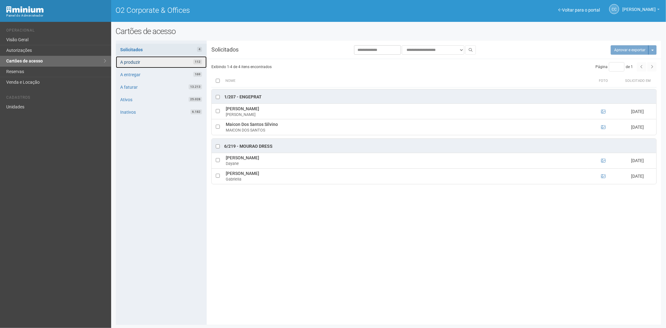
click at [156, 63] on link "A produzir 112" at bounding box center [161, 62] width 91 height 12
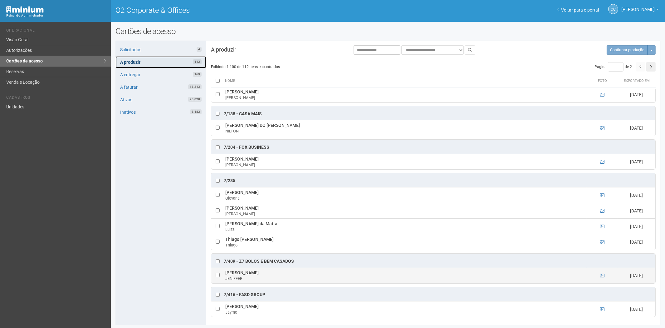
scroll to position [2224, 0]
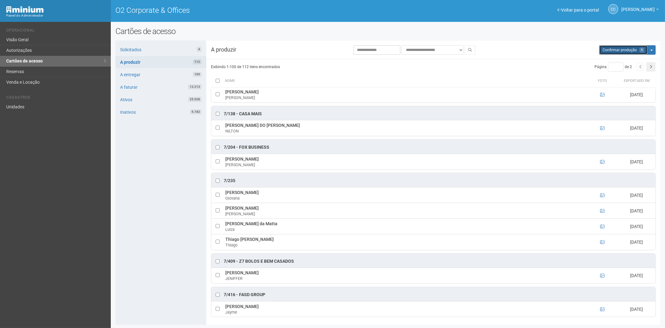
click at [615, 54] on button "Aguarde... Confirmar produção 1" at bounding box center [624, 49] width 49 height 9
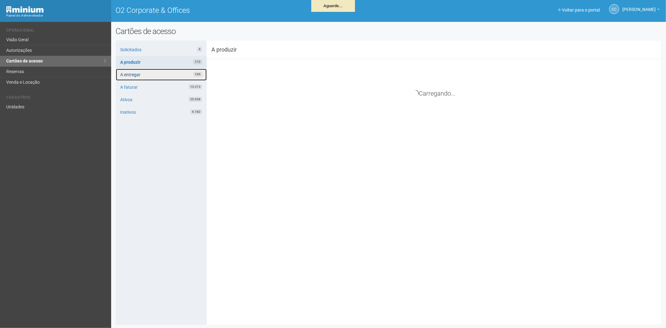
click at [136, 73] on link "A entregar 169" at bounding box center [161, 75] width 91 height 12
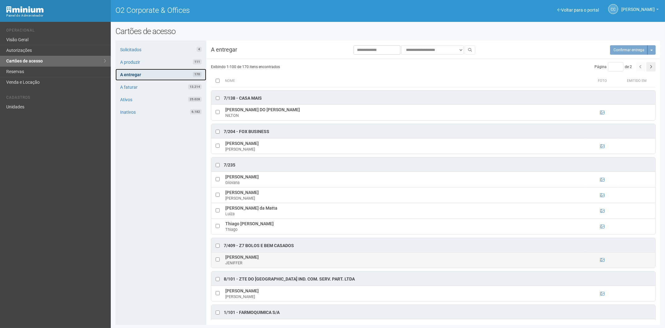
scroll to position [2992, 0]
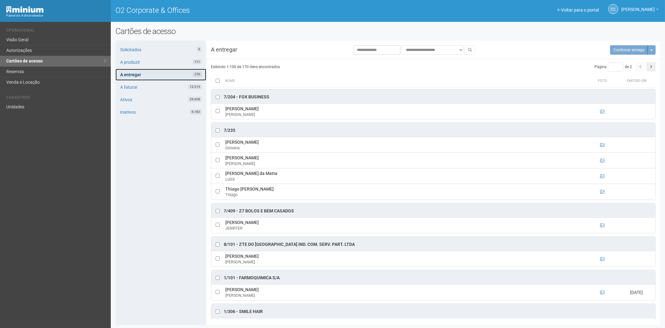
click at [165, 73] on link "A entregar 170" at bounding box center [161, 75] width 91 height 12
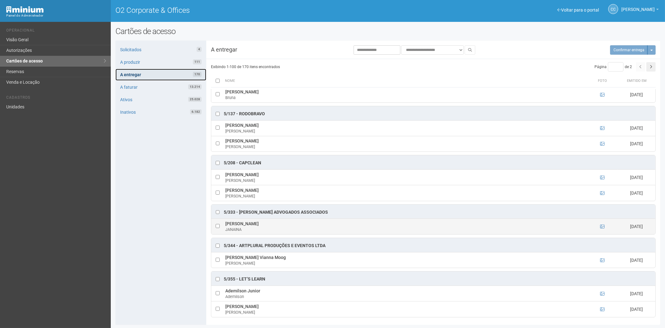
scroll to position [1, 0]
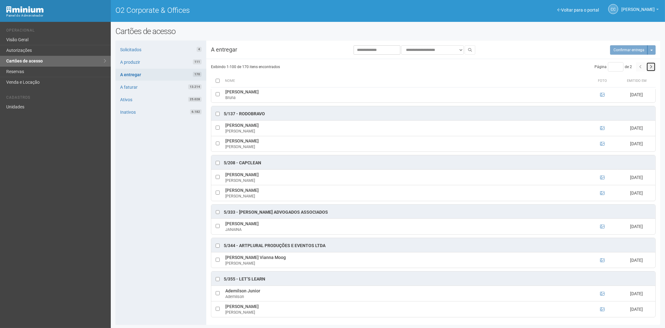
click at [650, 64] on button "button" at bounding box center [651, 66] width 9 height 9
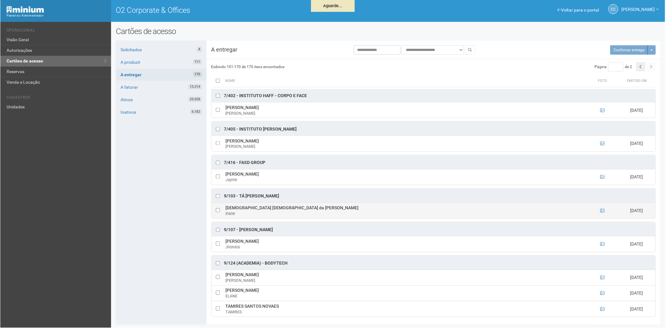
scroll to position [1701, 0]
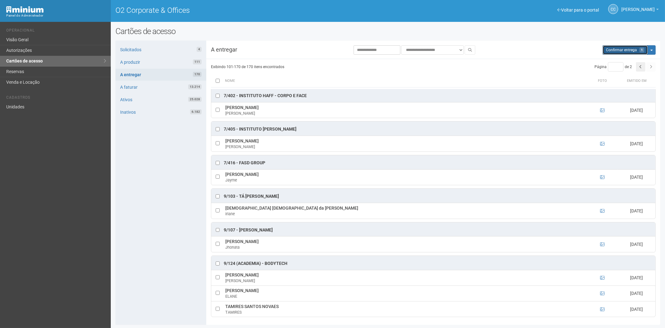
click at [614, 50] on span "Confirmar entrega" at bounding box center [621, 50] width 31 height 4
type input "*"
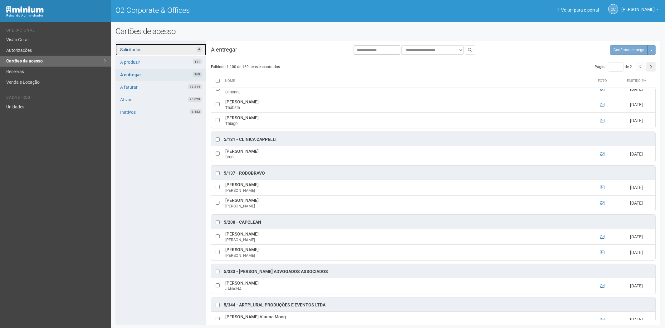
click at [176, 48] on link "Solicitados 4" at bounding box center [161, 50] width 91 height 12
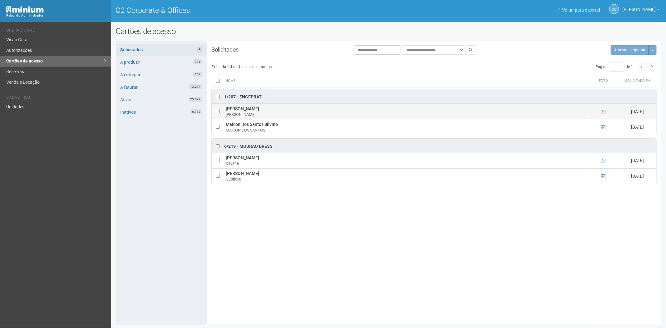
click at [606, 111] on td at bounding box center [603, 112] width 31 height 16
click at [602, 111] on icon at bounding box center [603, 111] width 4 height 4
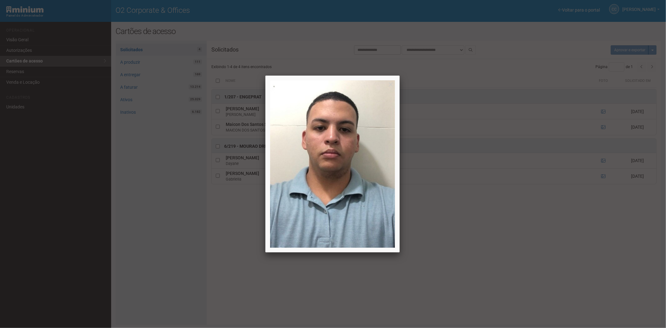
click at [603, 112] on div at bounding box center [333, 164] width 666 height 328
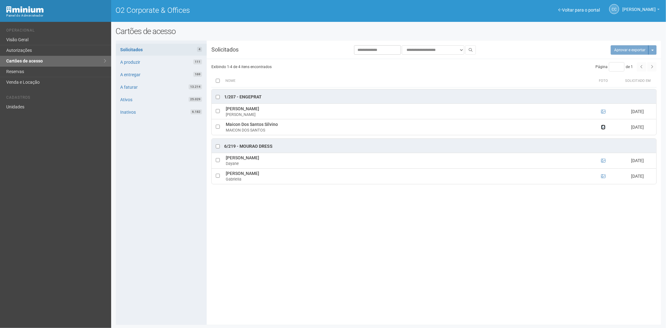
click at [603, 127] on icon at bounding box center [603, 127] width 4 height 4
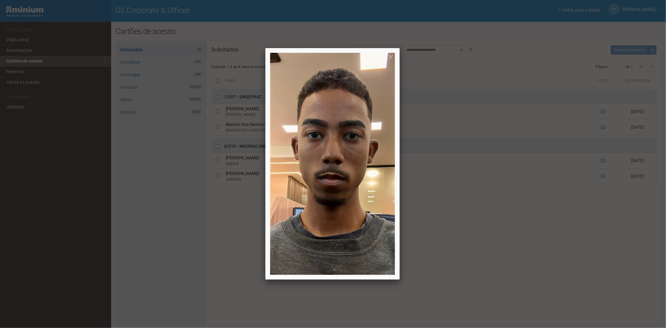
click at [603, 127] on div at bounding box center [333, 164] width 666 height 328
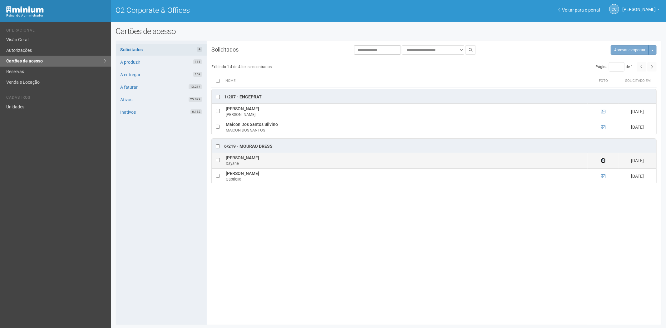
click at [603, 160] on icon at bounding box center [603, 160] width 4 height 4
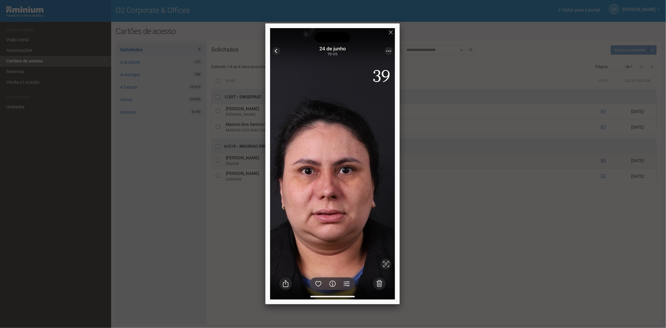
click at [603, 160] on div at bounding box center [333, 164] width 666 height 328
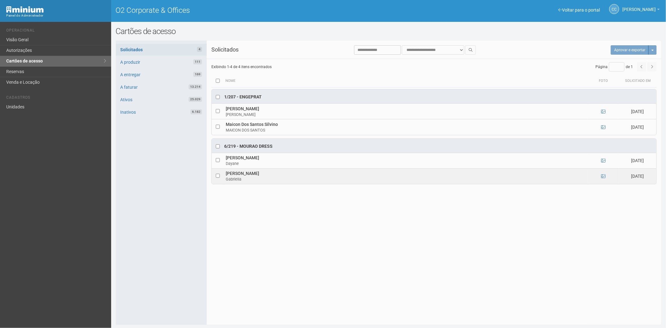
click at [604, 184] on td at bounding box center [603, 176] width 31 height 16
drag, startPoint x: 602, startPoint y: 180, endPoint x: 604, endPoint y: 178, distance: 3.3
click at [602, 180] on td at bounding box center [603, 176] width 31 height 16
click at [604, 177] on icon at bounding box center [603, 176] width 4 height 4
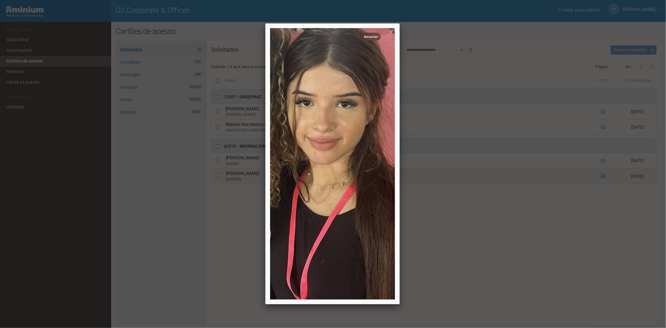
click at [604, 177] on div at bounding box center [333, 164] width 666 height 328
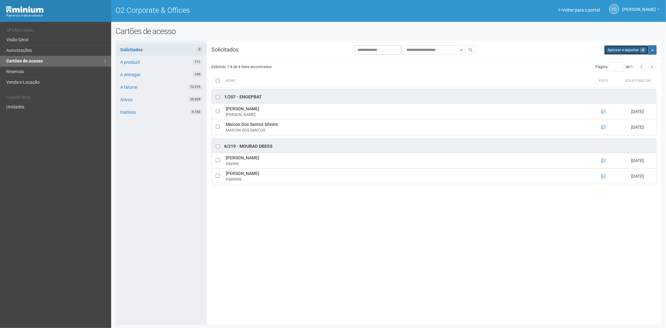
click at [615, 49] on button "Aprovar e exportar 4" at bounding box center [626, 49] width 45 height 9
click at [352, 35] on h2 "Cartões de acesso" at bounding box center [389, 31] width 546 height 9
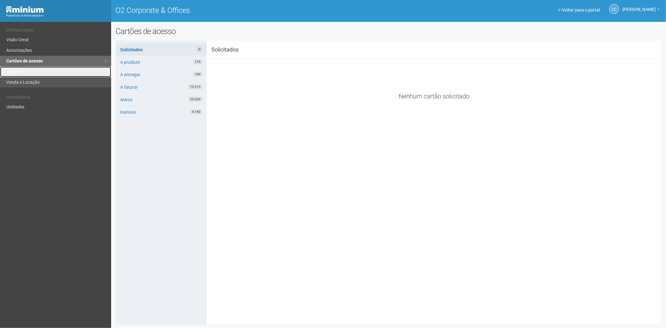
drag, startPoint x: 27, startPoint y: 74, endPoint x: 41, endPoint y: 77, distance: 14.8
click at [27, 74] on link "Reservas" at bounding box center [55, 72] width 111 height 11
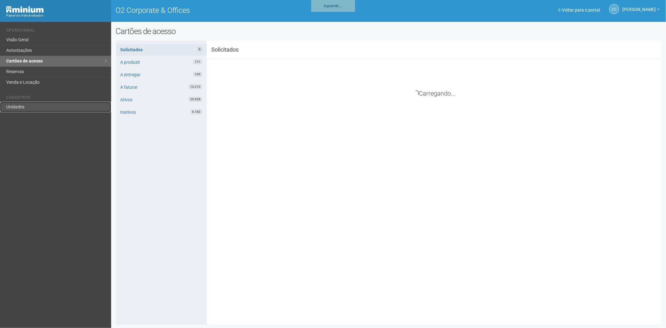
click at [30, 107] on link "Unidades" at bounding box center [55, 107] width 111 height 10
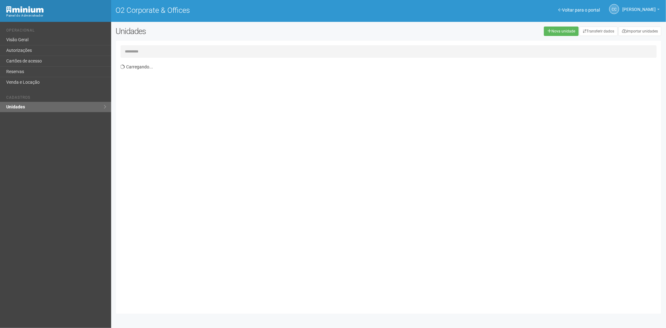
click at [138, 52] on input "text" at bounding box center [389, 51] width 536 height 12
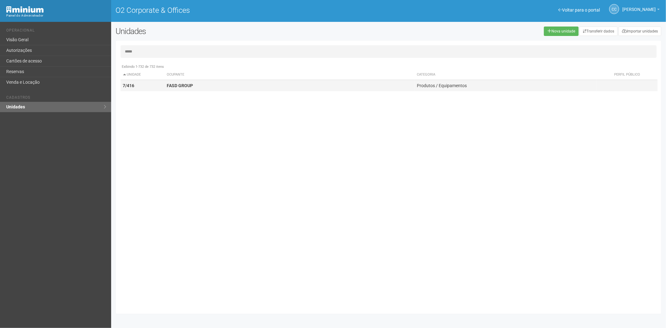
type input "*****"
click at [154, 86] on td "7/416" at bounding box center [143, 86] width 44 height 12
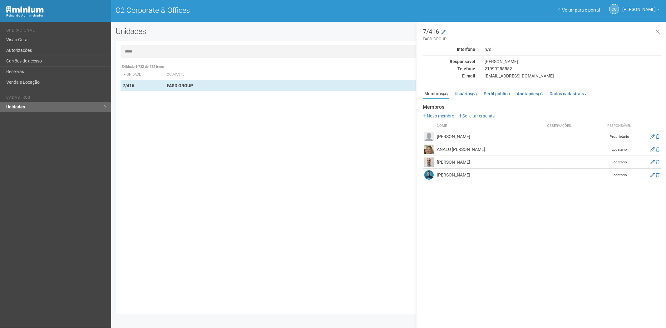
click at [470, 111] on div "Membros Novo membro Solicitar crachás Nome Observações Responsável Ivanilda Fer…" at bounding box center [542, 142] width 238 height 77
click at [470, 114] on link "Solicitar crachás" at bounding box center [476, 115] width 36 height 5
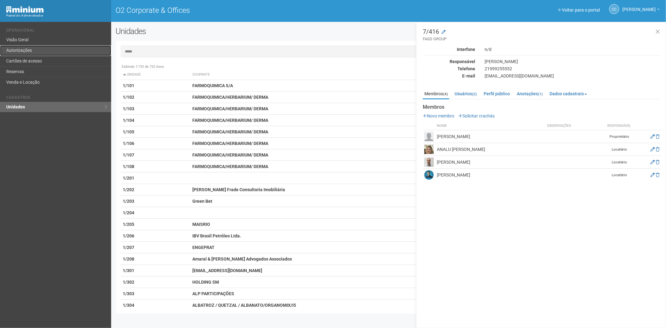
drag, startPoint x: 36, startPoint y: 52, endPoint x: 55, endPoint y: 54, distance: 18.8
click at [36, 52] on link "Autorizações" at bounding box center [55, 50] width 111 height 11
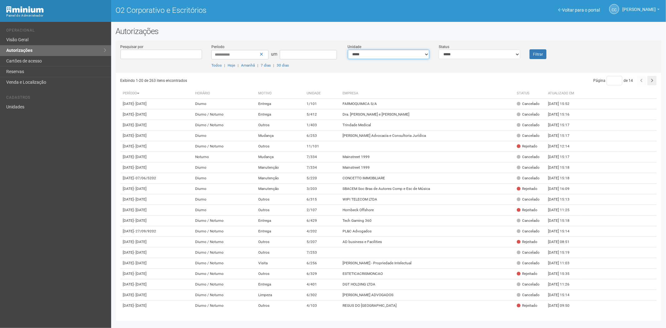
drag, startPoint x: 378, startPoint y: 55, endPoint x: 377, endPoint y: 58, distance: 3.7
click at [378, 55] on select "**********" at bounding box center [388, 54] width 81 height 9
drag, startPoint x: 486, startPoint y: 54, endPoint x: 483, endPoint y: 58, distance: 4.9
click at [486, 54] on select "**********" at bounding box center [479, 54] width 81 height 9
select select "*"
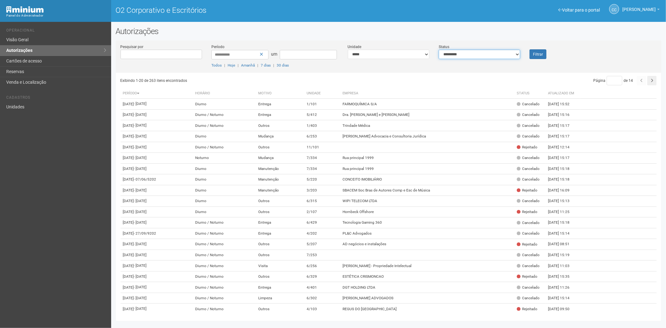
click at [439, 50] on select "**********" at bounding box center [479, 54] width 81 height 9
click at [536, 57] on button "Filtrar" at bounding box center [538, 54] width 17 height 10
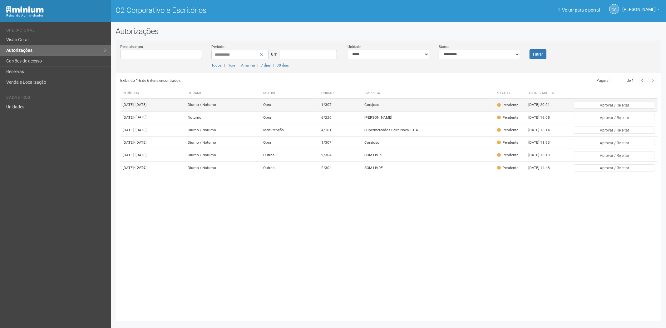
click at [362, 109] on td "1/307" at bounding box center [340, 105] width 43 height 12
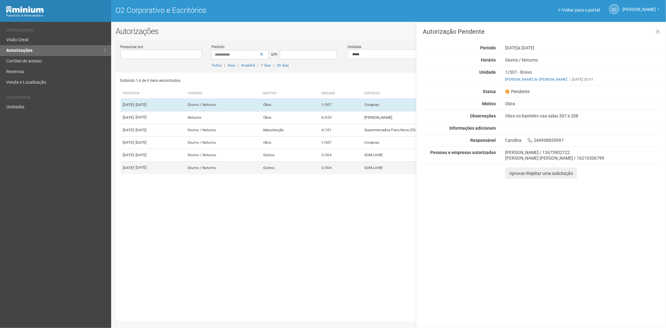
click at [362, 174] on td "2/304" at bounding box center [340, 167] width 43 height 12
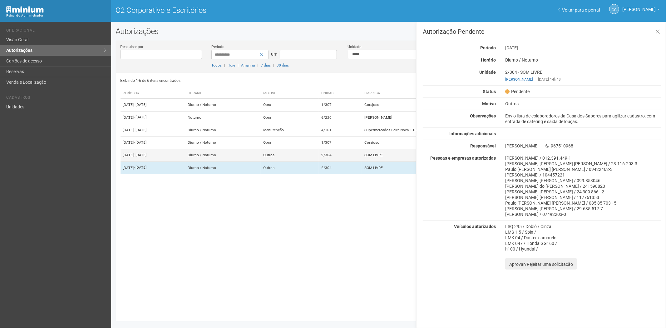
click at [362, 161] on td "2/304" at bounding box center [340, 155] width 43 height 12
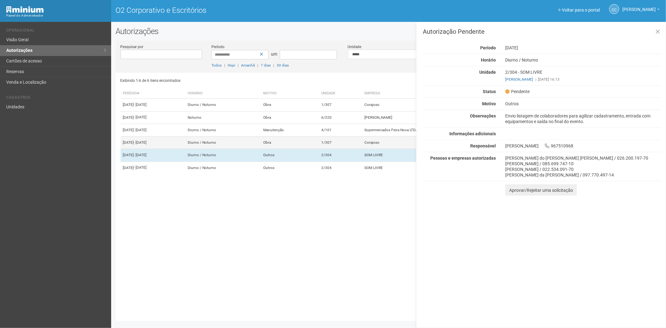
click at [362, 149] on td "1/307" at bounding box center [340, 142] width 43 height 12
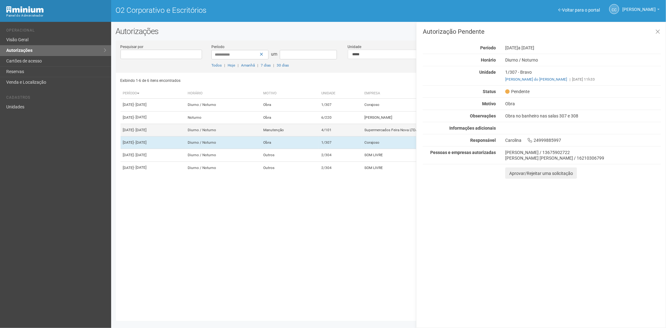
click at [362, 136] on td "4/101" at bounding box center [340, 130] width 43 height 12
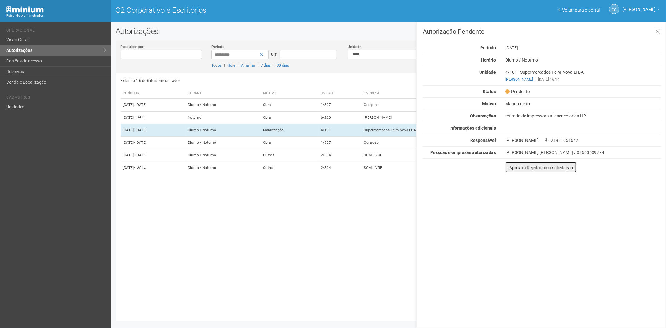
click at [516, 166] on font "Aprovar/Rejeitar uma solicitação" at bounding box center [541, 167] width 64 height 5
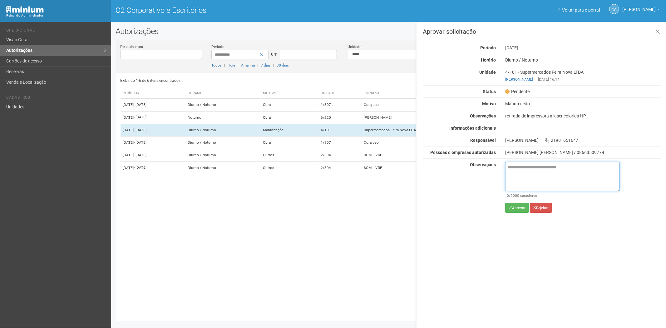
click at [521, 180] on textarea at bounding box center [562, 176] width 115 height 29
paste textarea "**********"
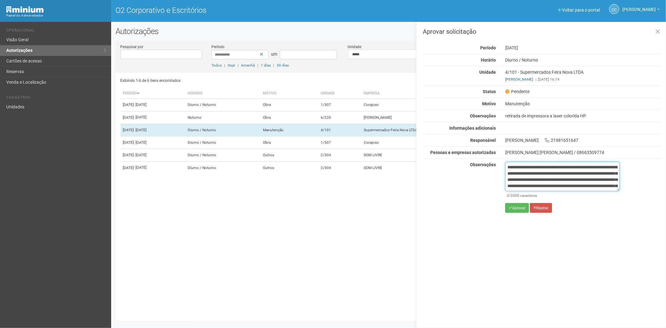
scroll to position [35, 0]
type textarea "**********"
click at [516, 209] on font "Aprovar" at bounding box center [518, 208] width 13 height 4
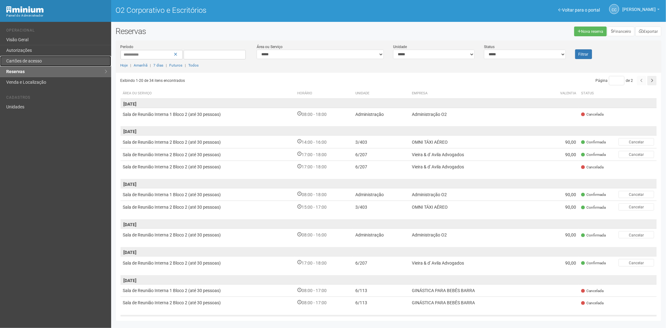
click at [37, 60] on font "Cartões de acesso" at bounding box center [24, 60] width 36 height 5
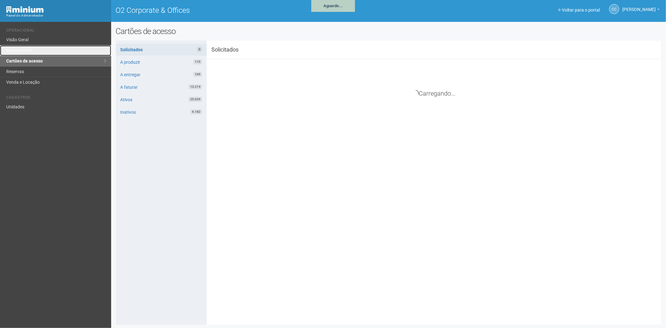
click at [38, 48] on link "Autorizações" at bounding box center [55, 50] width 111 height 11
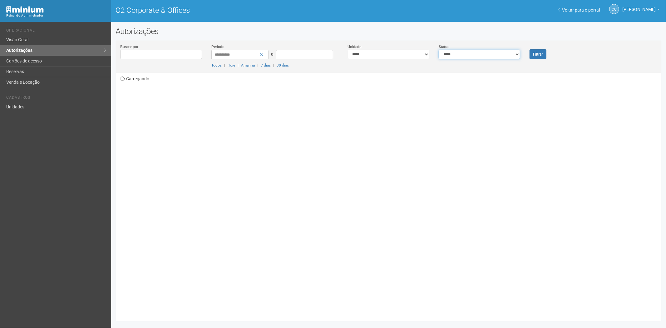
click at [452, 54] on select "**********" at bounding box center [479, 54] width 81 height 9
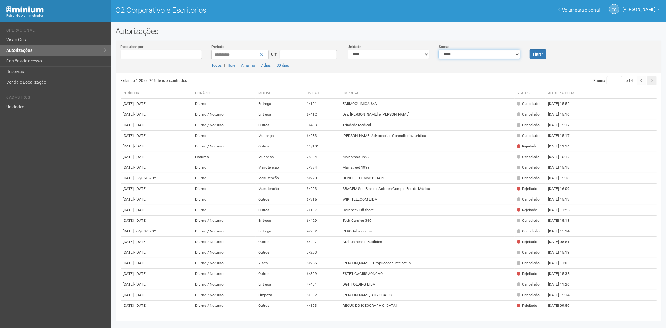
select select "*"
click at [439, 50] on select "**********" at bounding box center [479, 54] width 81 height 9
click at [533, 53] on font "Filtrar" at bounding box center [538, 54] width 10 height 4
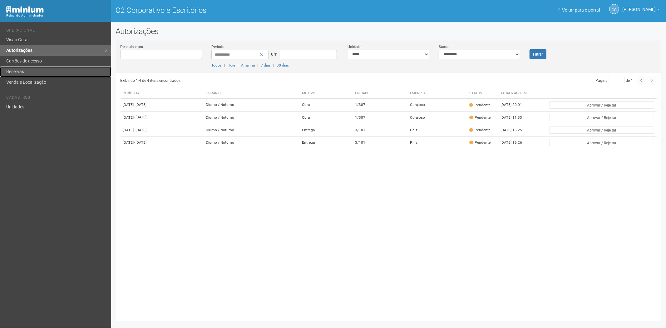
click at [42, 68] on link "Reservas" at bounding box center [55, 72] width 111 height 11
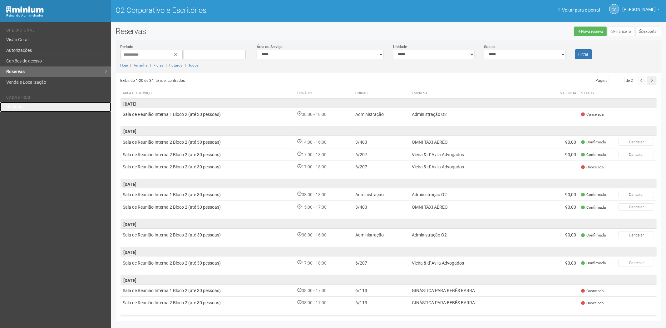
click at [26, 106] on link "Unidades" at bounding box center [55, 107] width 111 height 10
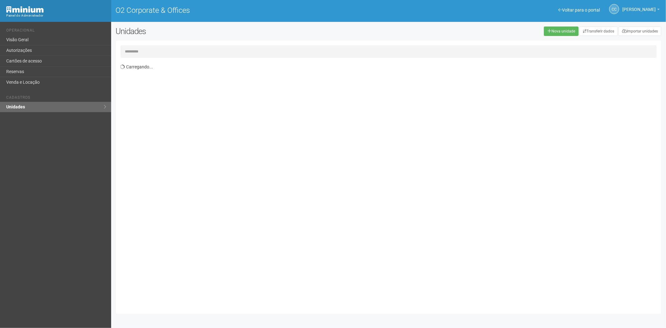
click at [134, 51] on input "text" at bounding box center [389, 51] width 536 height 12
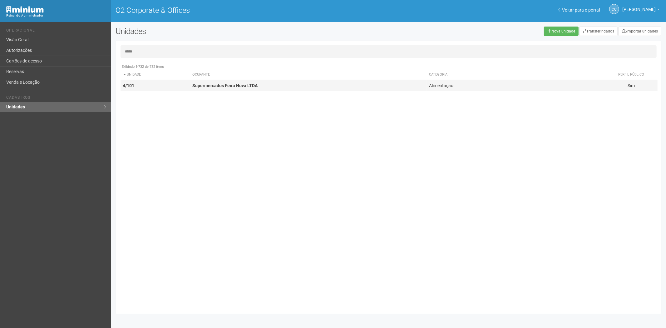
type input "*****"
click at [197, 83] on strong "Supermercados Feira Nova LTDA" at bounding box center [224, 85] width 65 height 5
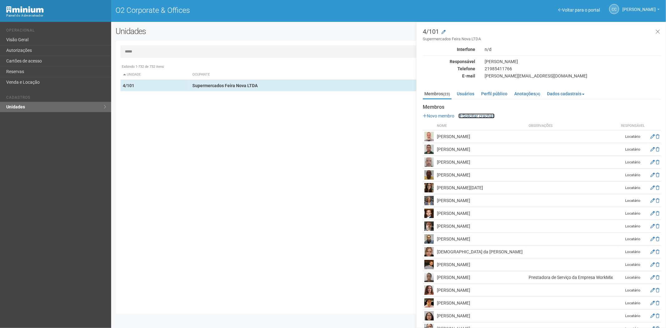
click at [479, 115] on link "Solicitar crachás" at bounding box center [476, 115] width 36 height 5
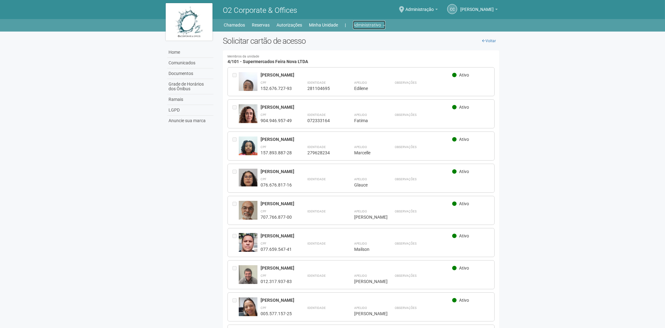
click at [371, 25] on link "Administrativo" at bounding box center [369, 25] width 32 height 9
drag, startPoint x: 116, startPoint y: 239, endPoint x: 269, endPoint y: 51, distance: 242.1
click at [120, 234] on body "Aguarde... O2 Corporate & Offices CC Camila Catarina Lima Camila Catarina Lima …" at bounding box center [332, 164] width 665 height 328
click at [376, 23] on link "Administrativo" at bounding box center [369, 25] width 32 height 9
click at [365, 51] on link "Cartões de acesso" at bounding box center [360, 49] width 53 height 11
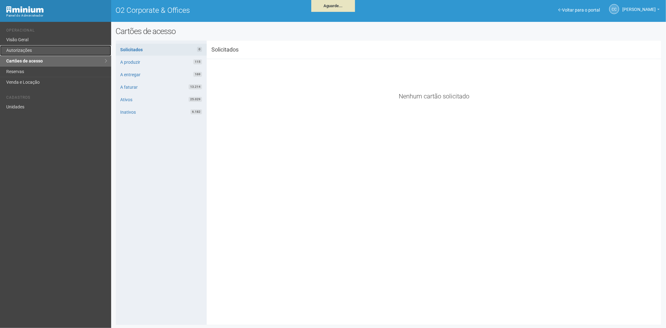
click at [23, 47] on link "Autorizações" at bounding box center [55, 50] width 111 height 11
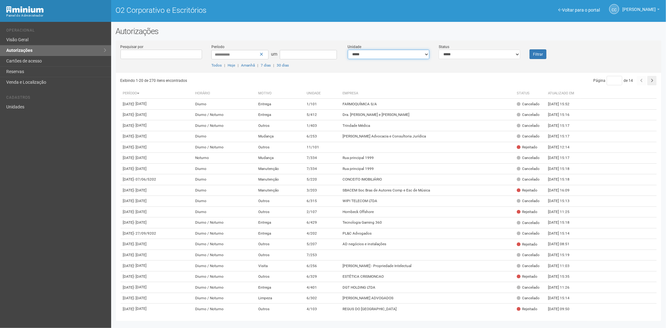
click at [401, 57] on select "**********" at bounding box center [388, 54] width 81 height 9
select select "**********"
click at [538, 53] on font "Filtrar" at bounding box center [538, 54] width 10 height 4
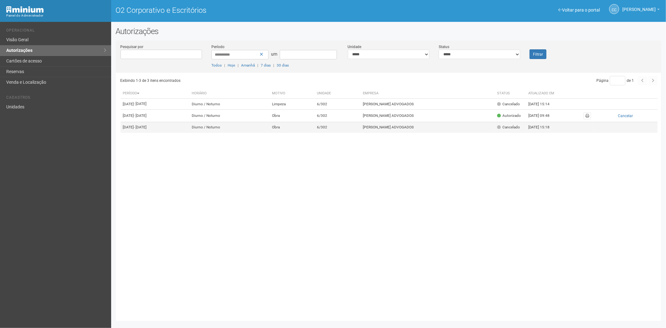
click at [386, 133] on td "[PERSON_NAME] ADVOGADOS" at bounding box center [427, 127] width 134 height 11
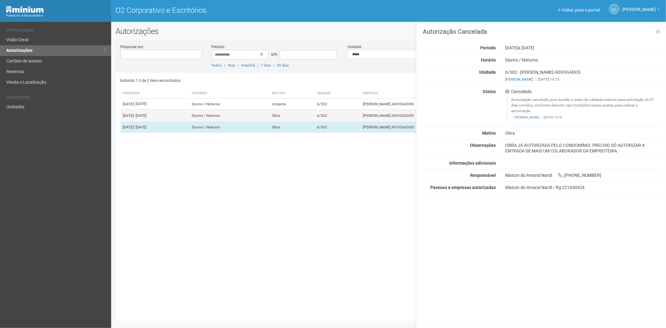
click at [339, 122] on td "6/302" at bounding box center [337, 115] width 46 height 12
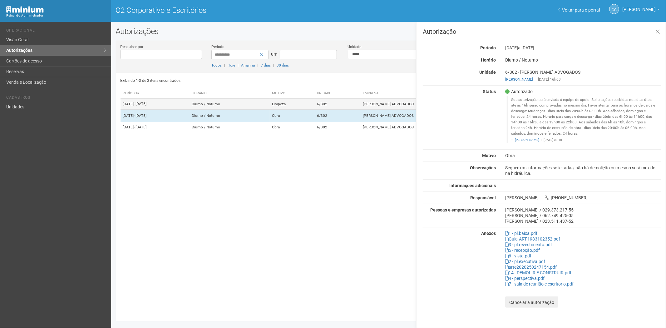
click at [338, 107] on td "6/302" at bounding box center [337, 104] width 46 height 11
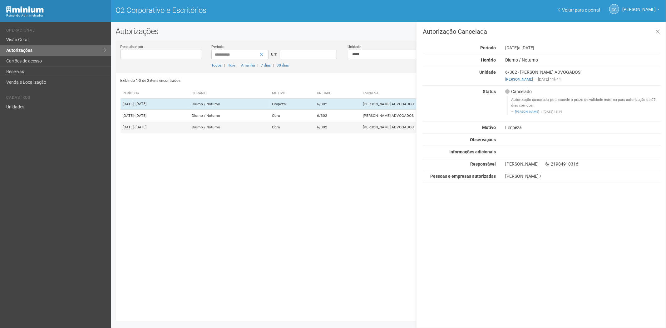
click at [336, 133] on td "6/302" at bounding box center [337, 127] width 46 height 11
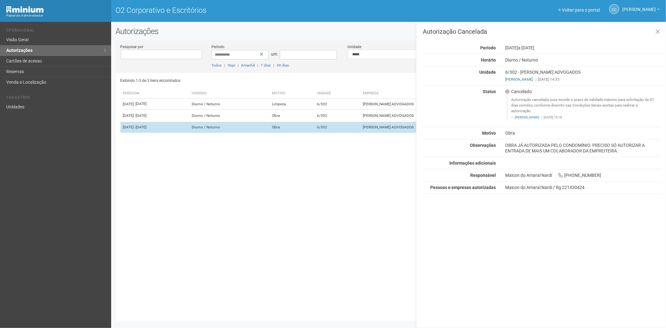
click at [342, 132] on td "6/302" at bounding box center [337, 127] width 46 height 11
click at [341, 133] on td "6/302" at bounding box center [337, 127] width 46 height 11
click at [339, 133] on td "6/302" at bounding box center [337, 127] width 46 height 11
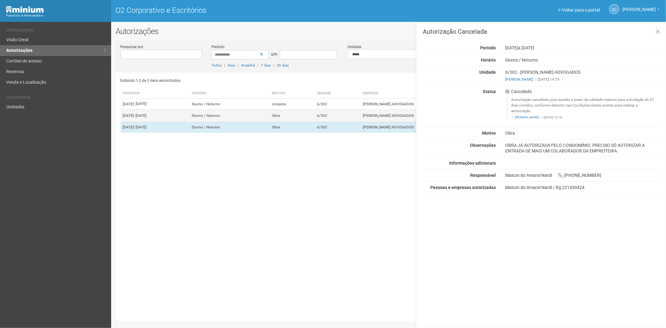
click at [314, 122] on td "Obra" at bounding box center [291, 115] width 45 height 12
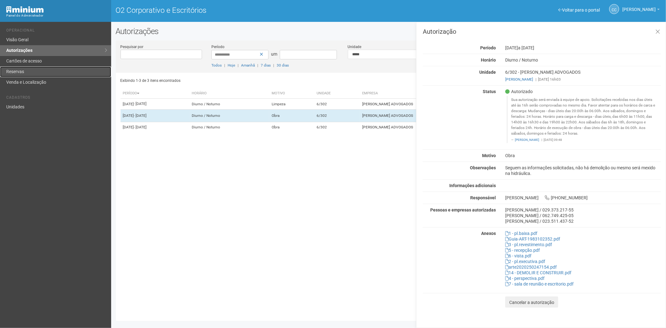
click at [47, 67] on link "Reservas" at bounding box center [55, 72] width 111 height 11
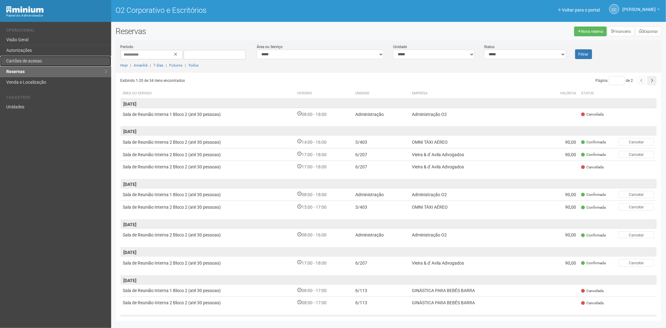
click at [38, 64] on link "Cartões de acesso" at bounding box center [55, 61] width 111 height 11
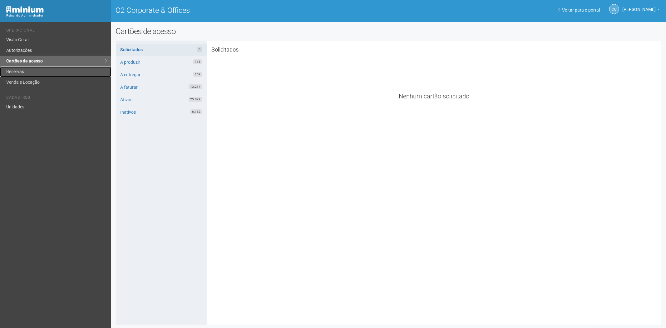
click at [33, 71] on link "Reservas" at bounding box center [55, 72] width 111 height 11
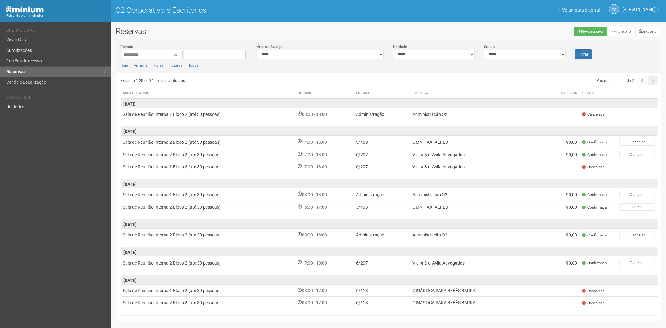
click at [347, 135] on span "18/09/2025" at bounding box center [389, 130] width 537 height 9
click at [344, 141] on td "14:00 - 16:00" at bounding box center [324, 142] width 58 height 12
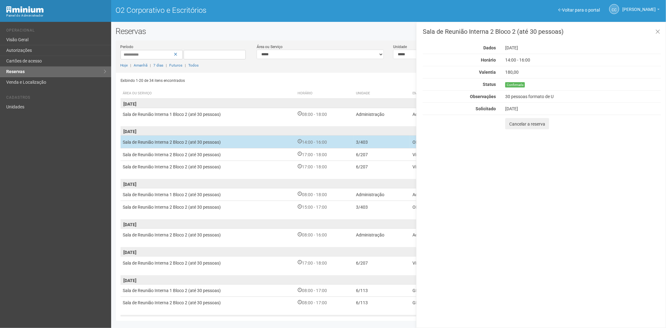
click at [333, 142] on td "14:00 - 16:00" at bounding box center [324, 142] width 58 height 12
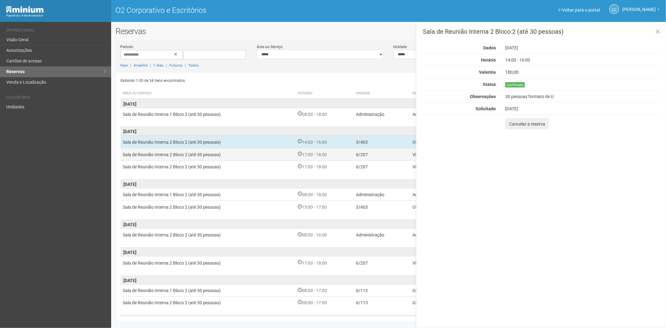
click at [333, 149] on td "17:00 - 18:00" at bounding box center [324, 154] width 58 height 12
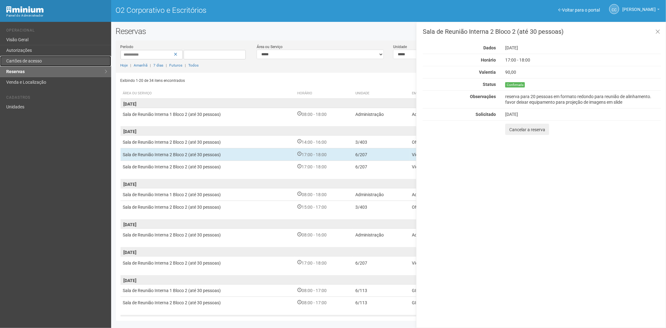
click at [52, 59] on link "Cartões de acesso" at bounding box center [55, 61] width 111 height 11
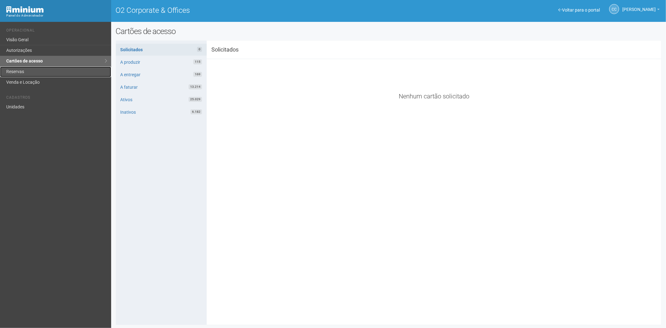
click at [47, 73] on link "Reservas" at bounding box center [55, 72] width 111 height 11
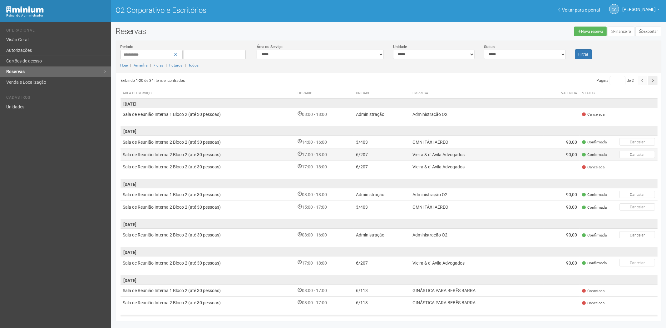
click at [460, 154] on font "Vieira & d' Avila Advogados" at bounding box center [438, 154] width 52 height 5
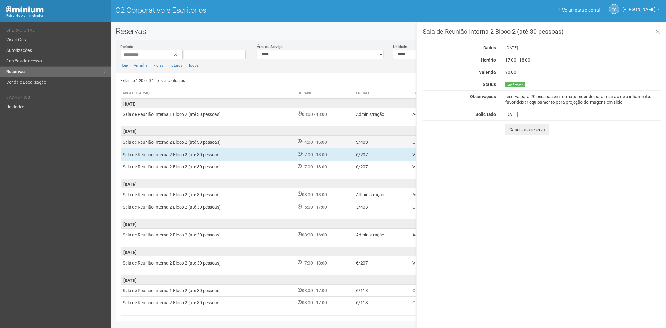
click at [392, 143] on td "3/403" at bounding box center [381, 142] width 57 height 12
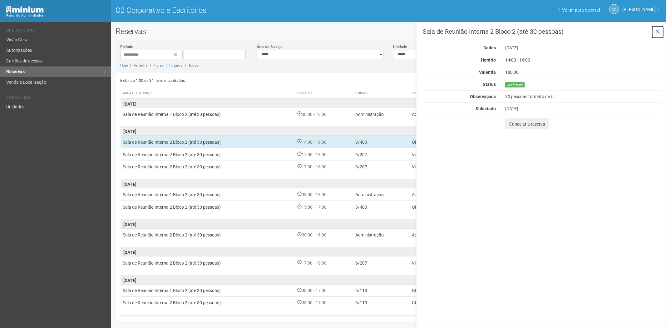
click at [656, 29] on icon at bounding box center [657, 32] width 5 height 6
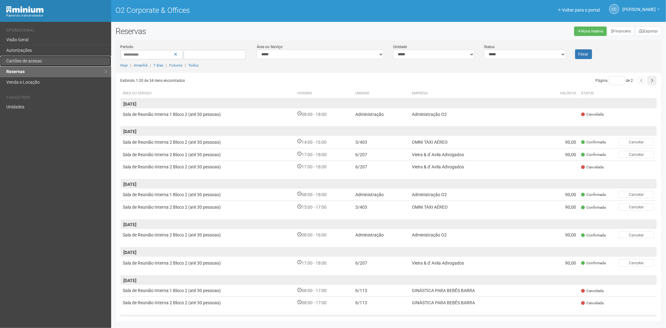
click at [57, 63] on link "Cartões de acesso" at bounding box center [55, 61] width 111 height 11
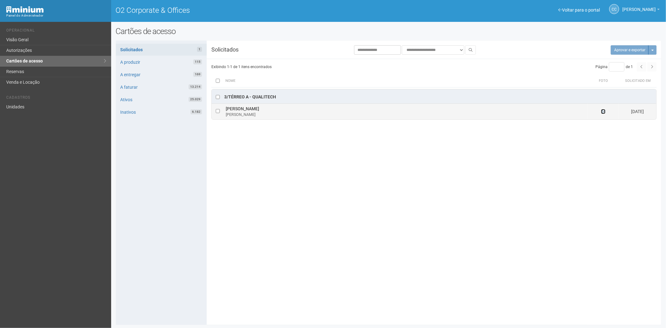
click at [604, 114] on icon at bounding box center [603, 111] width 4 height 4
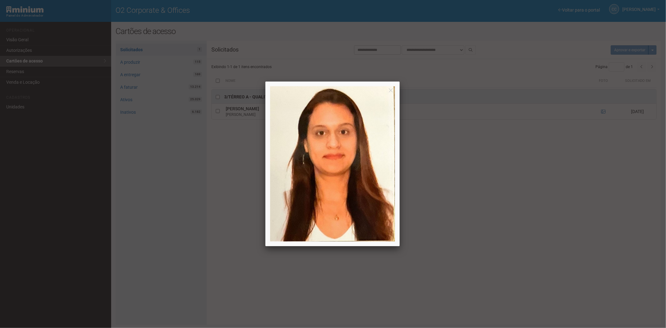
click at [536, 213] on div at bounding box center [333, 164] width 666 height 328
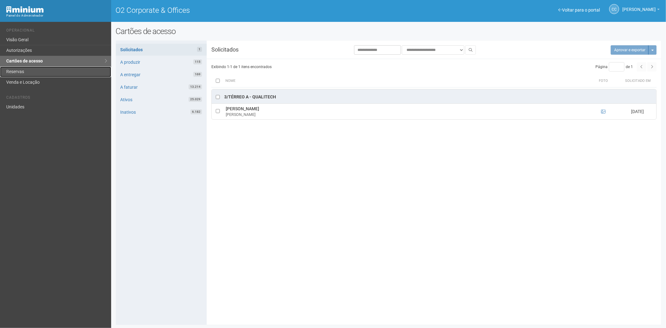
click at [43, 73] on link "Reservas" at bounding box center [55, 72] width 111 height 11
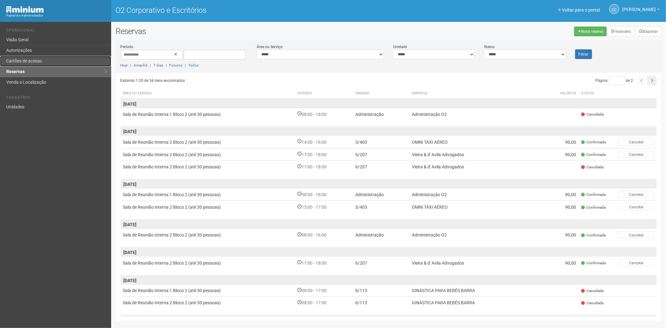
click at [67, 58] on link "Cartões de acesso" at bounding box center [55, 61] width 111 height 11
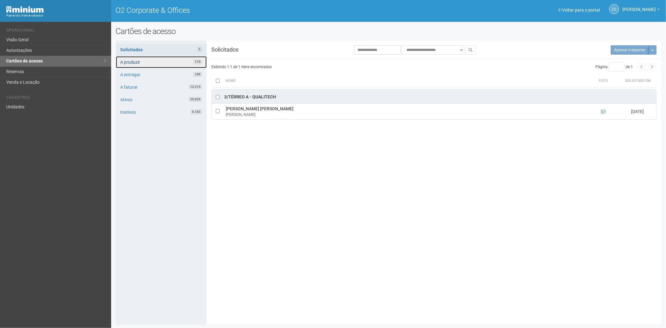
click at [158, 56] on link "A produzir 115" at bounding box center [161, 62] width 91 height 12
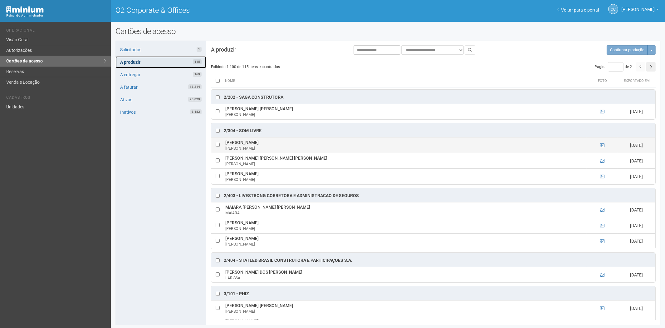
scroll to position [416, 0]
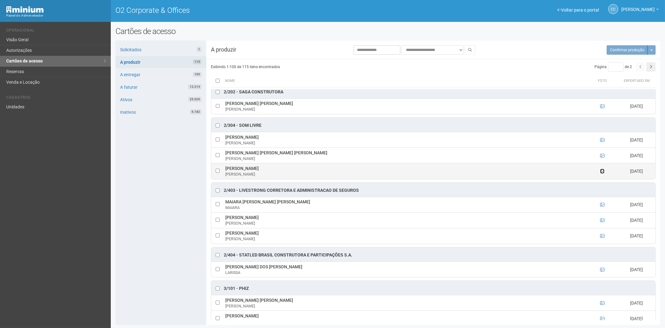
click at [601, 173] on icon at bounding box center [602, 171] width 4 height 4
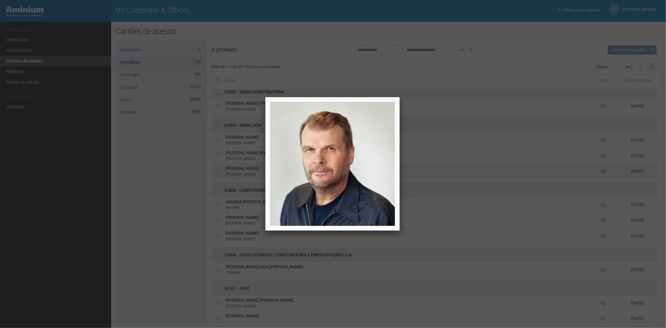
click at [601, 175] on div at bounding box center [333, 164] width 666 height 328
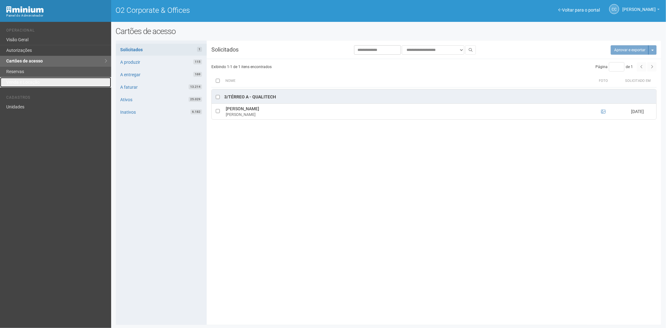
click at [20, 77] on link "Venda e Locação" at bounding box center [55, 82] width 111 height 10
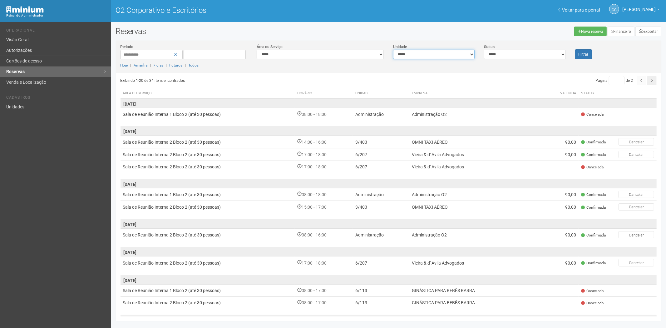
click at [420, 54] on select "**********" at bounding box center [433, 54] width 81 height 9
select select "**********"
click at [585, 53] on font "Filtrar" at bounding box center [584, 54] width 10 height 4
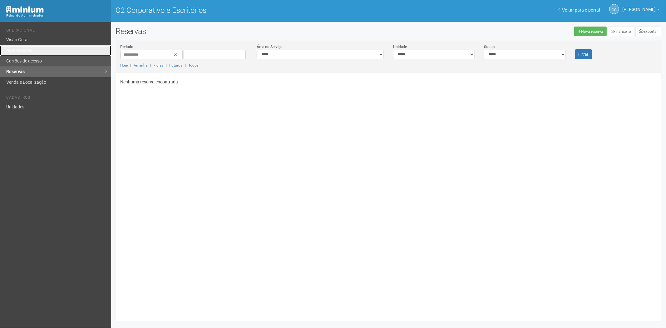
drag, startPoint x: 30, startPoint y: 49, endPoint x: 104, endPoint y: 57, distance: 74.4
click at [30, 49] on font "Autorizações" at bounding box center [19, 50] width 26 height 5
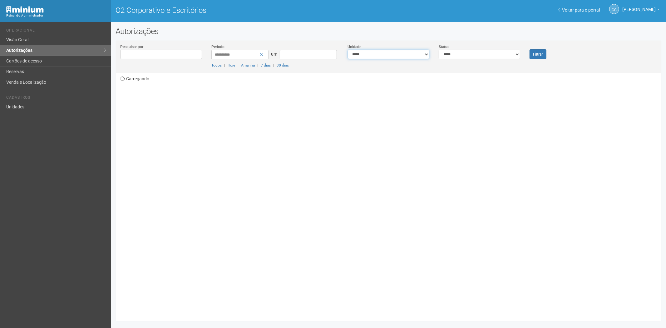
click at [408, 57] on select "**********" at bounding box center [388, 54] width 81 height 9
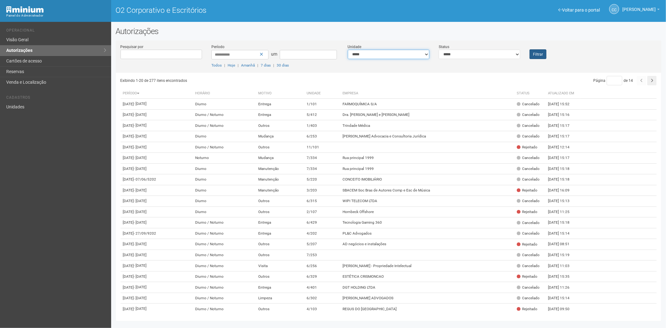
select select "**********"
click at [537, 52] on font "Filtrar" at bounding box center [538, 54] width 10 height 4
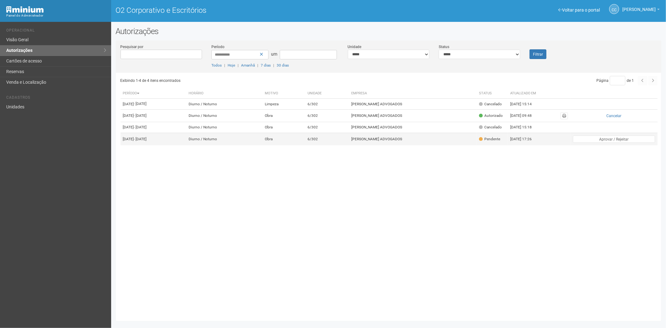
click at [459, 145] on td "[PERSON_NAME] ADVOGADOS" at bounding box center [413, 139] width 128 height 12
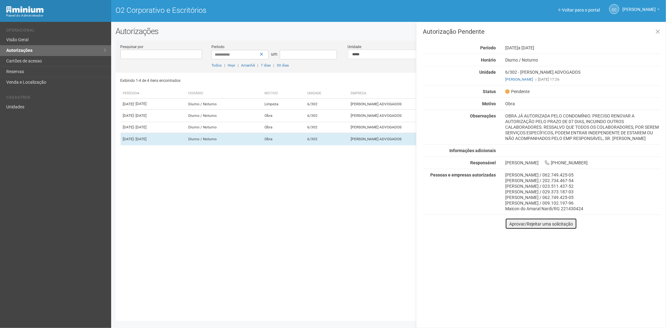
click at [510, 226] on font "Aprovar/Rejeitar uma solicitação" at bounding box center [541, 223] width 64 height 5
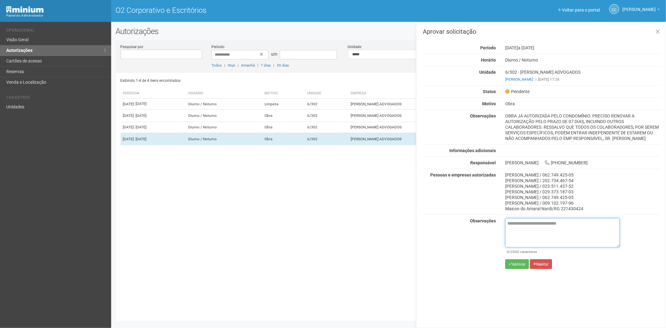
click at [517, 236] on textarea at bounding box center [562, 232] width 115 height 29
paste textarea "**********"
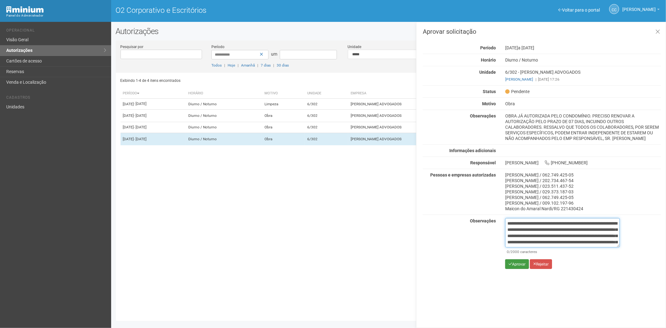
scroll to position [35, 0]
type textarea "**********"
click at [513, 266] on font "Aprovar" at bounding box center [518, 264] width 13 height 4
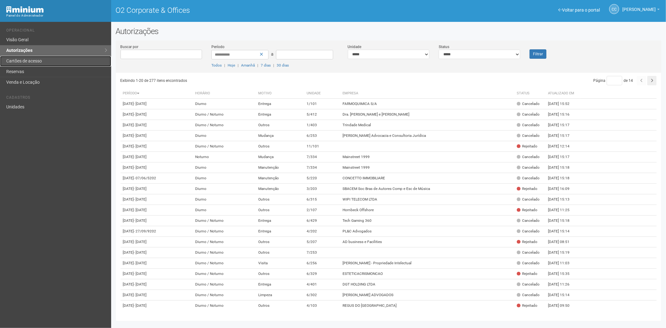
click at [37, 57] on link "Cartões de acesso" at bounding box center [55, 61] width 111 height 11
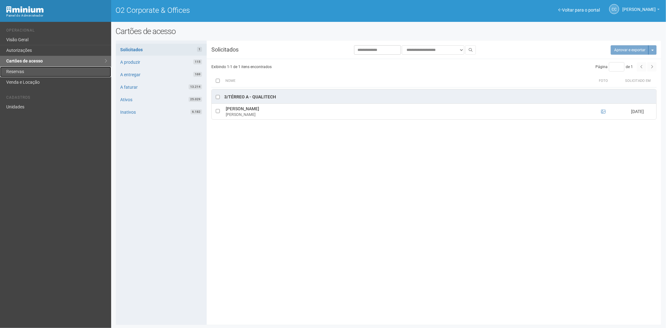
click at [24, 73] on link "Reservas" at bounding box center [55, 72] width 111 height 11
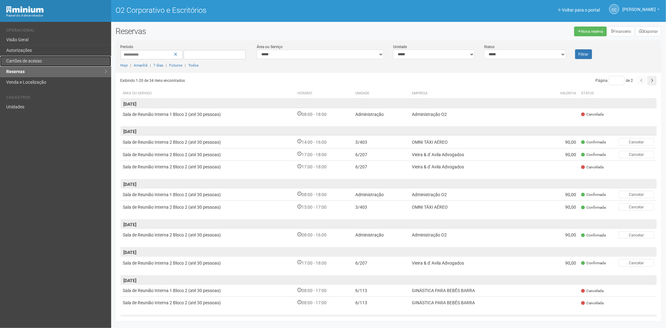
click at [44, 58] on link "Cartões de acesso" at bounding box center [55, 61] width 111 height 11
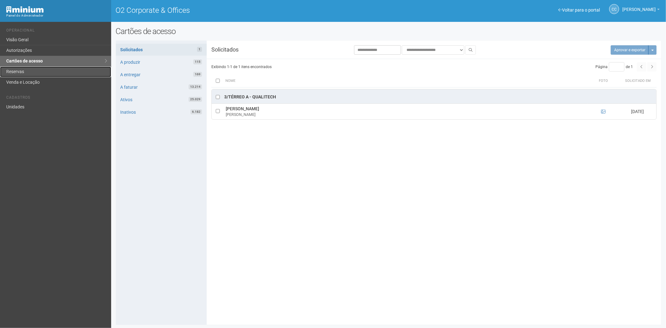
click at [35, 72] on link "Reservas" at bounding box center [55, 72] width 111 height 11
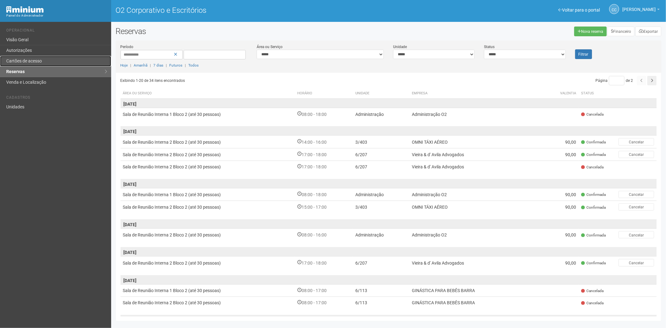
click at [29, 60] on font "Cartões de acesso" at bounding box center [24, 60] width 36 height 5
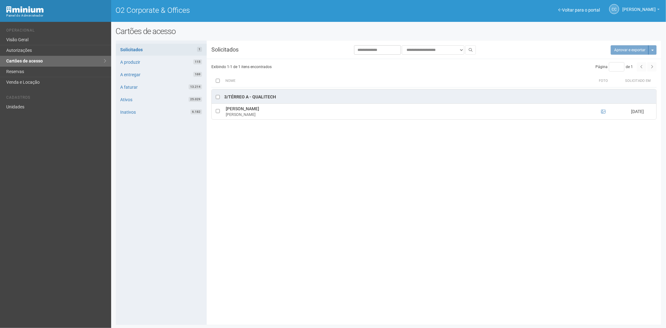
drag, startPoint x: 242, startPoint y: 264, endPoint x: 239, endPoint y: 214, distance: 50.7
click at [243, 264] on div "**********" at bounding box center [389, 182] width 546 height 275
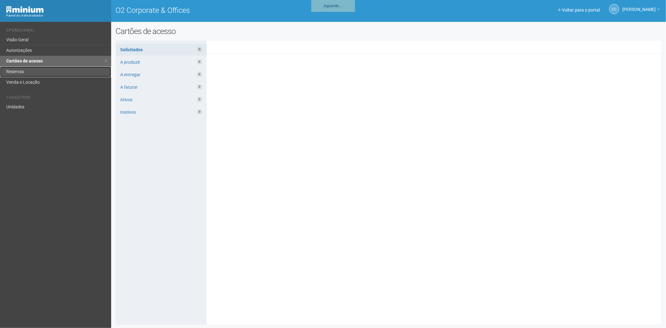
click at [13, 73] on link "Reservas" at bounding box center [55, 72] width 111 height 11
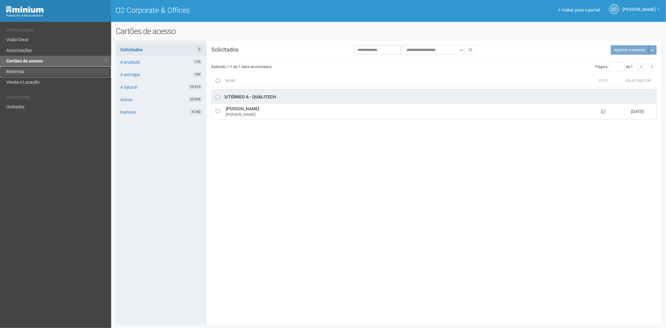
click at [80, 71] on link "Reservas" at bounding box center [55, 72] width 111 height 11
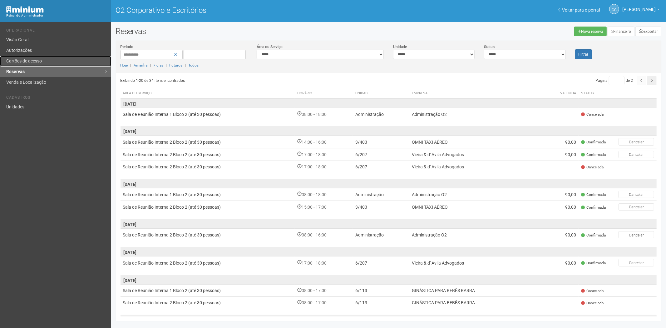
click at [26, 64] on link "Cartões de acesso" at bounding box center [55, 61] width 111 height 11
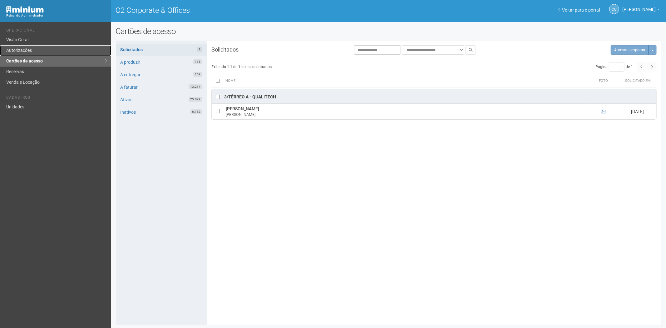
click at [26, 48] on link "Autorizações" at bounding box center [55, 50] width 111 height 11
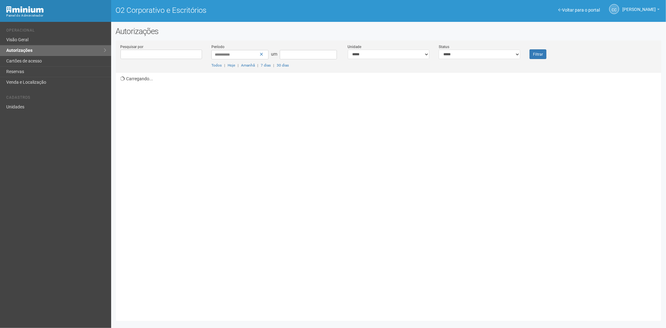
select select "*"
click at [439, 50] on select "**********" at bounding box center [479, 54] width 81 height 9
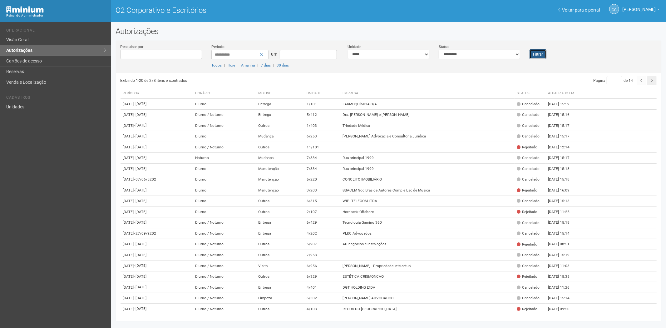
click at [540, 54] on font "Filtrar" at bounding box center [538, 54] width 10 height 4
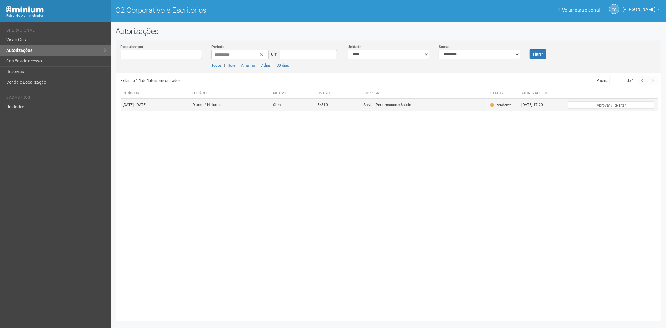
click at [361, 103] on td "5/310" at bounding box center [338, 105] width 46 height 12
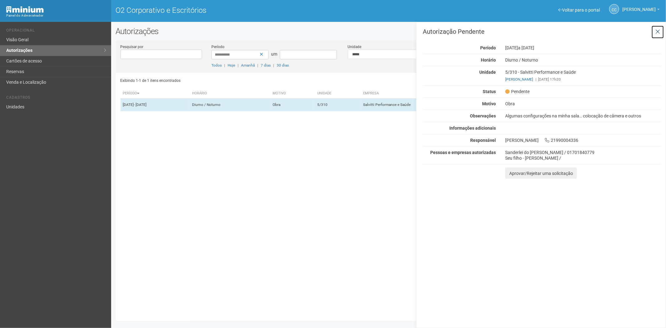
drag, startPoint x: 658, startPoint y: 30, endPoint x: 646, endPoint y: 29, distance: 11.9
click at [659, 30] on icon at bounding box center [657, 32] width 5 height 6
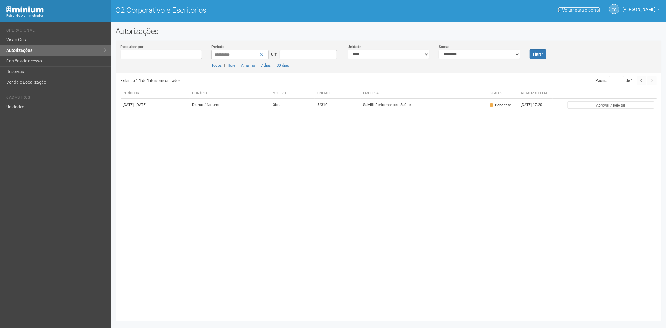
click at [566, 8] on font "Voltar para o portal" at bounding box center [581, 9] width 38 height 5
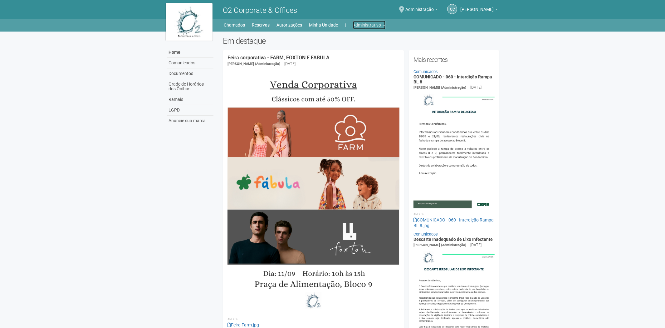
click at [370, 25] on link "Administrativo" at bounding box center [369, 25] width 32 height 9
click at [364, 48] on link "Cartões de acesso" at bounding box center [360, 49] width 53 height 11
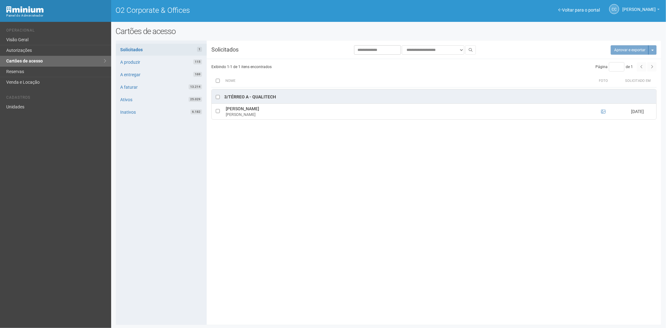
click at [249, 261] on div "**********" at bounding box center [389, 182] width 546 height 275
